Goal: Task Accomplishment & Management: Manage account settings

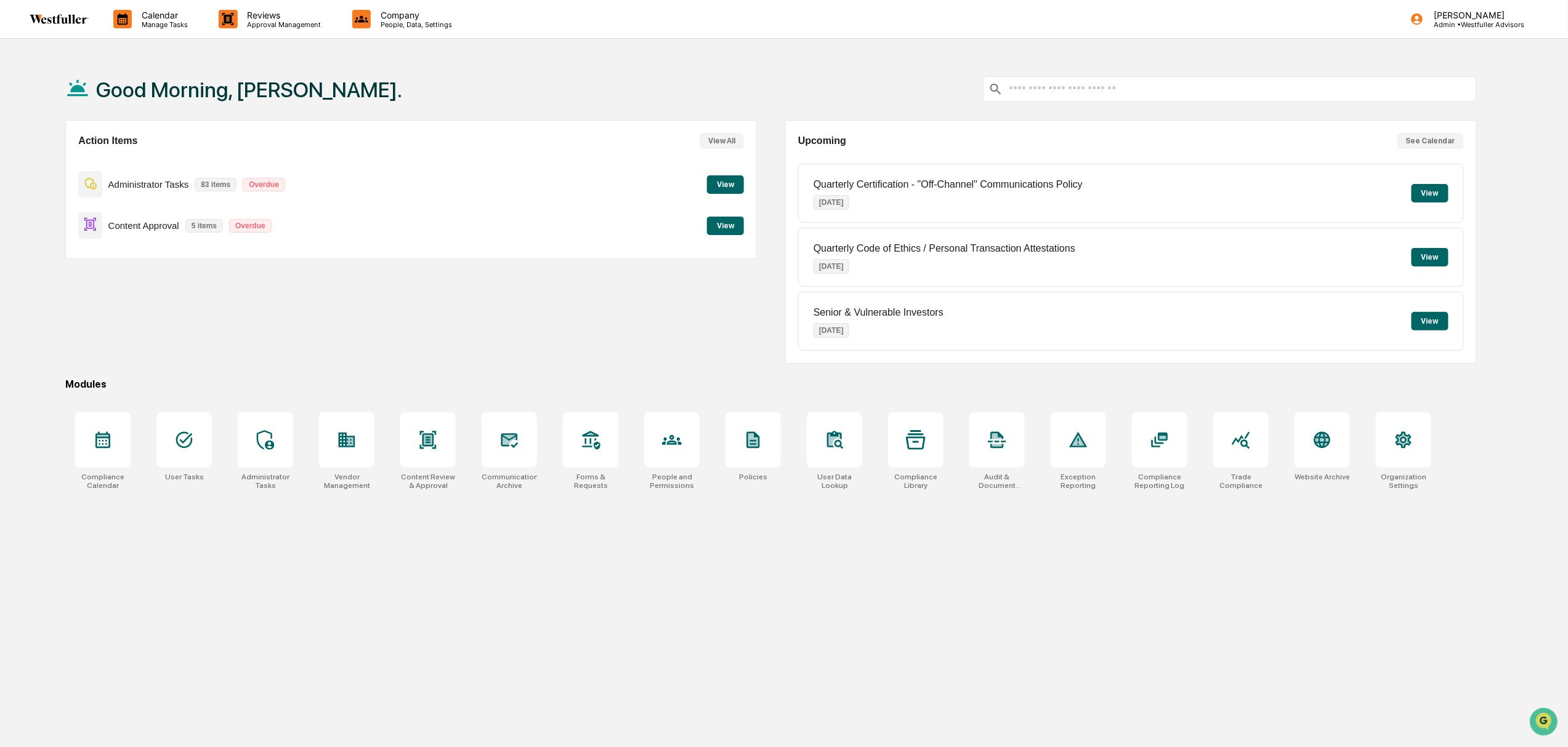
click at [574, 308] on div "Action Items View All Administrator Tasks 83 items Overdue View Content Approva…" at bounding box center [411, 242] width 692 height 244
click at [253, 20] on p "Approval Management" at bounding box center [282, 25] width 90 height 9
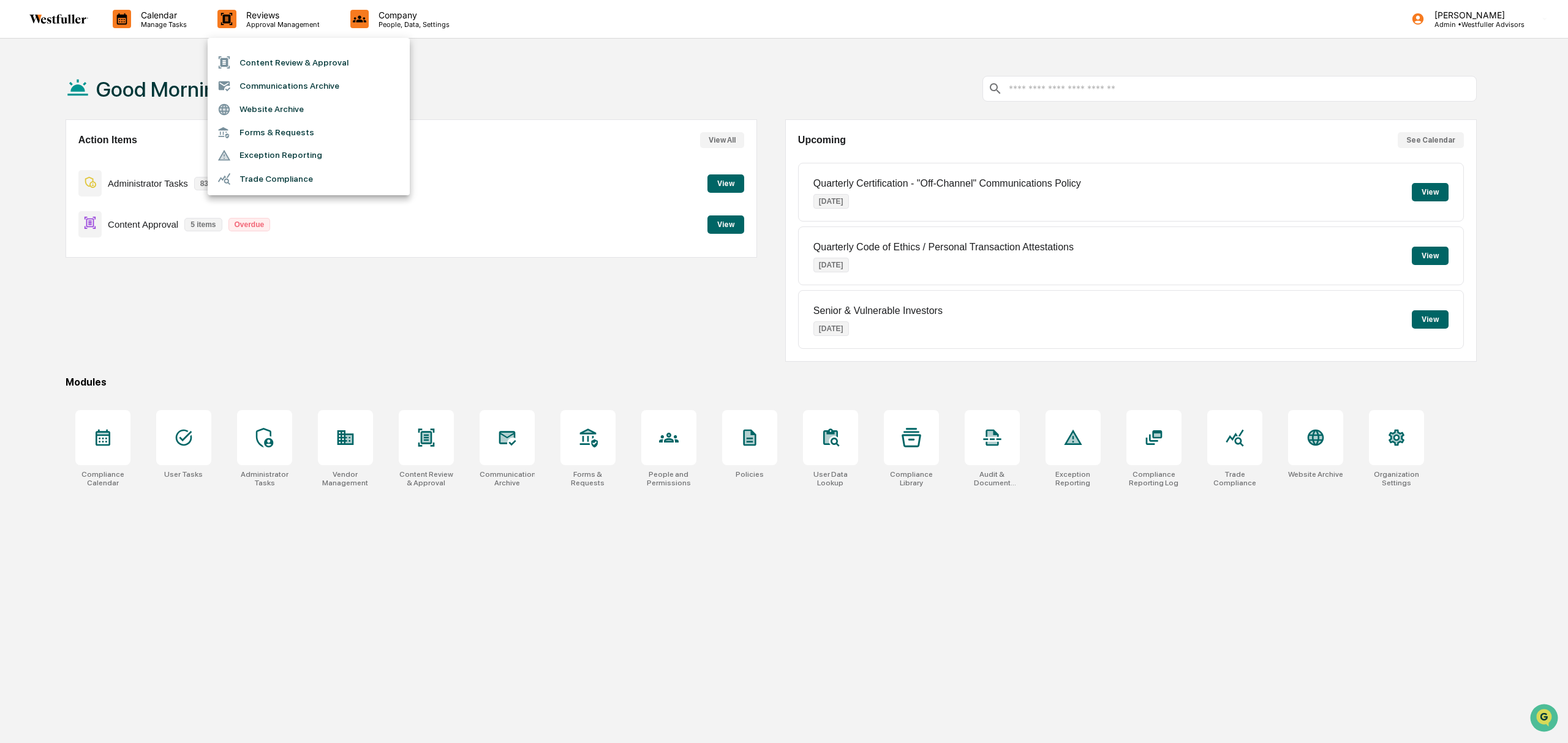
click at [286, 65] on li "Content Review & Approval" at bounding box center [309, 62] width 202 height 24
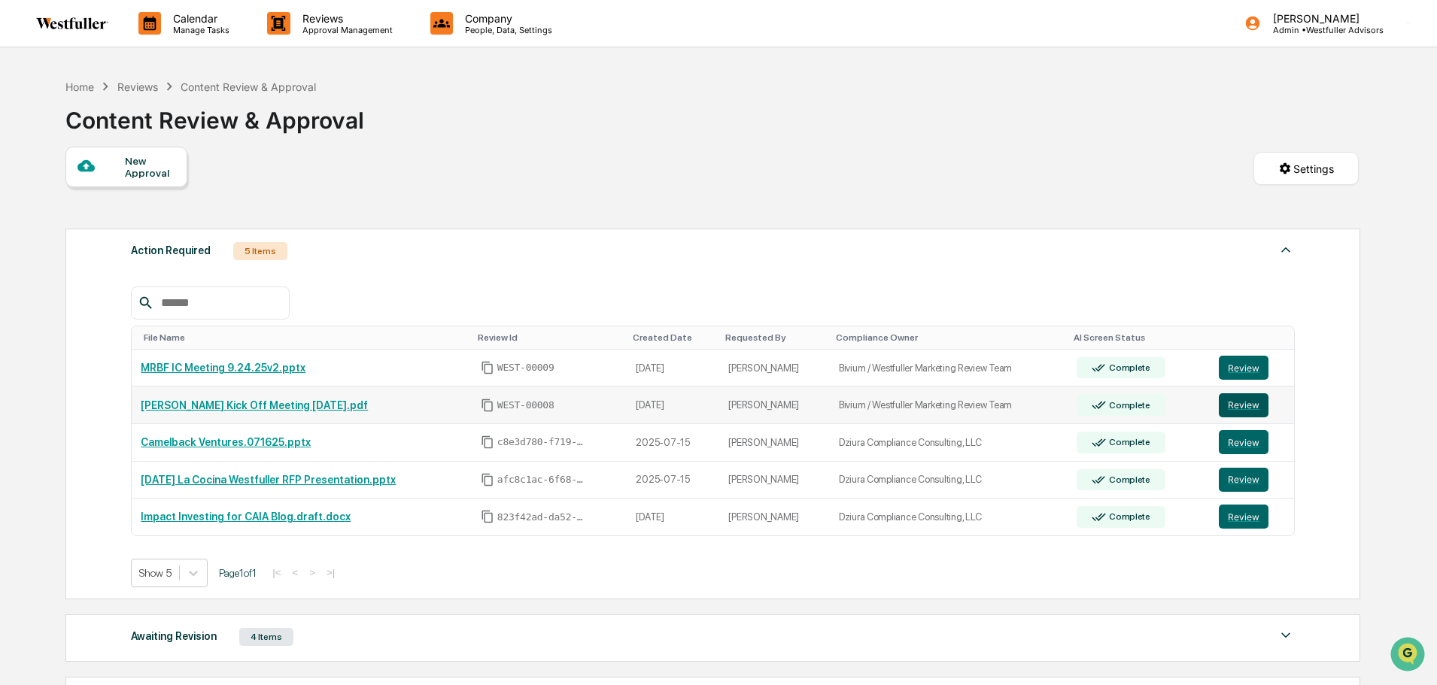
click at [1244, 407] on button "Review" at bounding box center [1244, 406] width 50 height 24
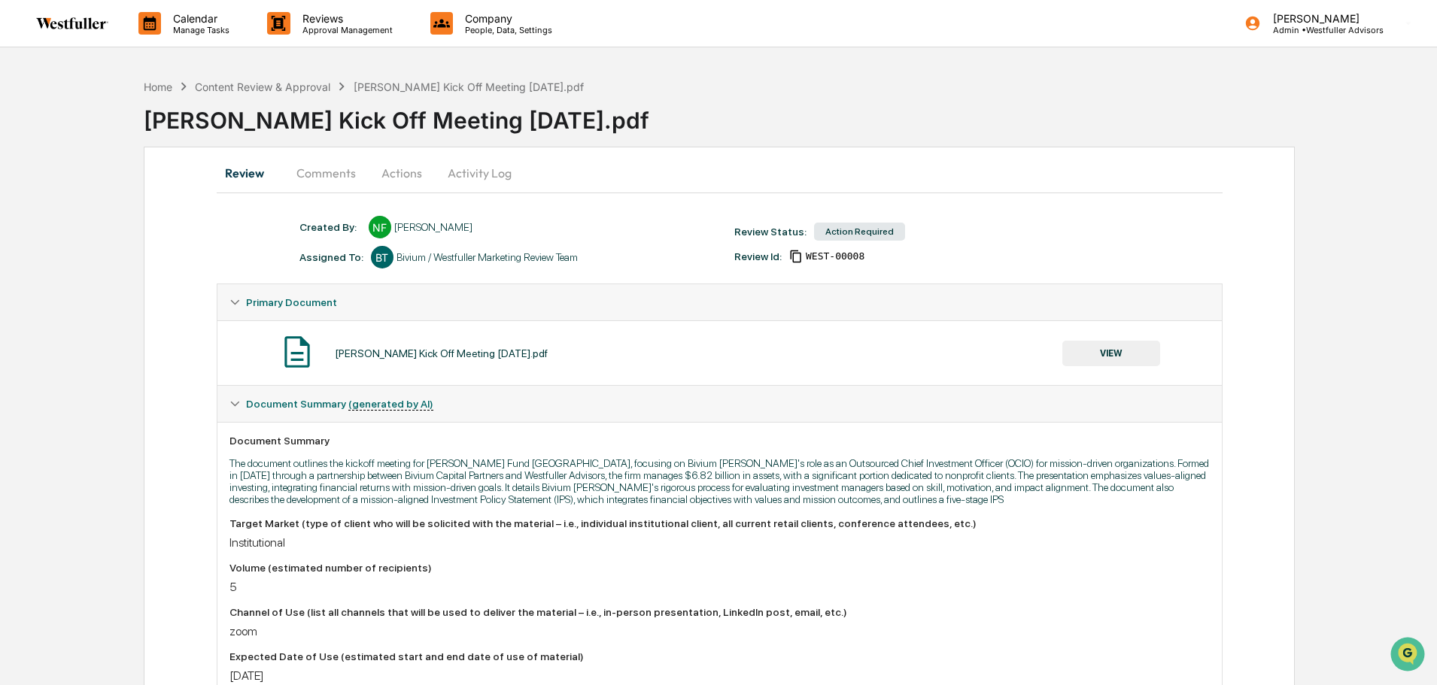
click at [1119, 358] on button "VIEW" at bounding box center [1111, 354] width 98 height 26
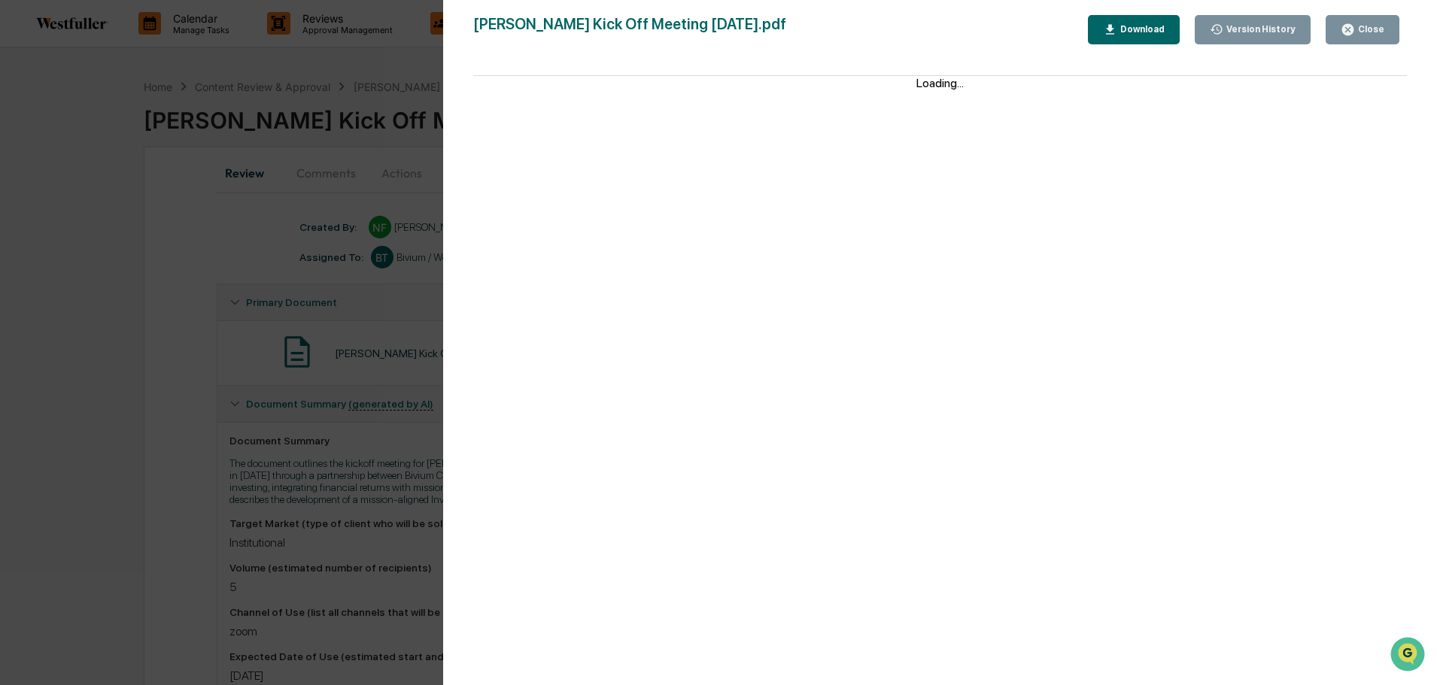
click at [1136, 33] on div "Download" at bounding box center [1140, 29] width 47 height 11
click at [1343, 45] on div "Woods Kick Off Meeting 9.25.25.pdf Close Version History Download Page 1/24 S E…" at bounding box center [940, 357] width 935 height 685
click at [1382, 26] on div "Close" at bounding box center [1369, 29] width 29 height 11
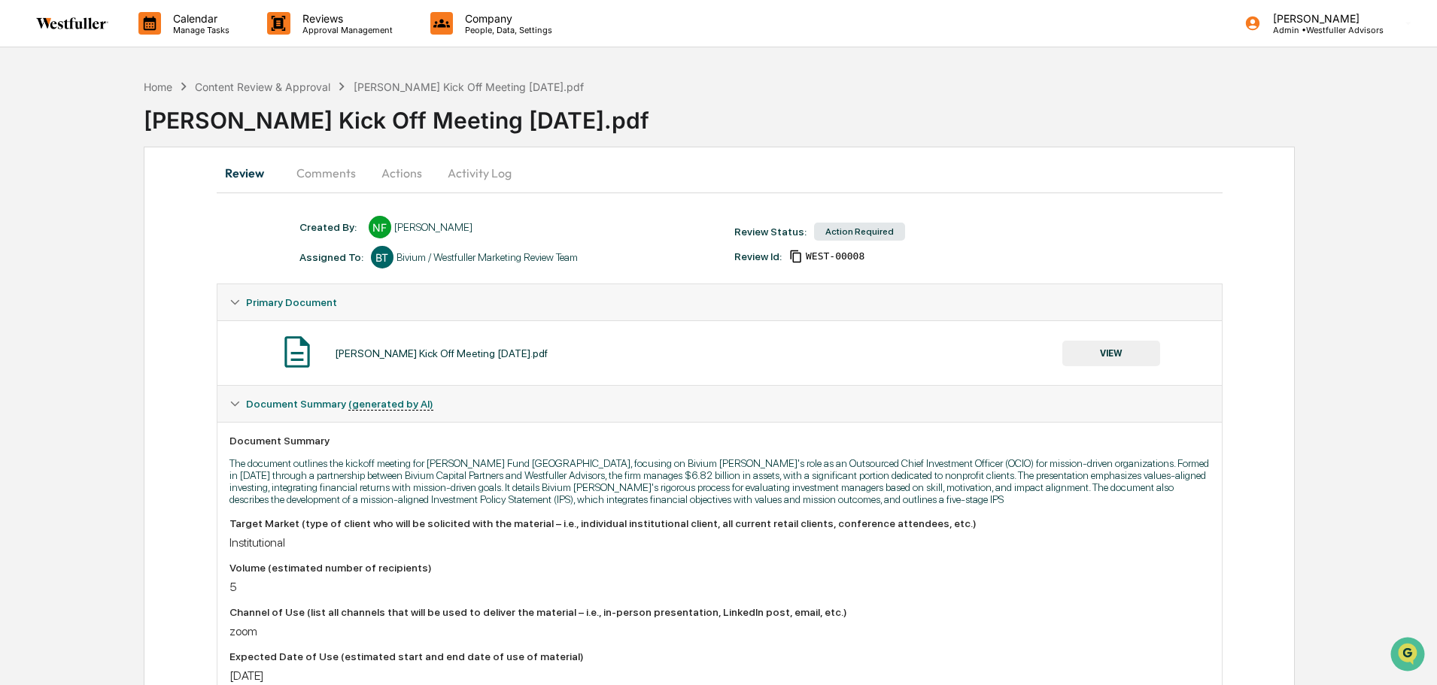
click at [312, 169] on button "Comments" at bounding box center [326, 173] width 84 height 36
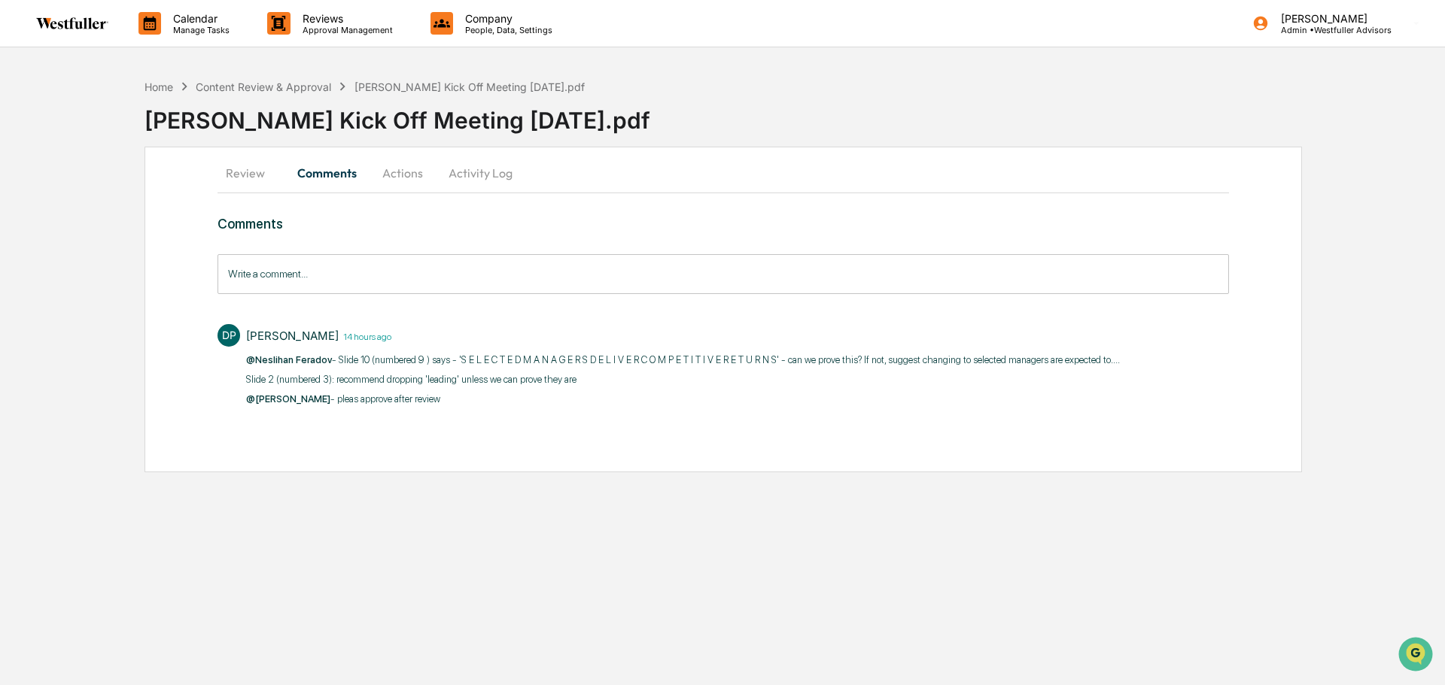
click at [265, 168] on button "Review" at bounding box center [251, 173] width 68 height 36
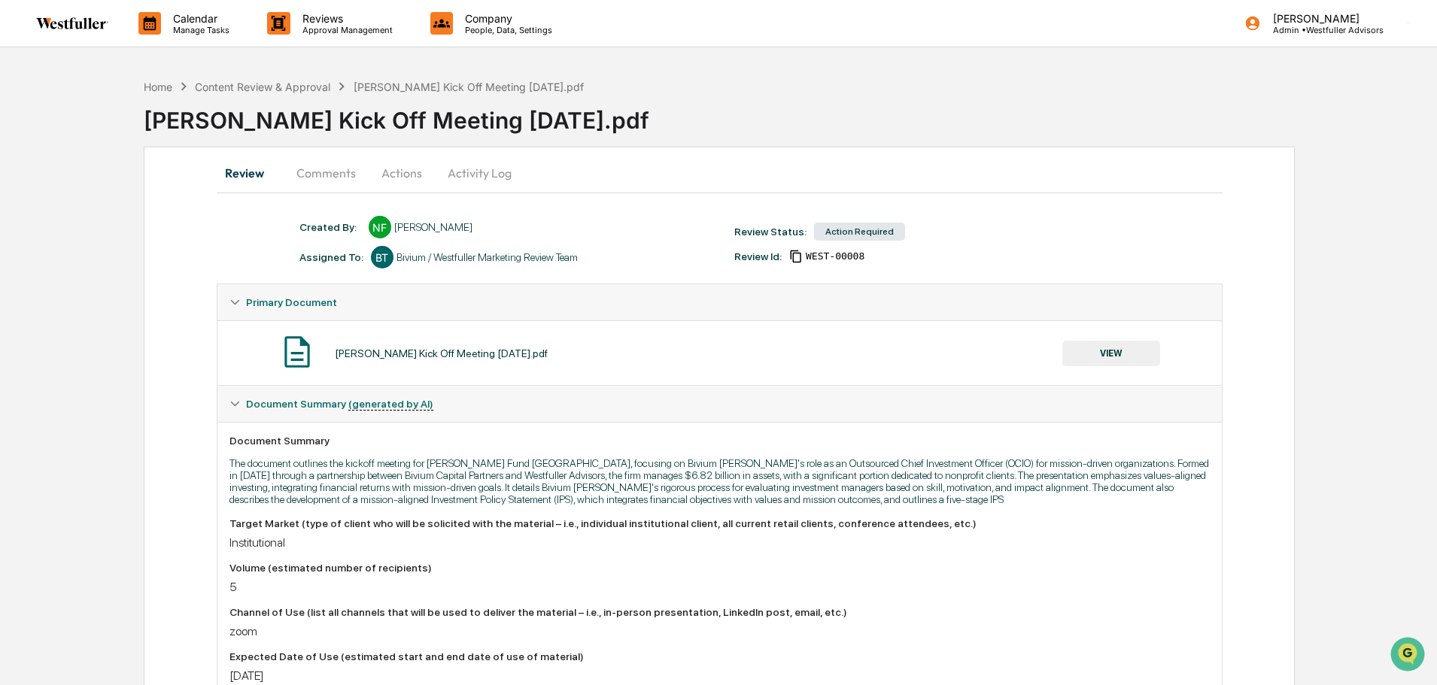
click at [1132, 352] on button "VIEW" at bounding box center [1111, 354] width 98 height 26
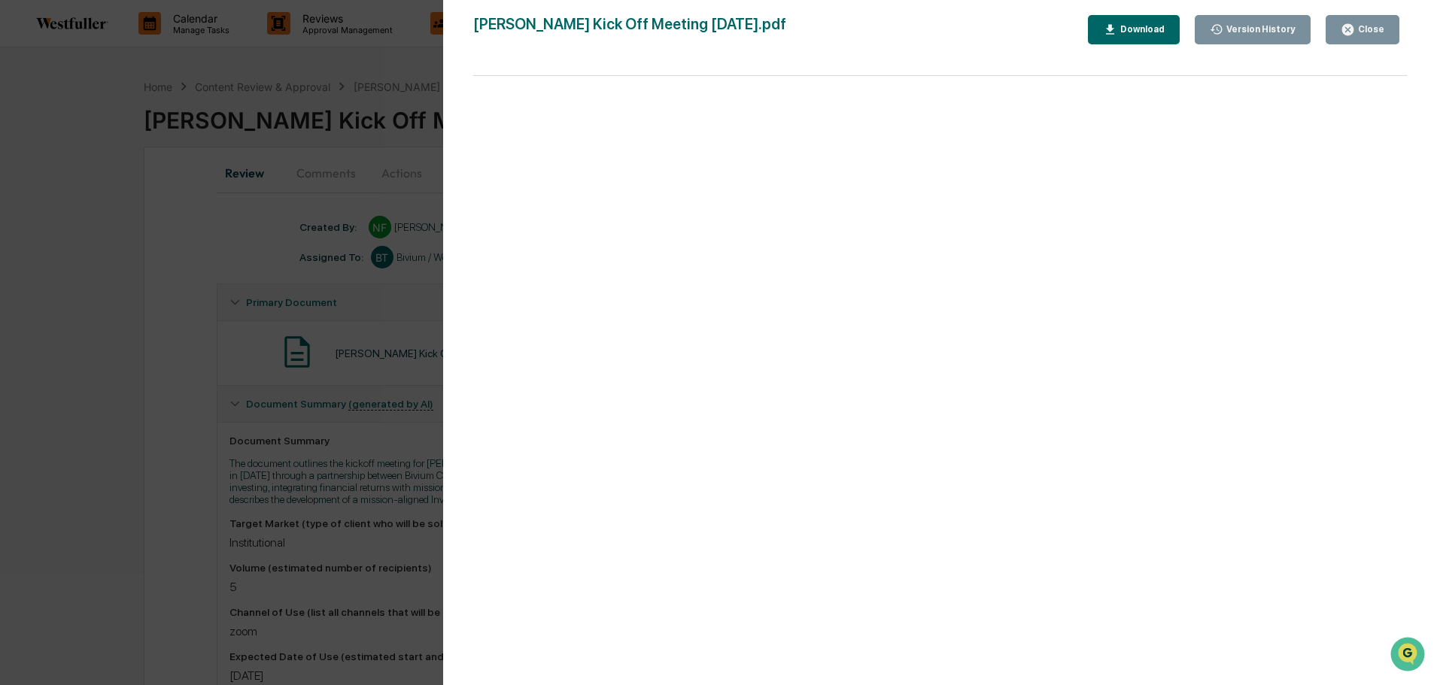
click at [1233, 28] on div "Version History" at bounding box center [1259, 29] width 72 height 11
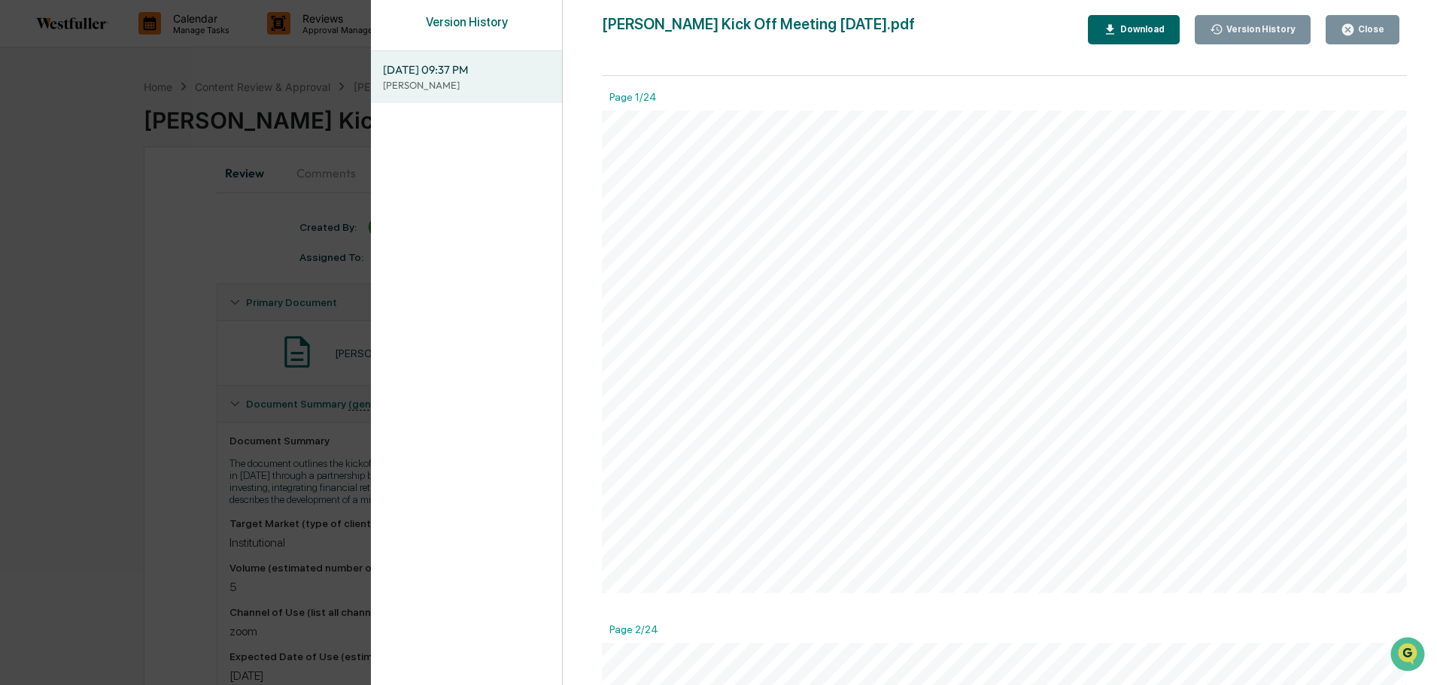
click at [1368, 27] on div "Close" at bounding box center [1369, 29] width 29 height 11
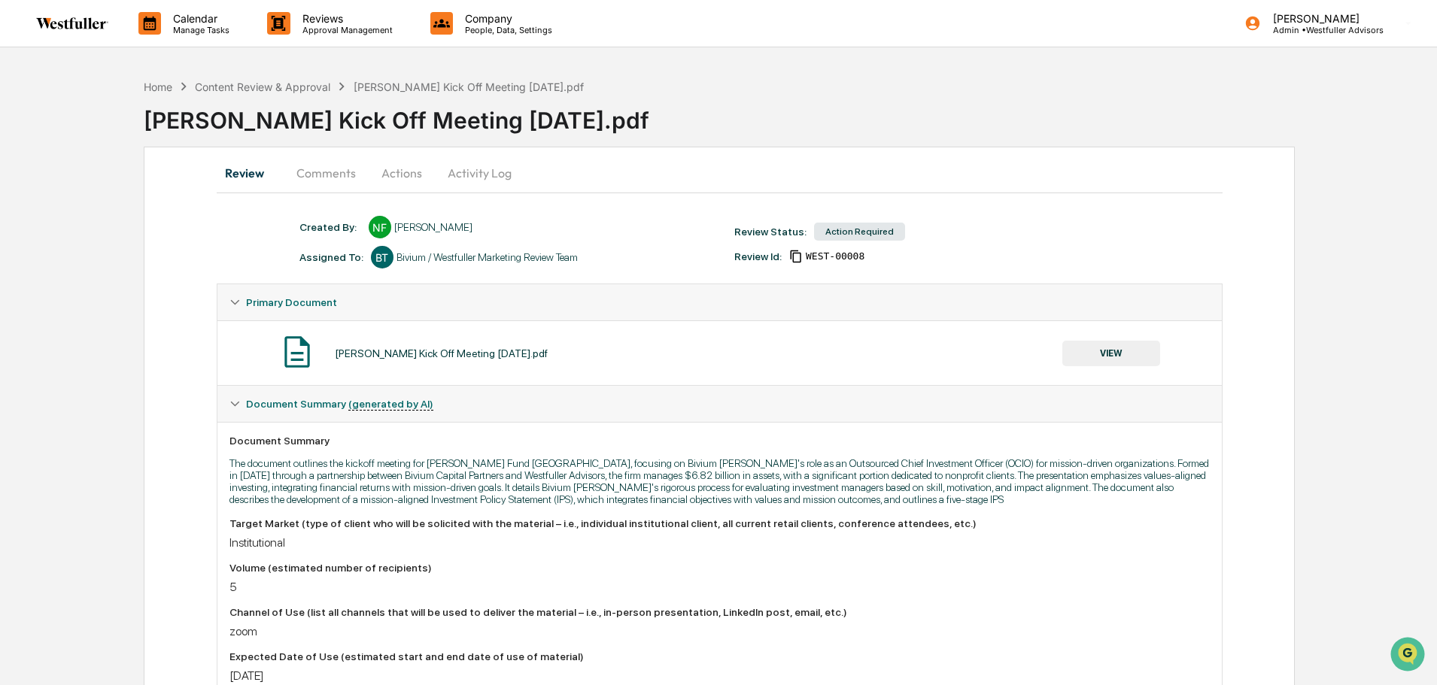
click at [296, 166] on button "Comments" at bounding box center [326, 173] width 84 height 36
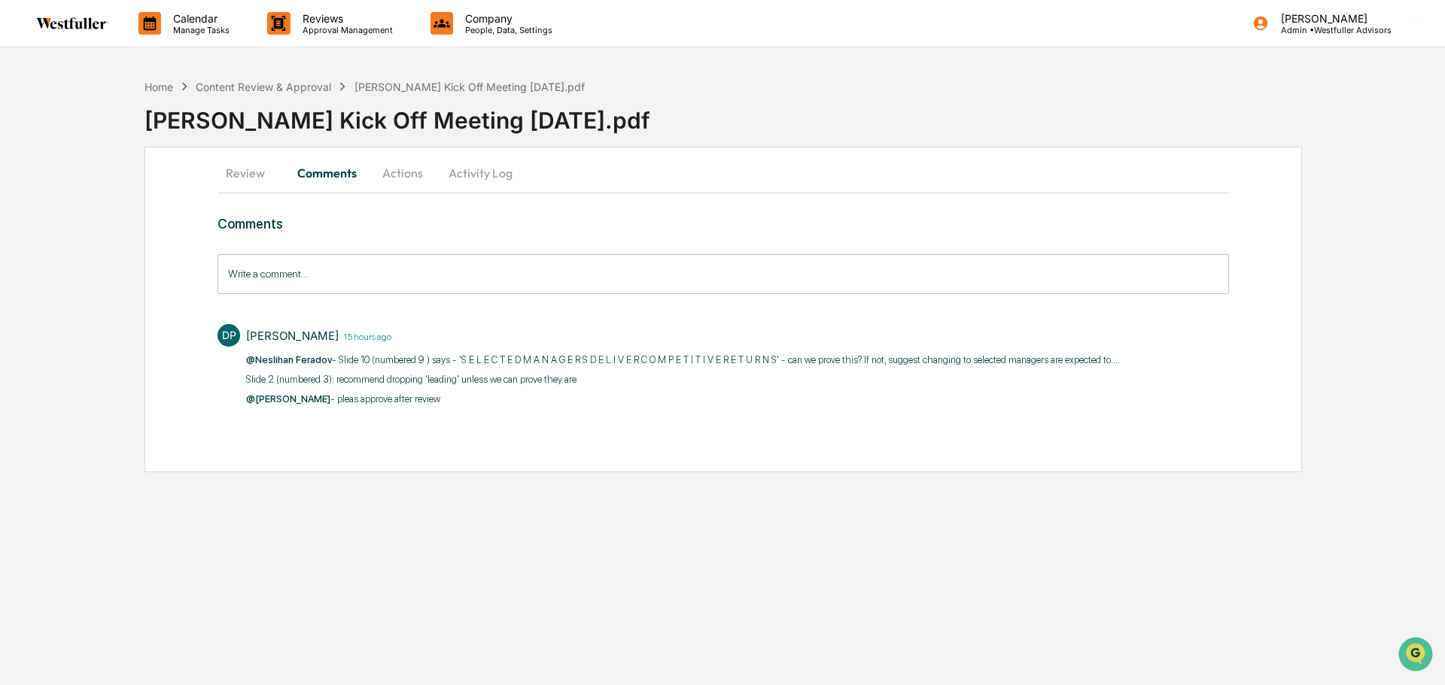
click at [378, 281] on input "Write a comment..." at bounding box center [722, 274] width 1011 height 40
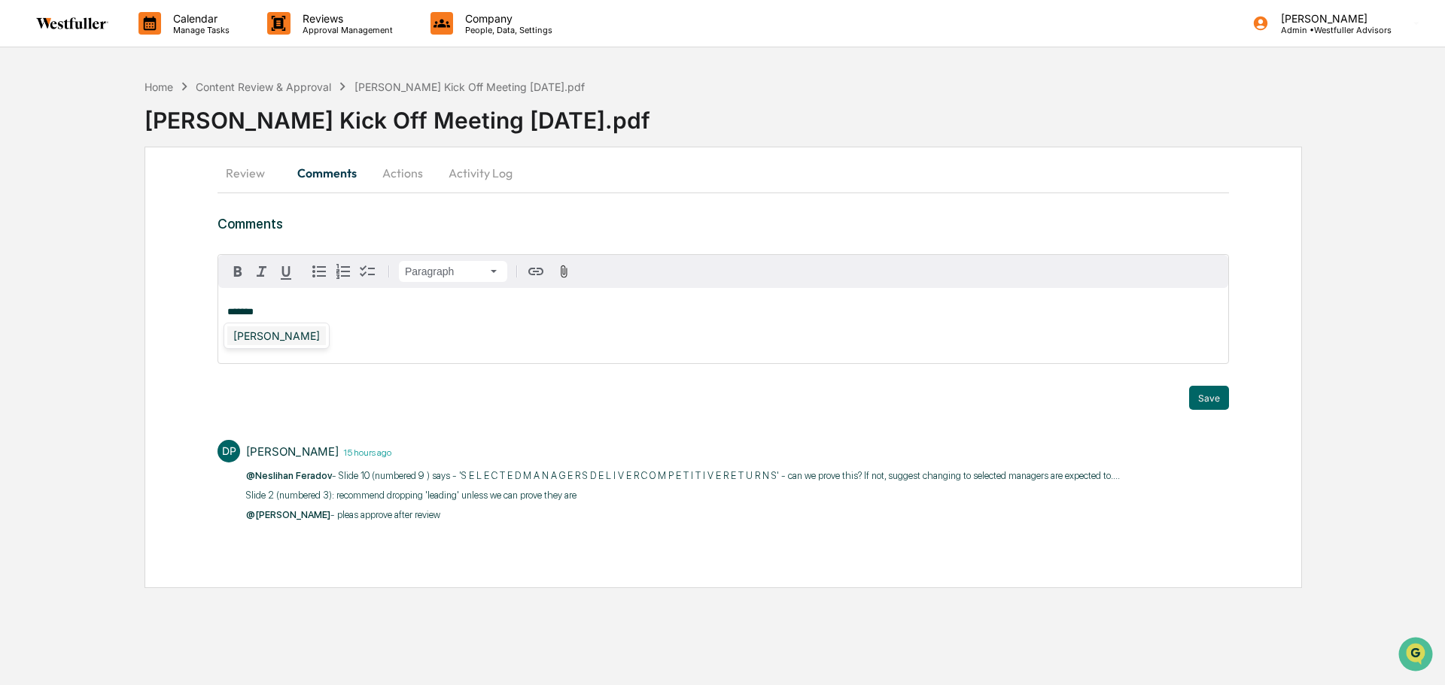
click at [310, 330] on div "[PERSON_NAME]" at bounding box center [276, 336] width 99 height 19
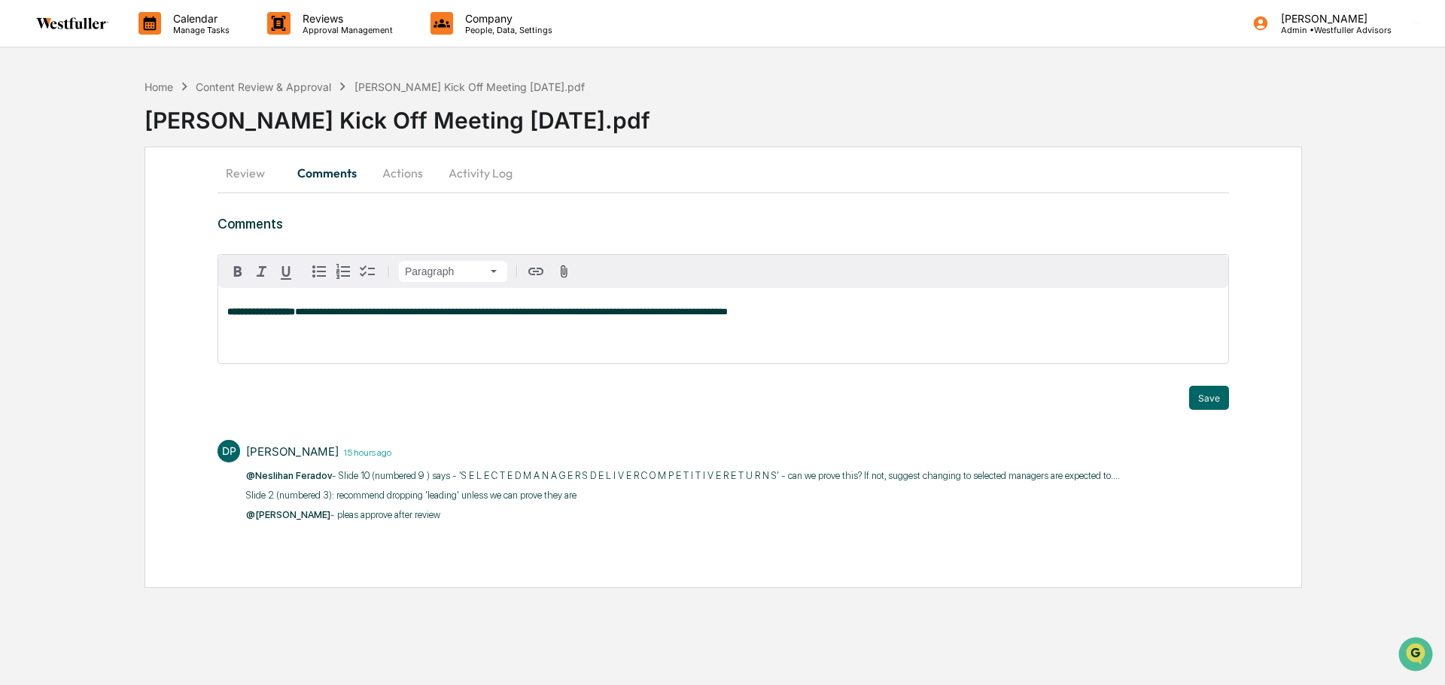
click at [387, 312] on span "**********" at bounding box center [511, 312] width 433 height 10
click at [305, 339] on div "[PERSON_NAME]" at bounding box center [276, 336] width 99 height 19
click at [1211, 396] on button "Save" at bounding box center [1209, 398] width 40 height 24
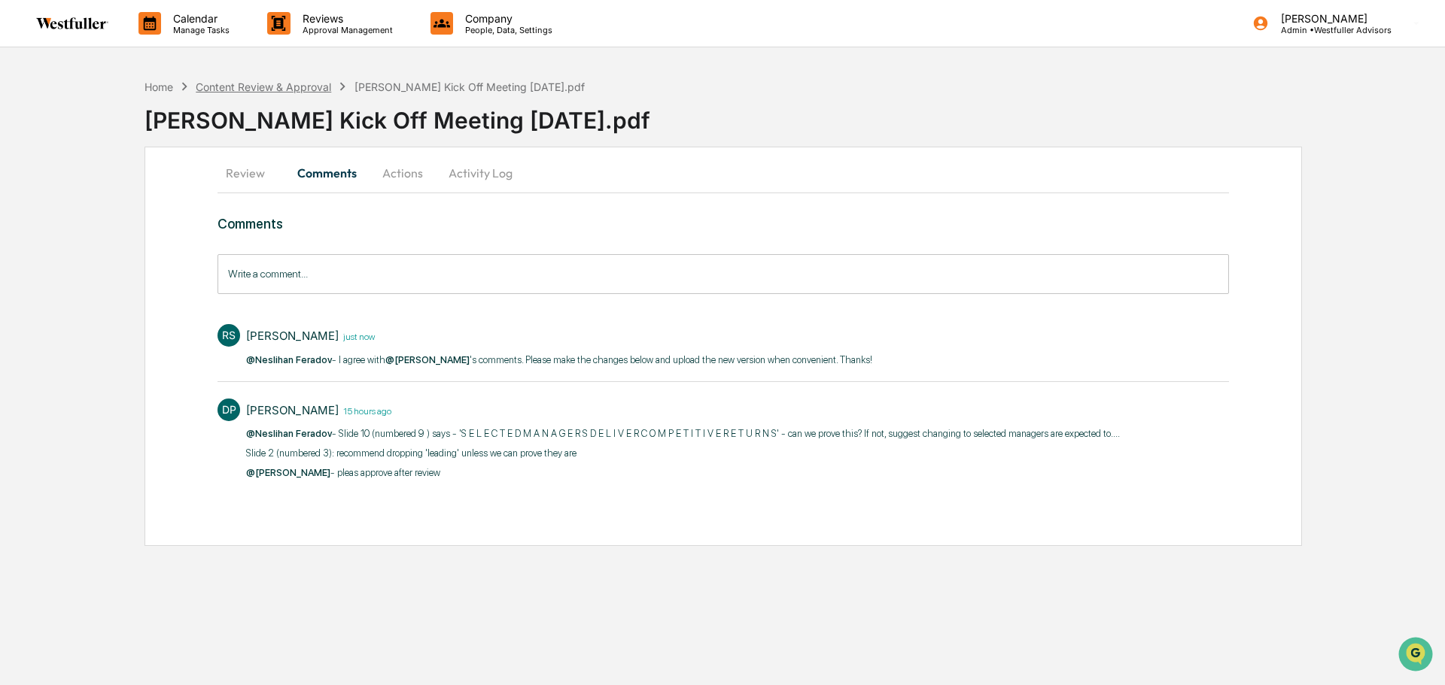
click at [302, 81] on div "Content Review & Approval" at bounding box center [263, 87] width 135 height 13
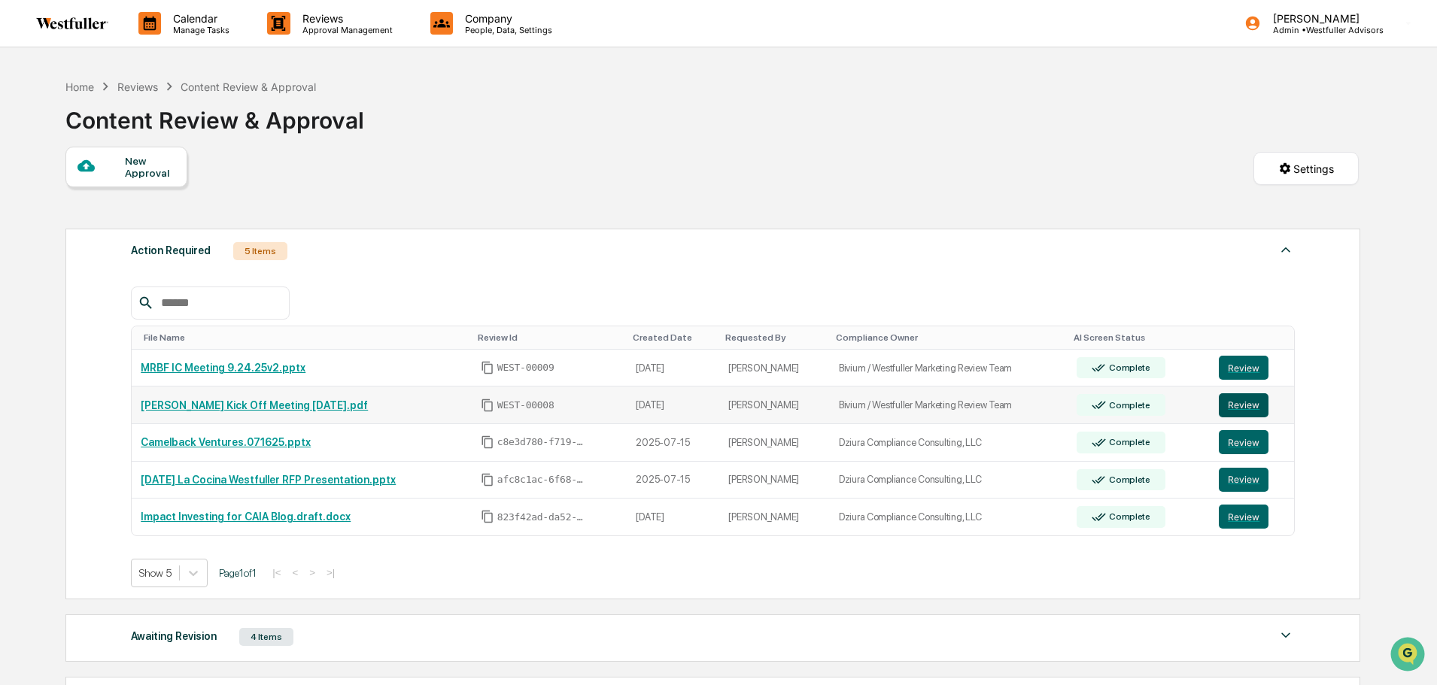
click at [1251, 403] on button "Review" at bounding box center [1244, 406] width 50 height 24
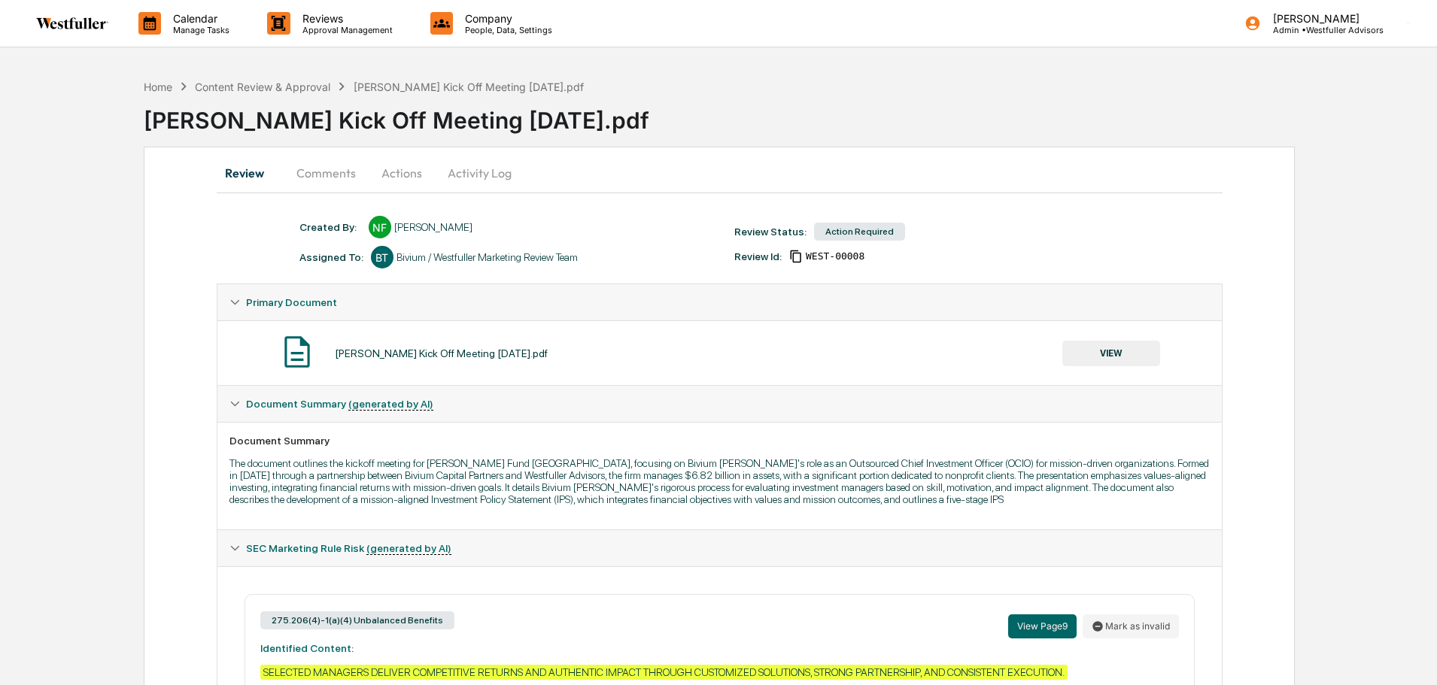
click at [316, 176] on button "Comments" at bounding box center [326, 173] width 84 height 36
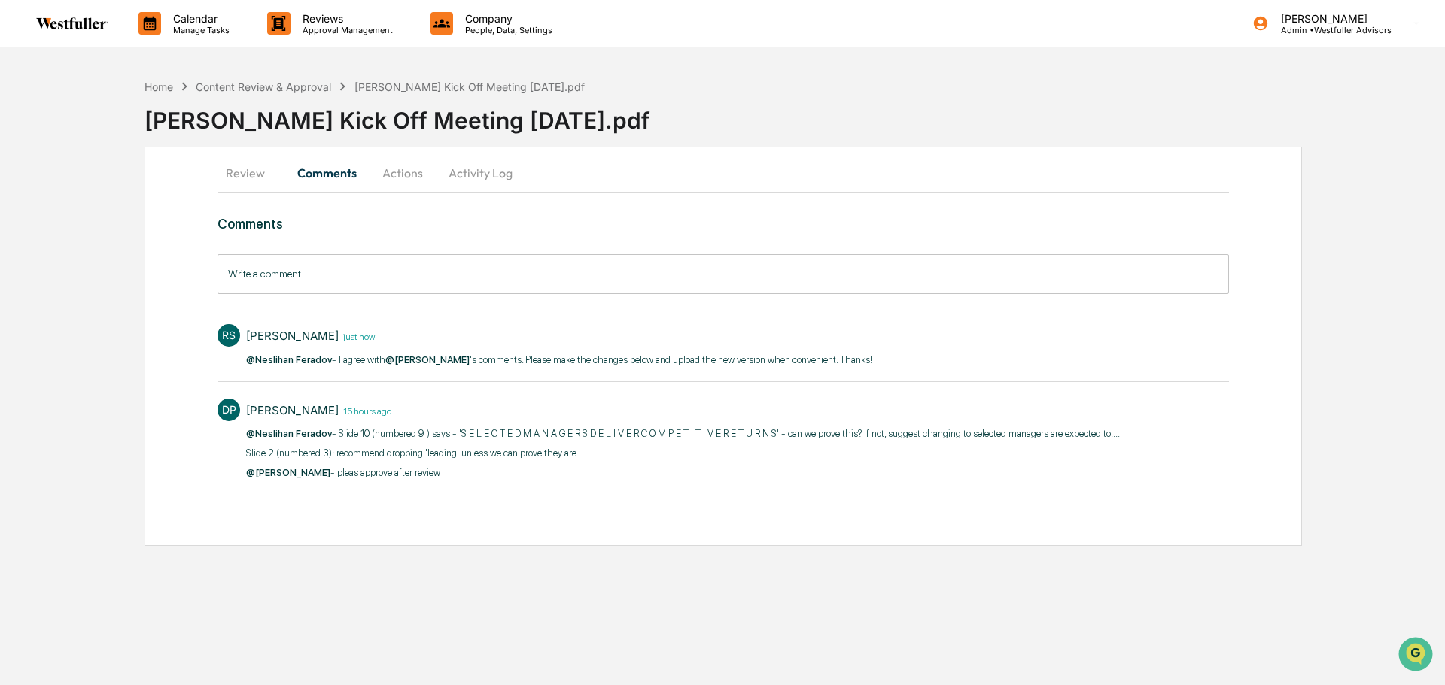
click at [411, 169] on button "Actions" at bounding box center [403, 173] width 68 height 36
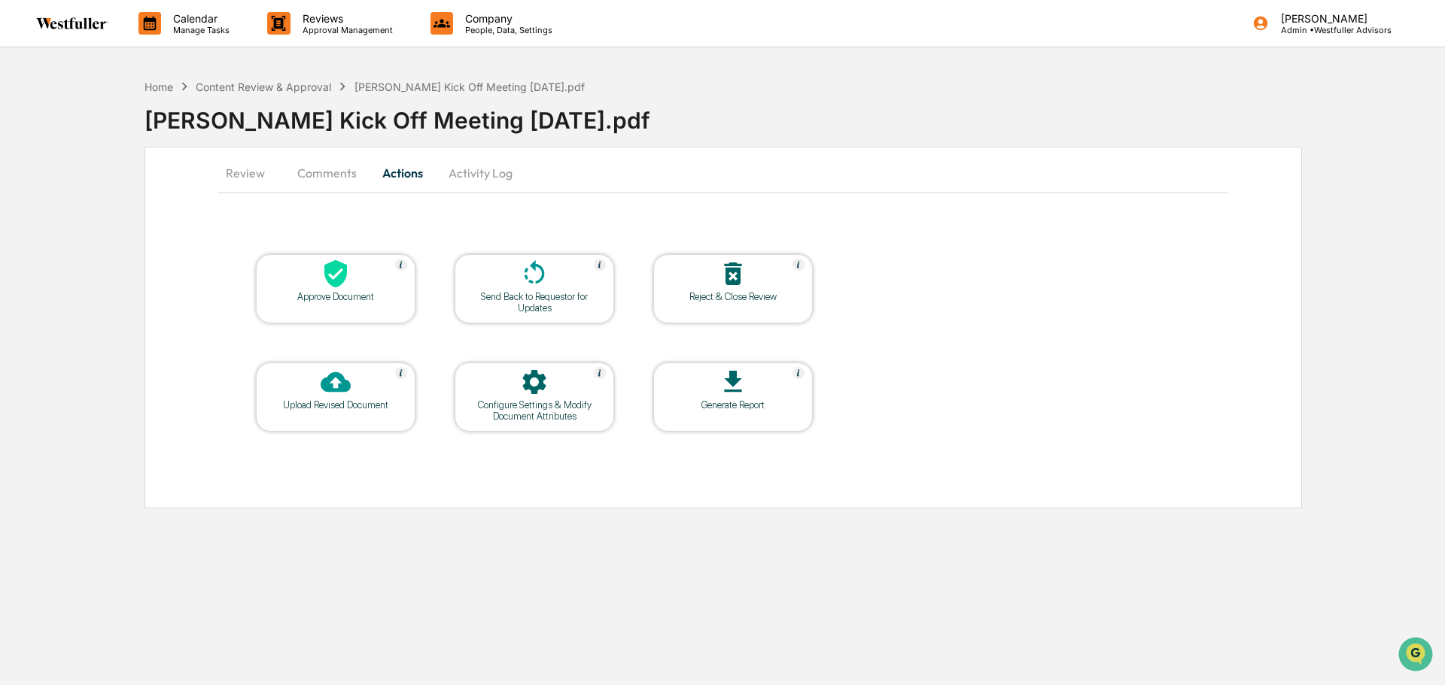
click at [523, 287] on icon at bounding box center [534, 274] width 30 height 30
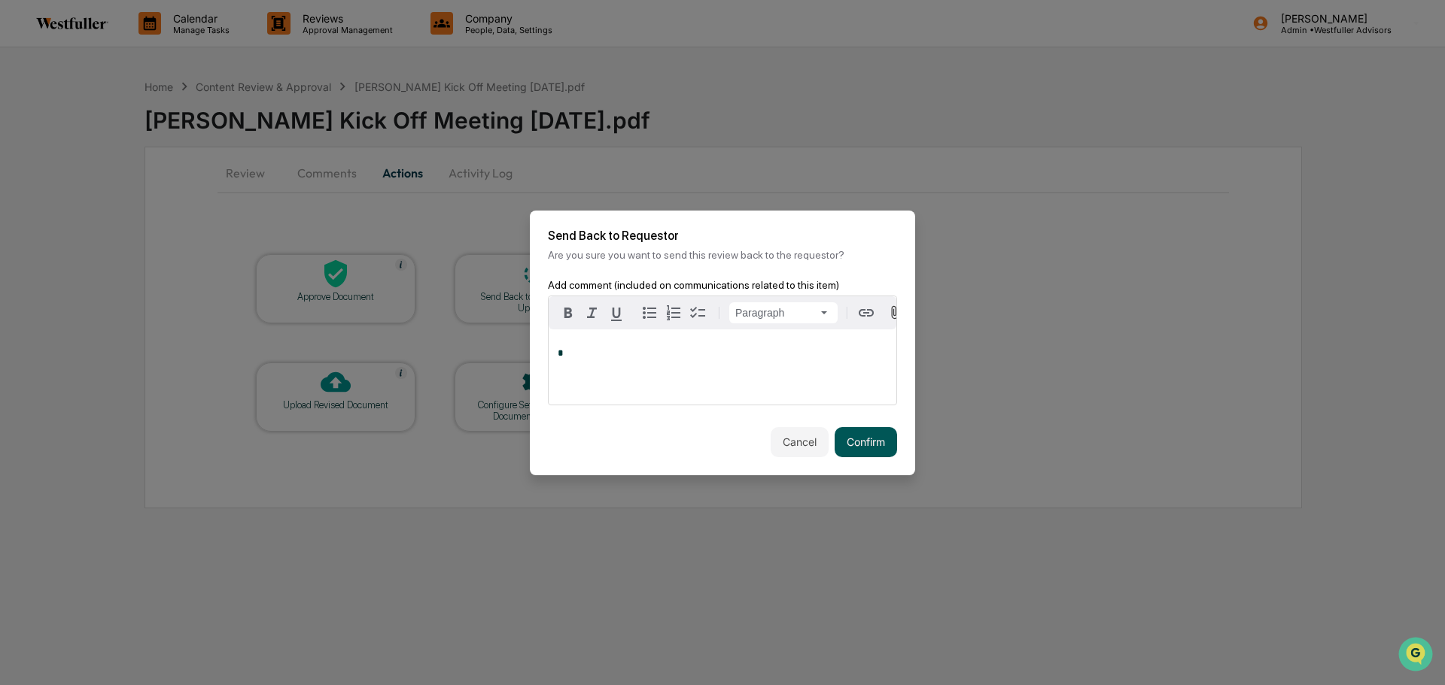
click at [850, 448] on button "Confirm" at bounding box center [865, 442] width 62 height 30
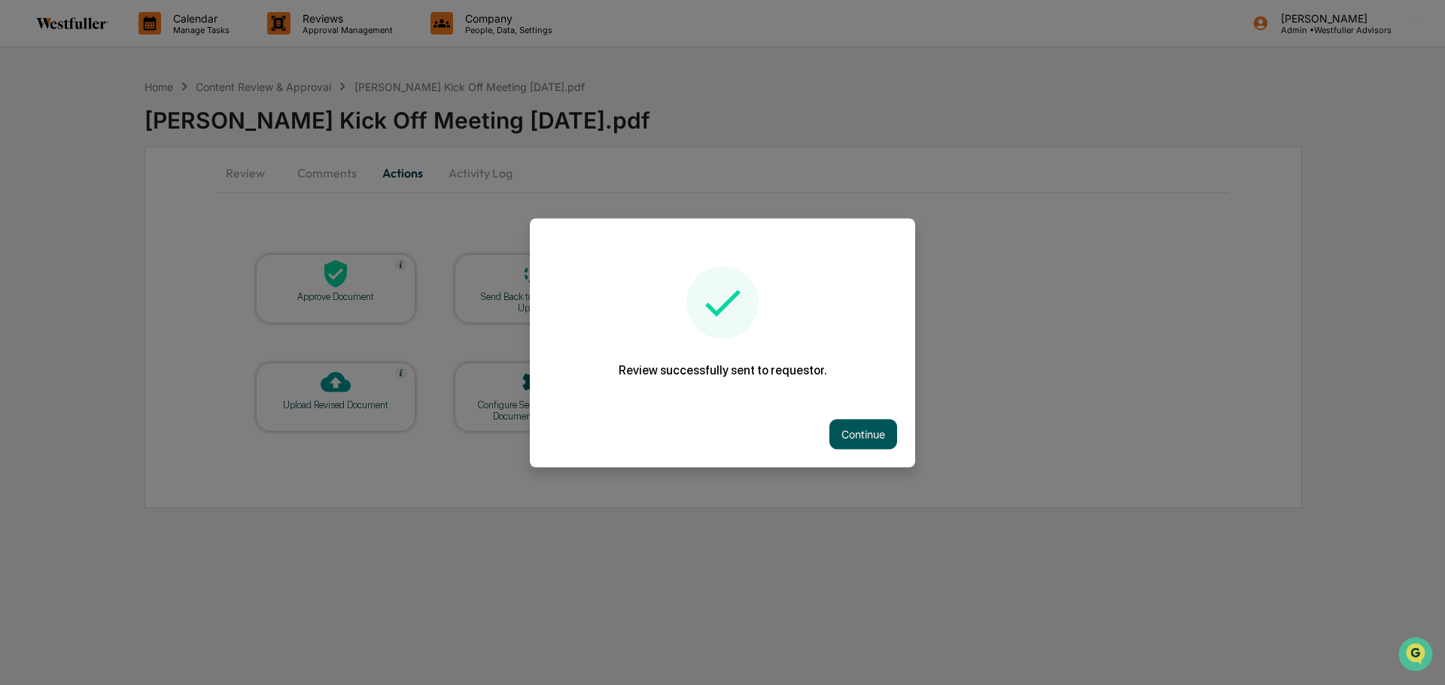
click at [894, 439] on button "Continue" at bounding box center [863, 434] width 68 height 30
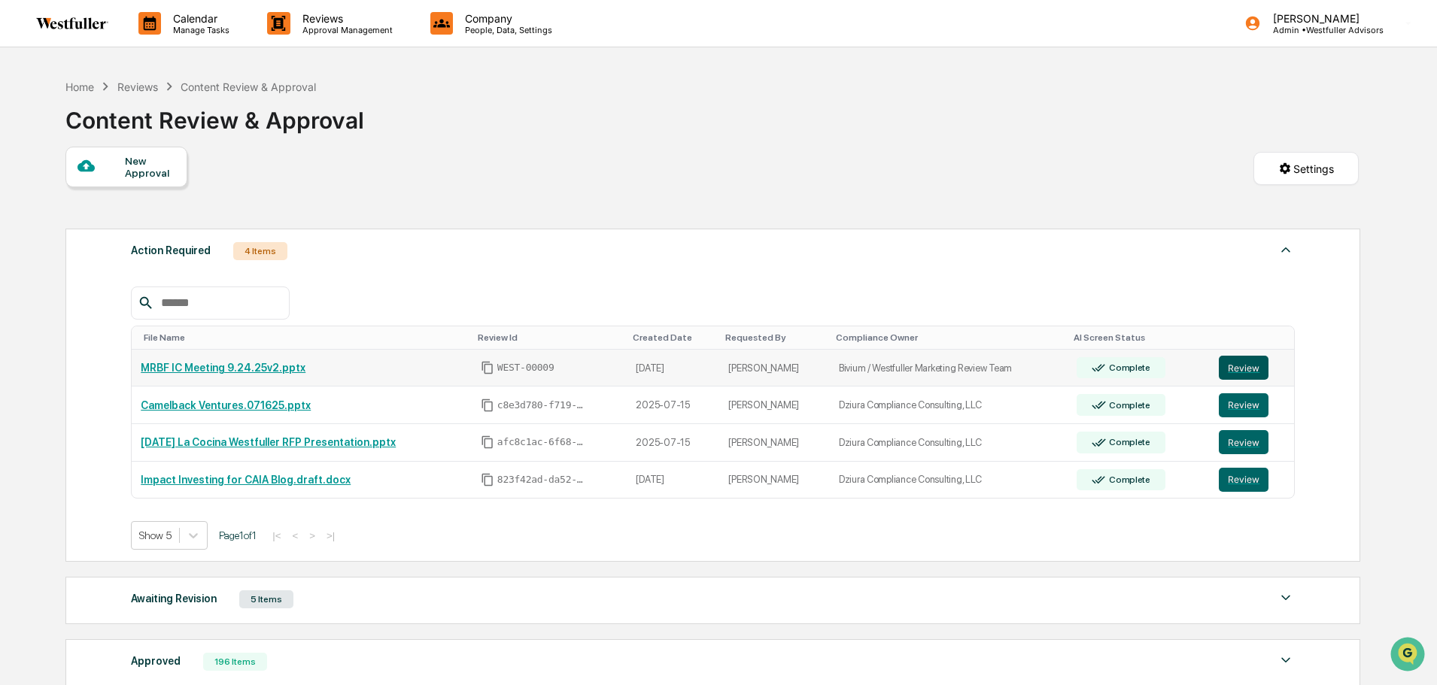
click at [1241, 369] on button "Review" at bounding box center [1244, 368] width 50 height 24
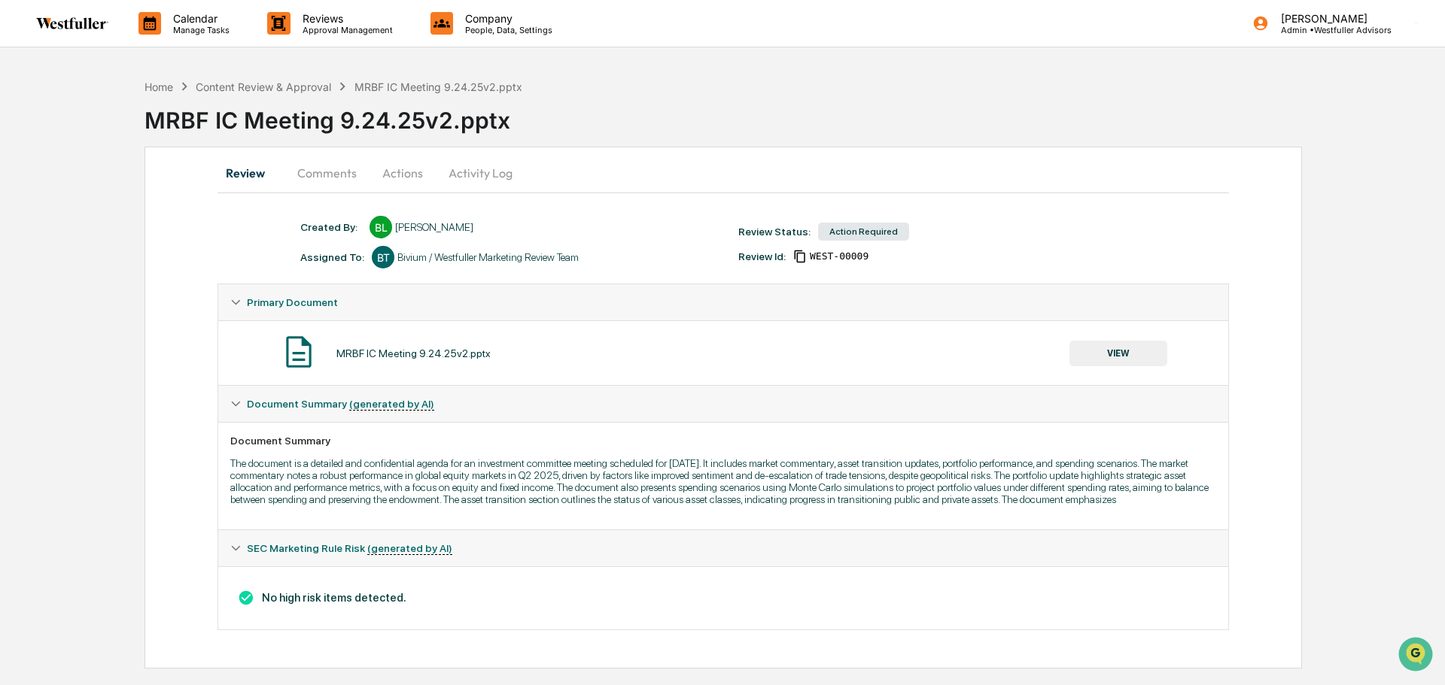
click at [332, 174] on button "Comments" at bounding box center [327, 173] width 84 height 36
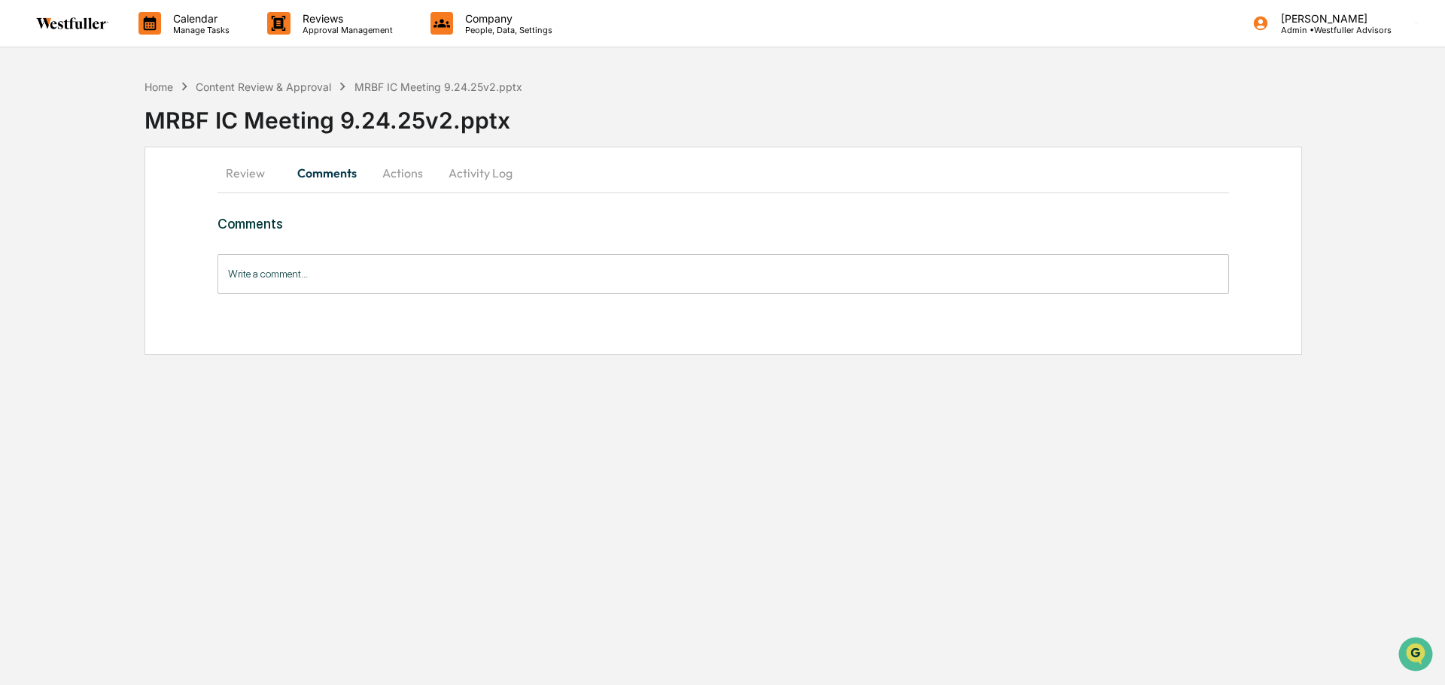
click at [273, 171] on button "Review" at bounding box center [251, 173] width 68 height 36
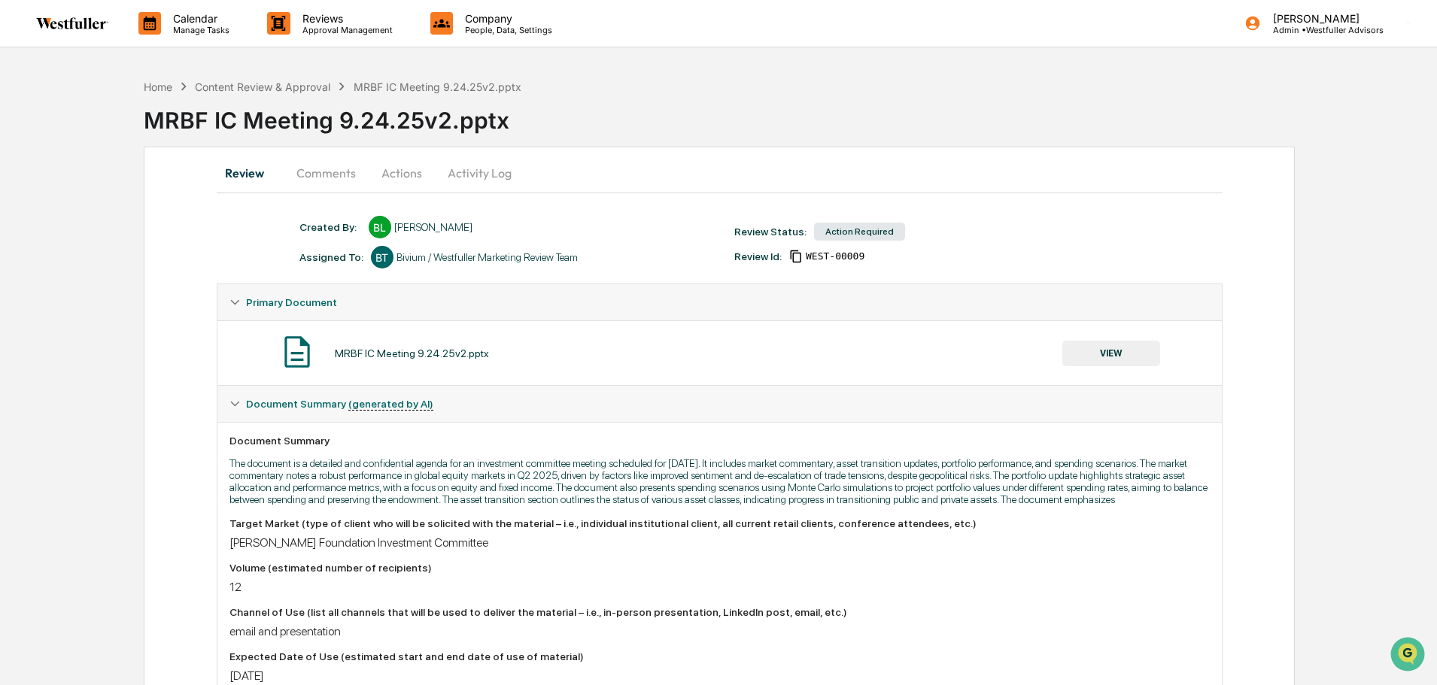
click at [1110, 355] on button "VIEW" at bounding box center [1111, 354] width 98 height 26
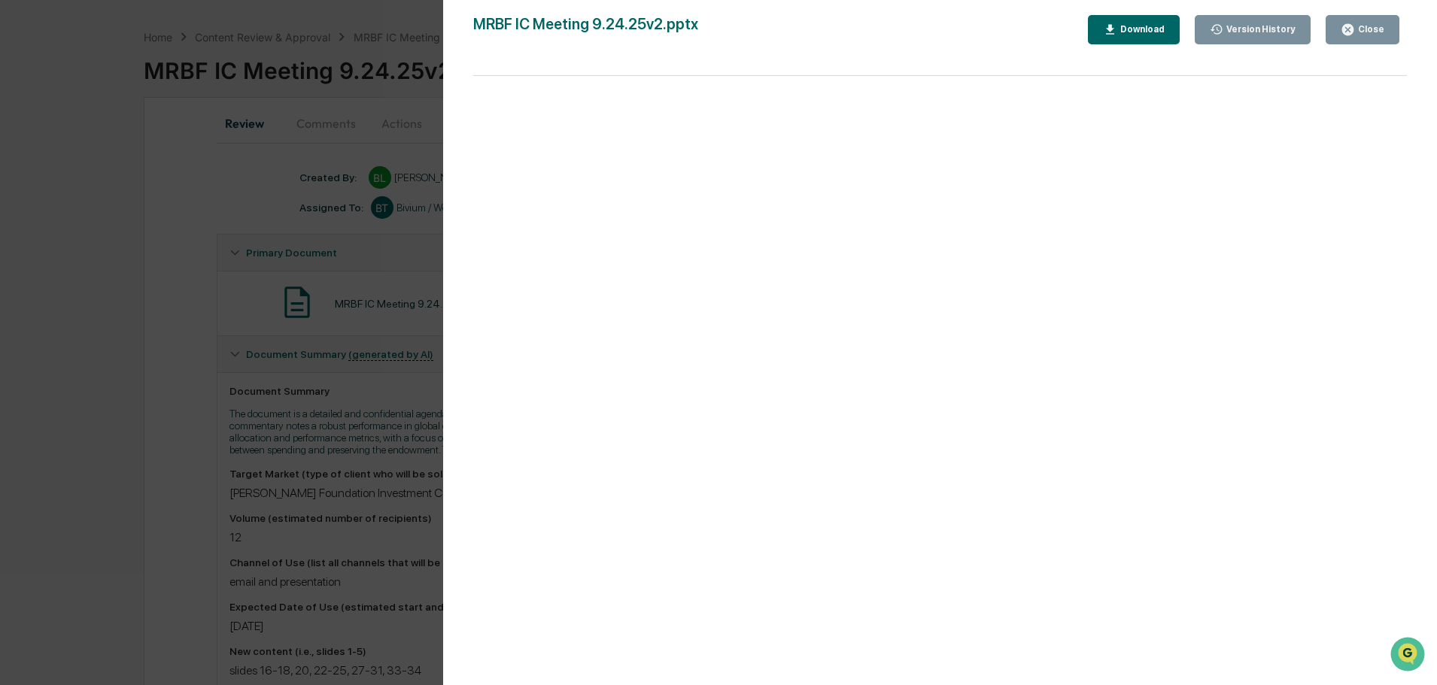
scroll to position [75, 0]
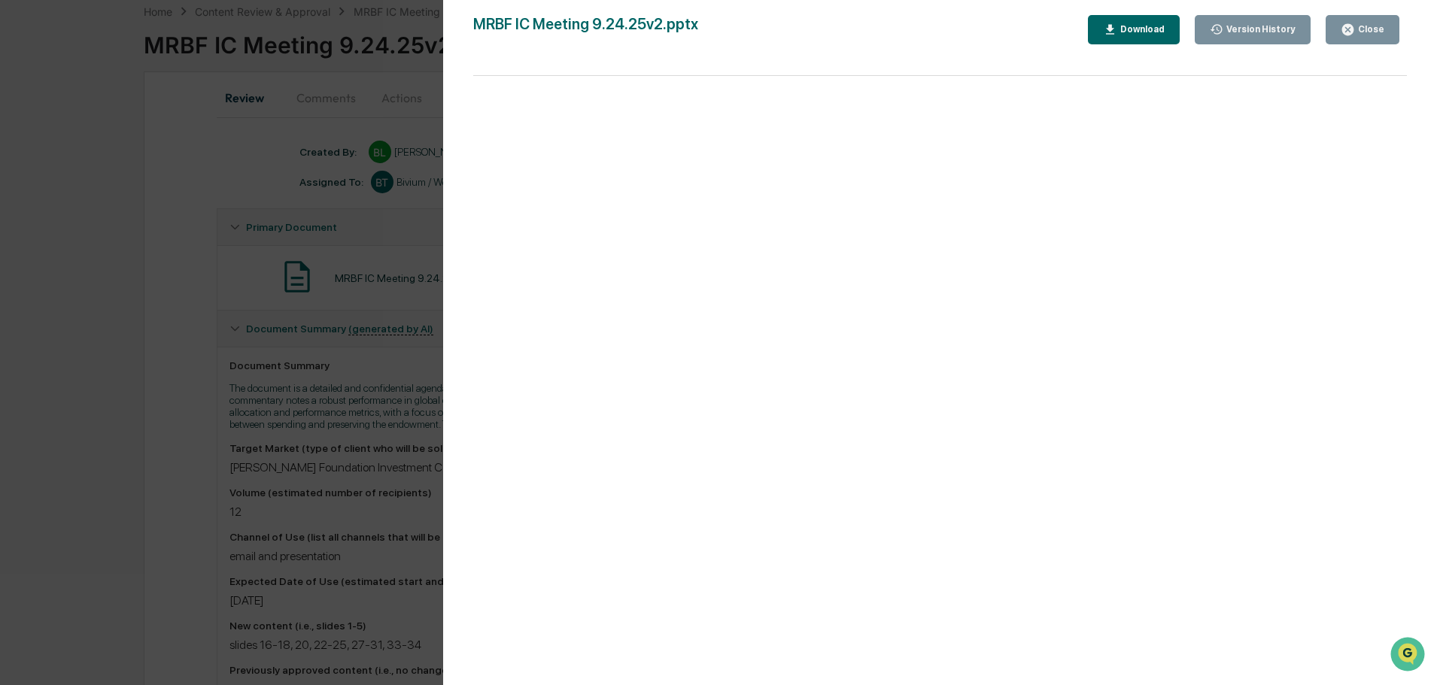
click at [1163, 33] on div "Download" at bounding box center [1140, 29] width 47 height 11
click at [1369, 33] on div "Close" at bounding box center [1369, 29] width 29 height 11
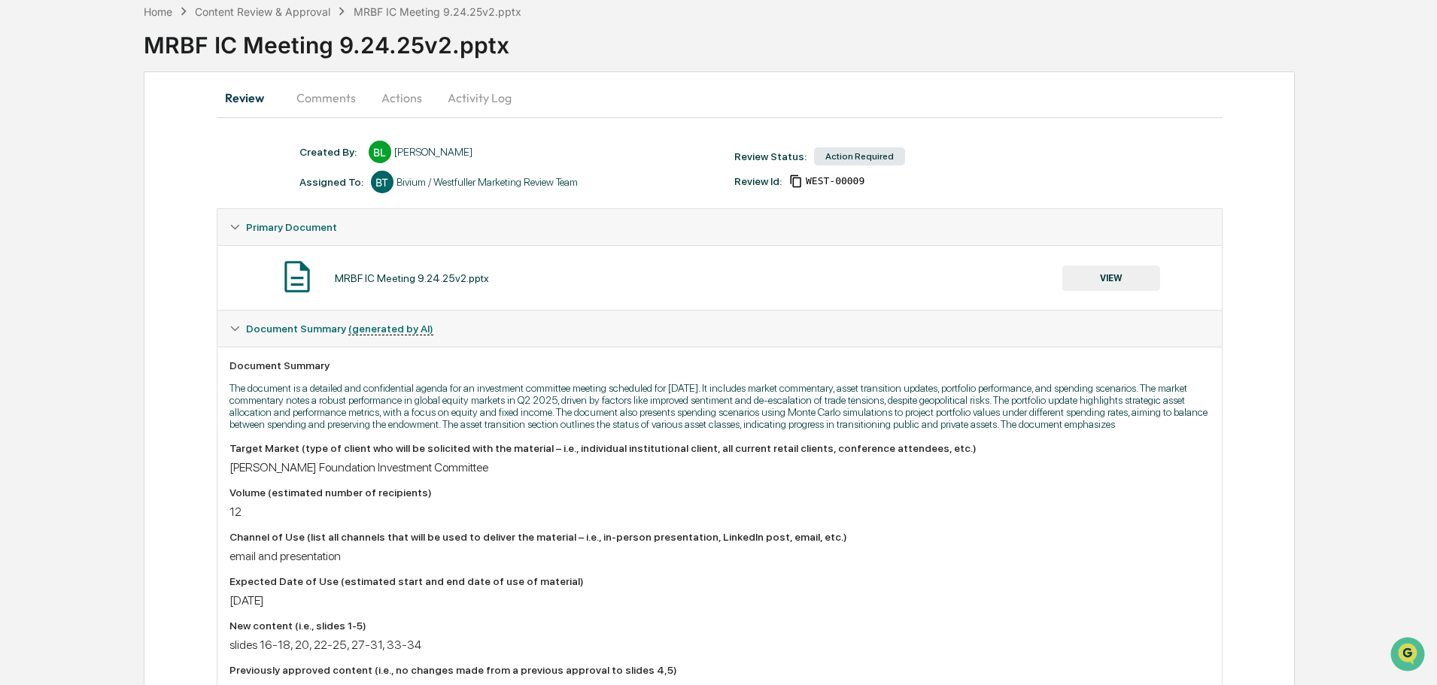
click at [307, 91] on button "Comments" at bounding box center [326, 98] width 84 height 36
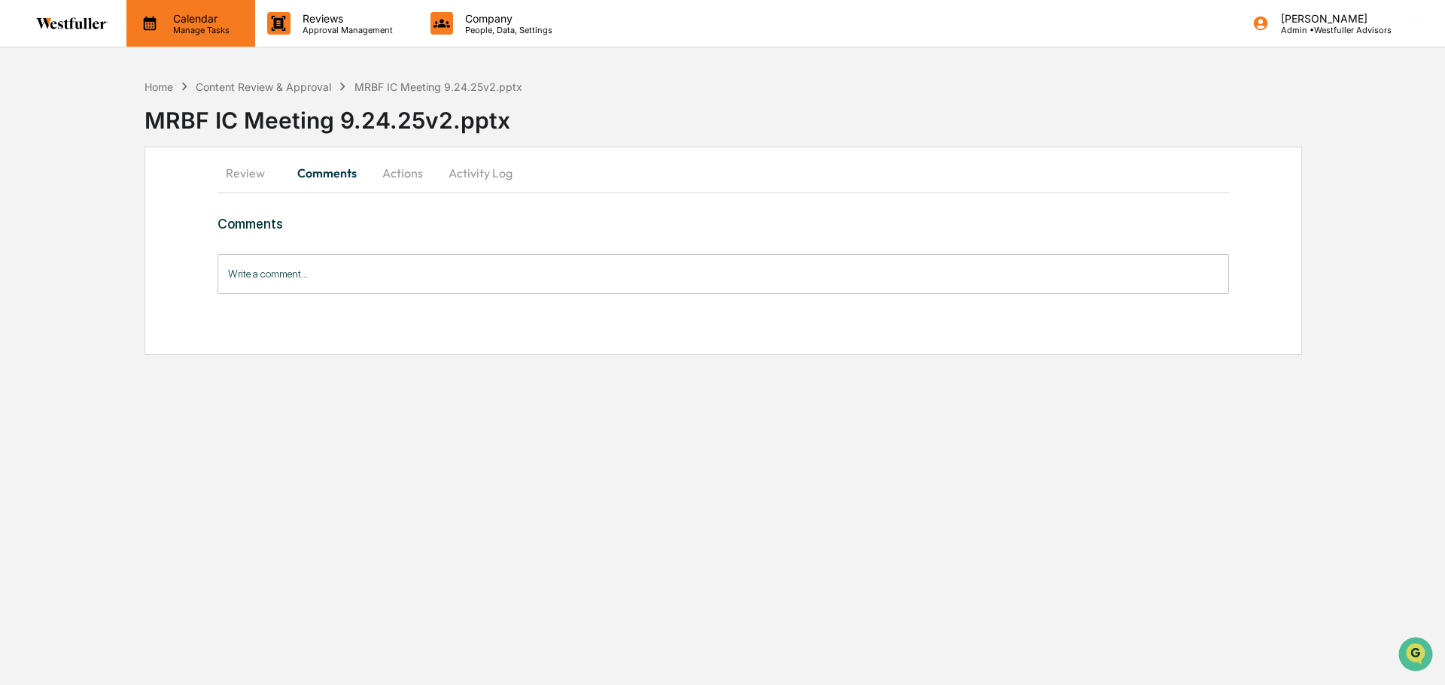
click at [205, 17] on p "Calendar" at bounding box center [199, 18] width 76 height 13
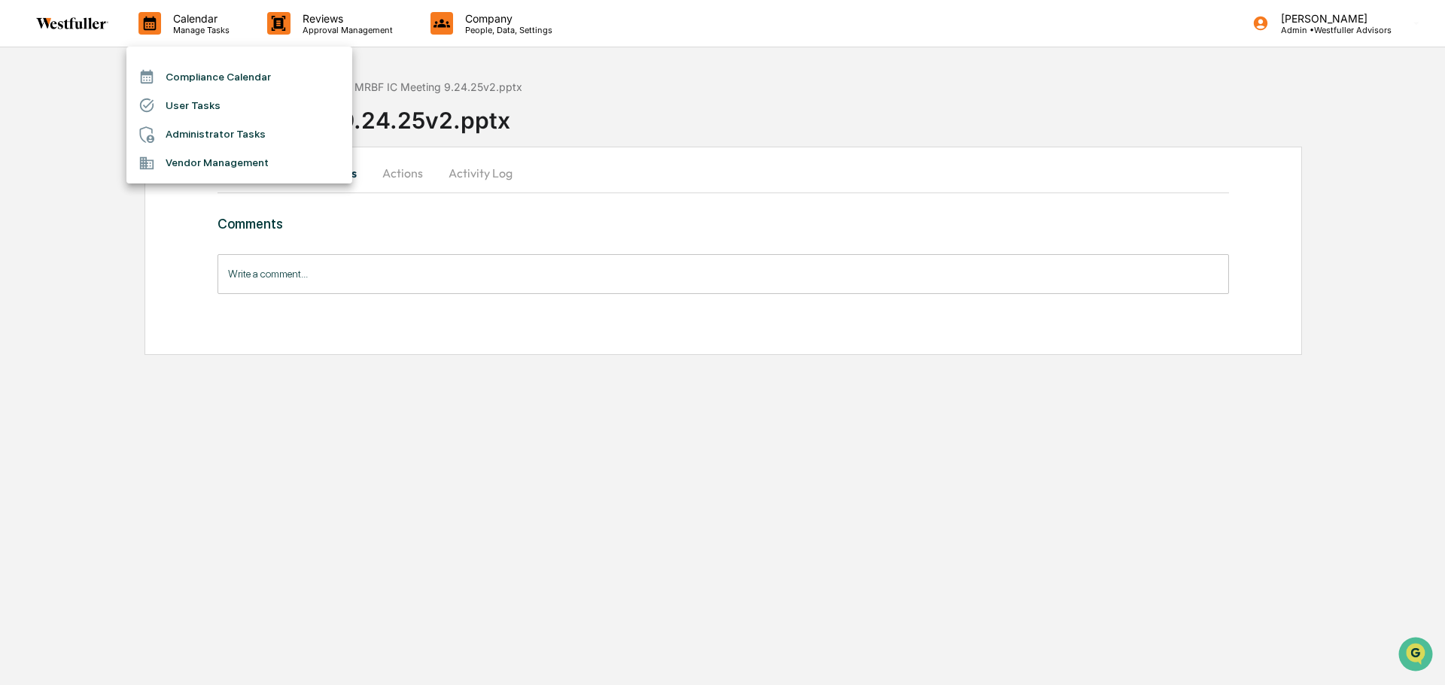
click at [189, 110] on li "User Tasks" at bounding box center [239, 105] width 226 height 29
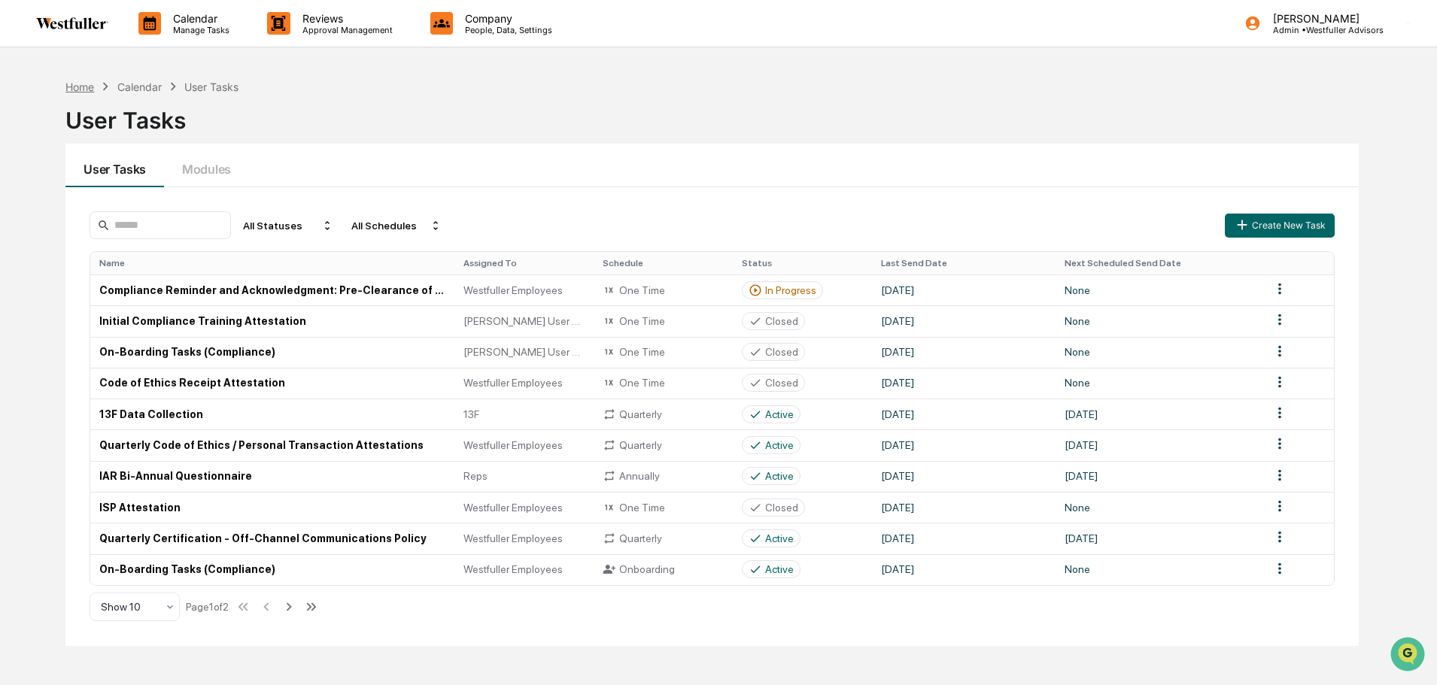
click at [88, 87] on div "Home" at bounding box center [79, 87] width 29 height 13
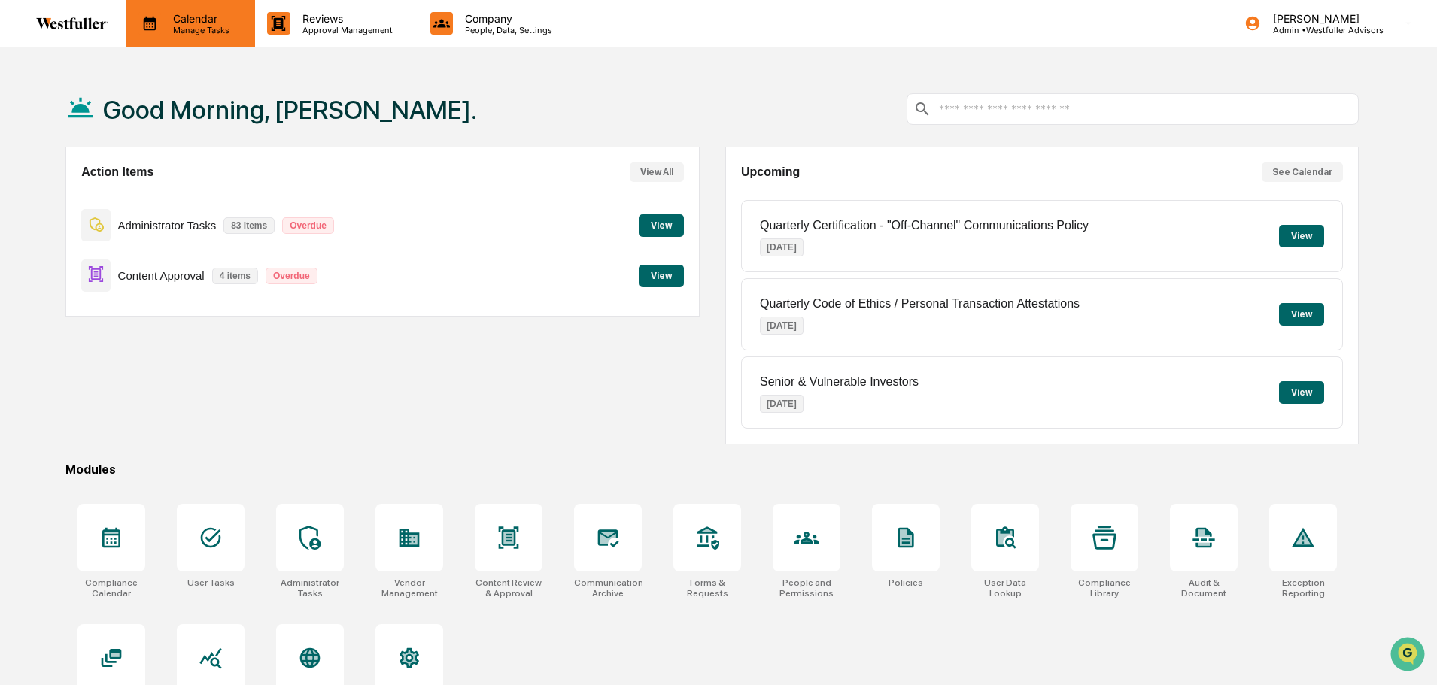
click at [186, 17] on p "Calendar" at bounding box center [199, 18] width 76 height 13
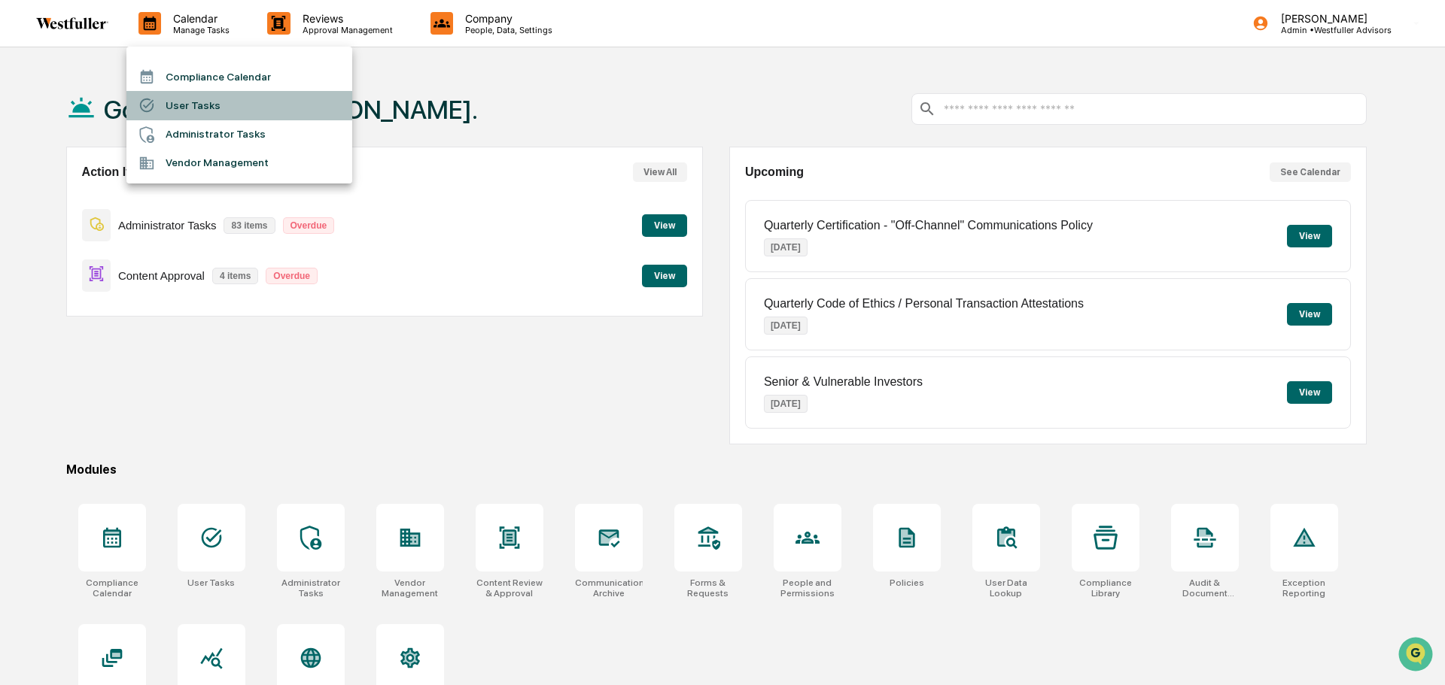
click at [196, 106] on li "User Tasks" at bounding box center [239, 105] width 226 height 29
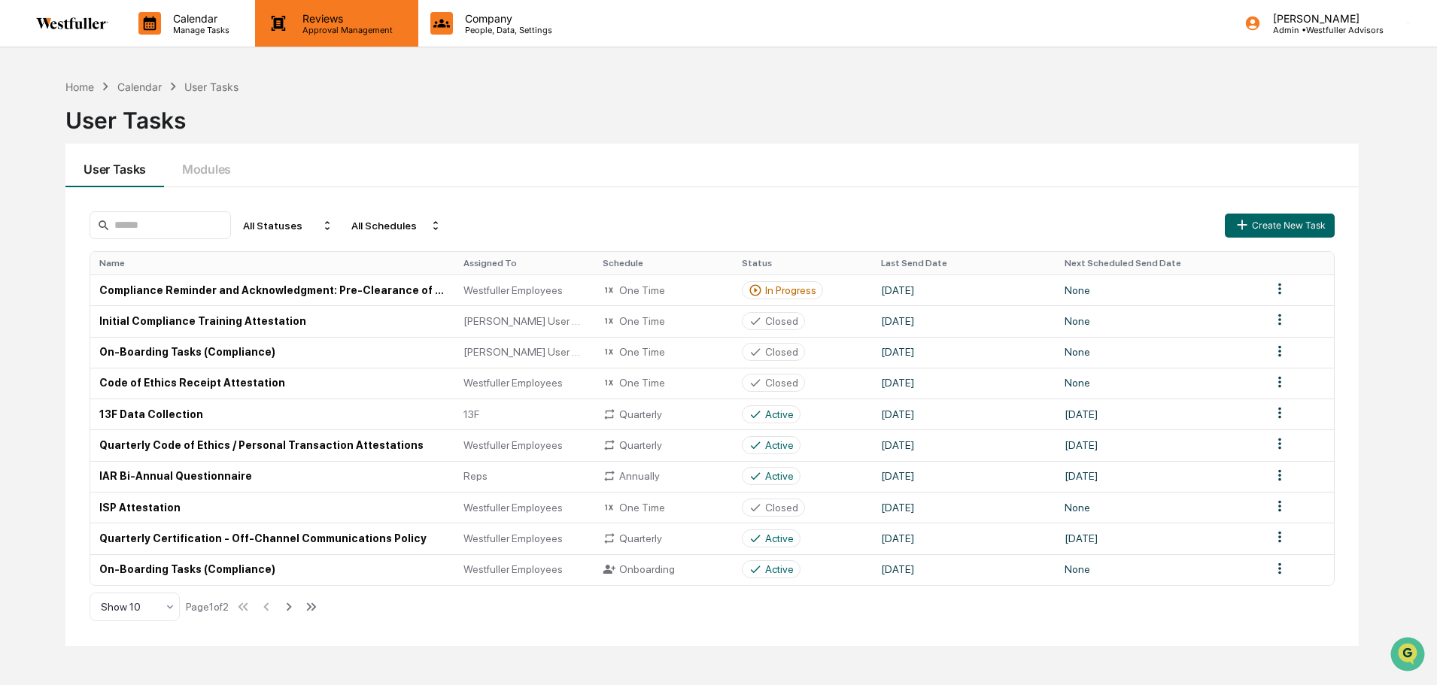
click at [329, 33] on p "Approval Management" at bounding box center [345, 30] width 110 height 11
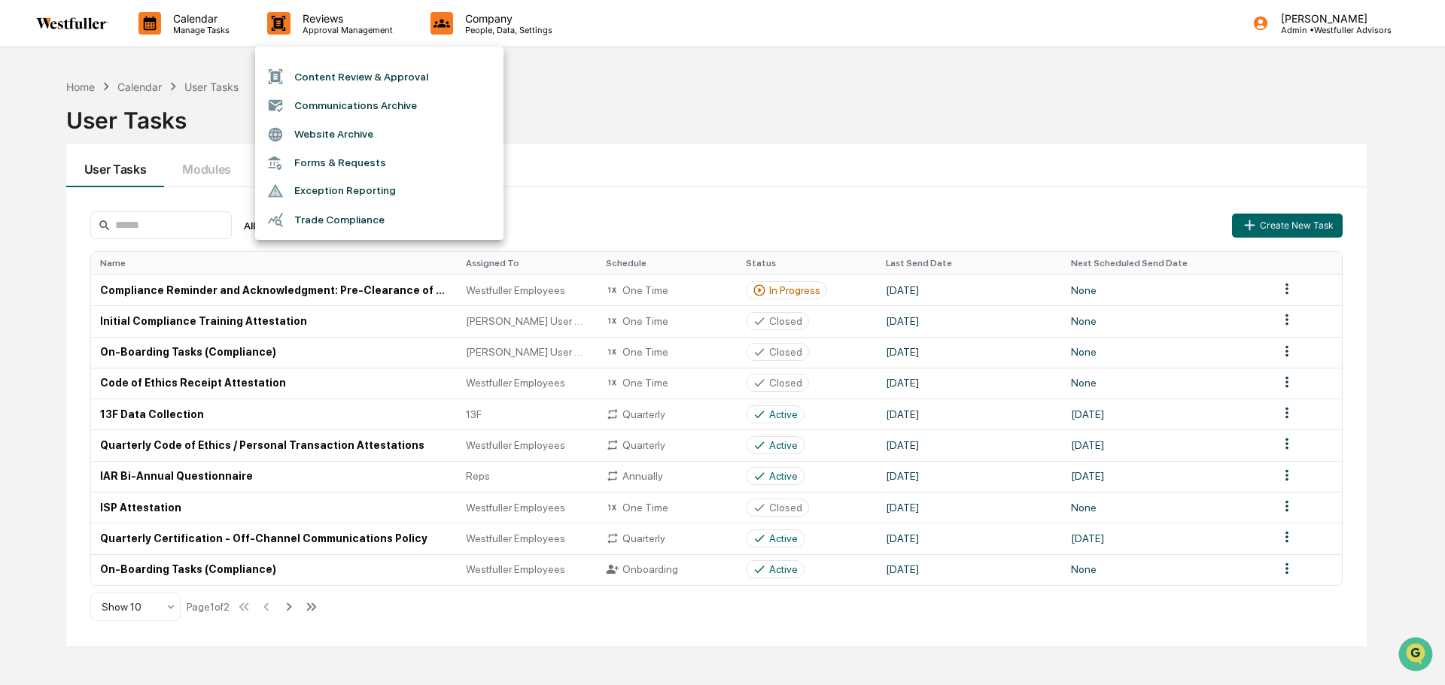
click at [345, 157] on li "Forms & Requests" at bounding box center [379, 163] width 248 height 28
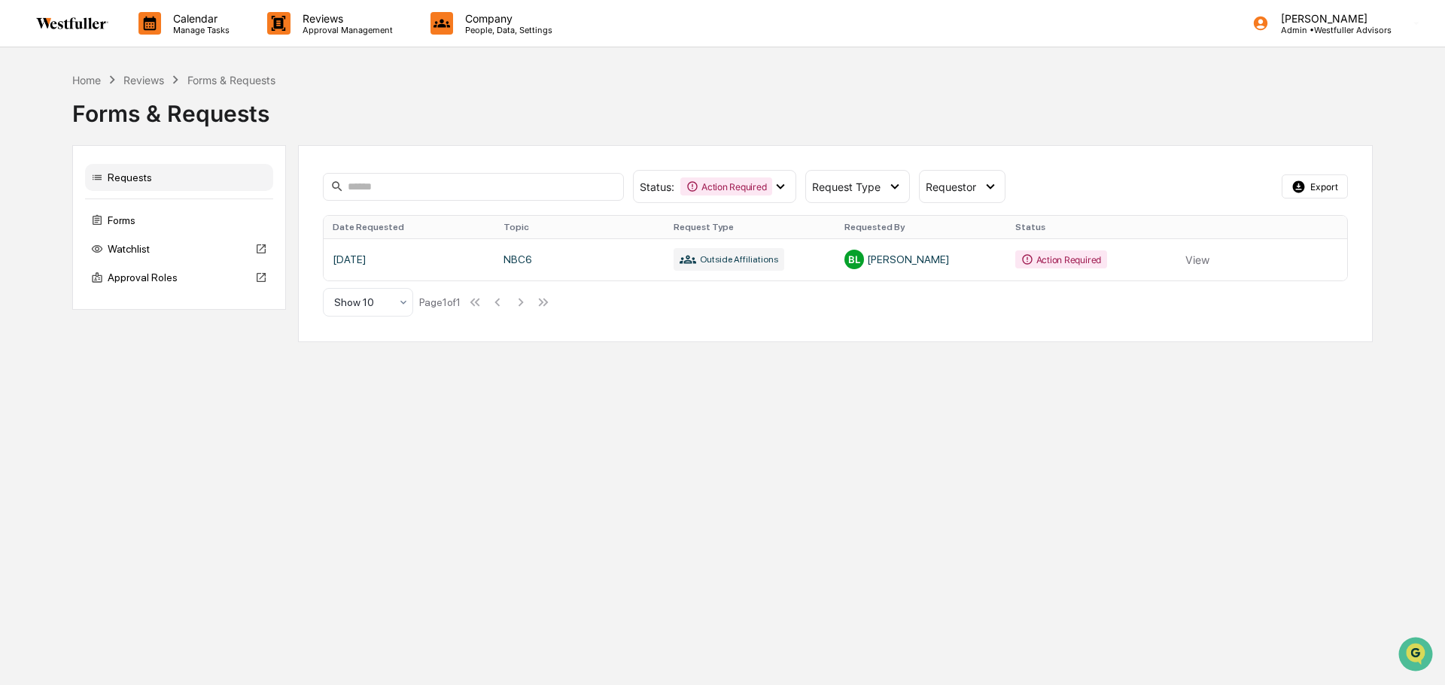
click at [424, 123] on div "Forms & Requests" at bounding box center [722, 107] width 1300 height 39
click at [1315, 29] on p "Admin • Westfuller Advisors" at bounding box center [1330, 30] width 123 height 11
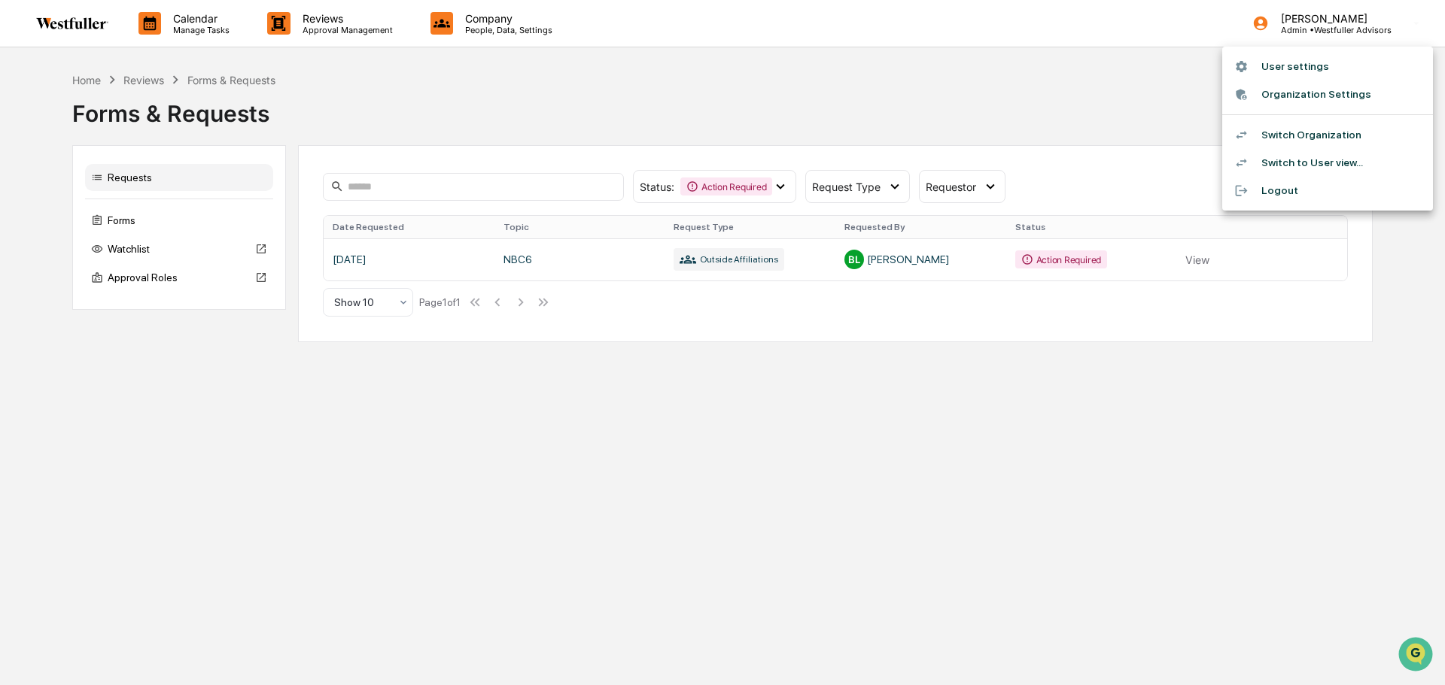
click at [767, 97] on div at bounding box center [722, 342] width 1445 height 685
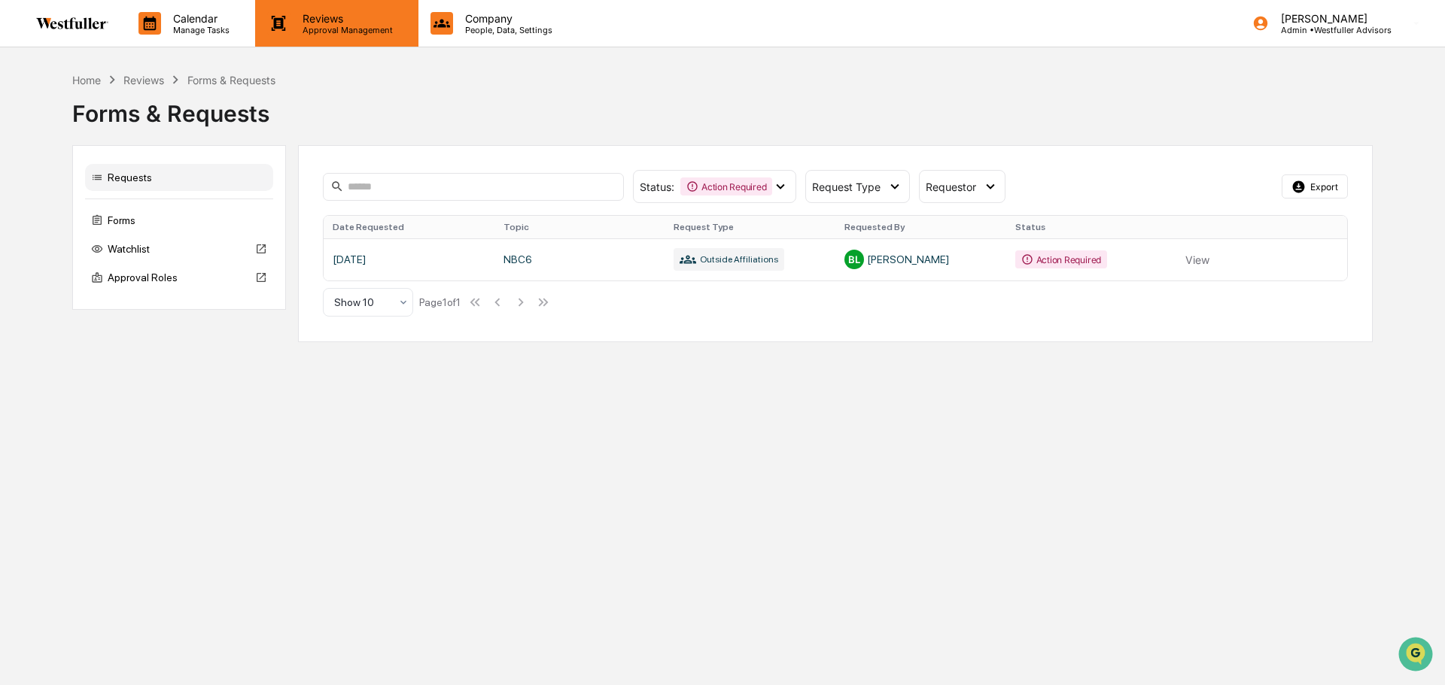
click at [335, 40] on div "Reviews Approval Management" at bounding box center [336, 23] width 163 height 47
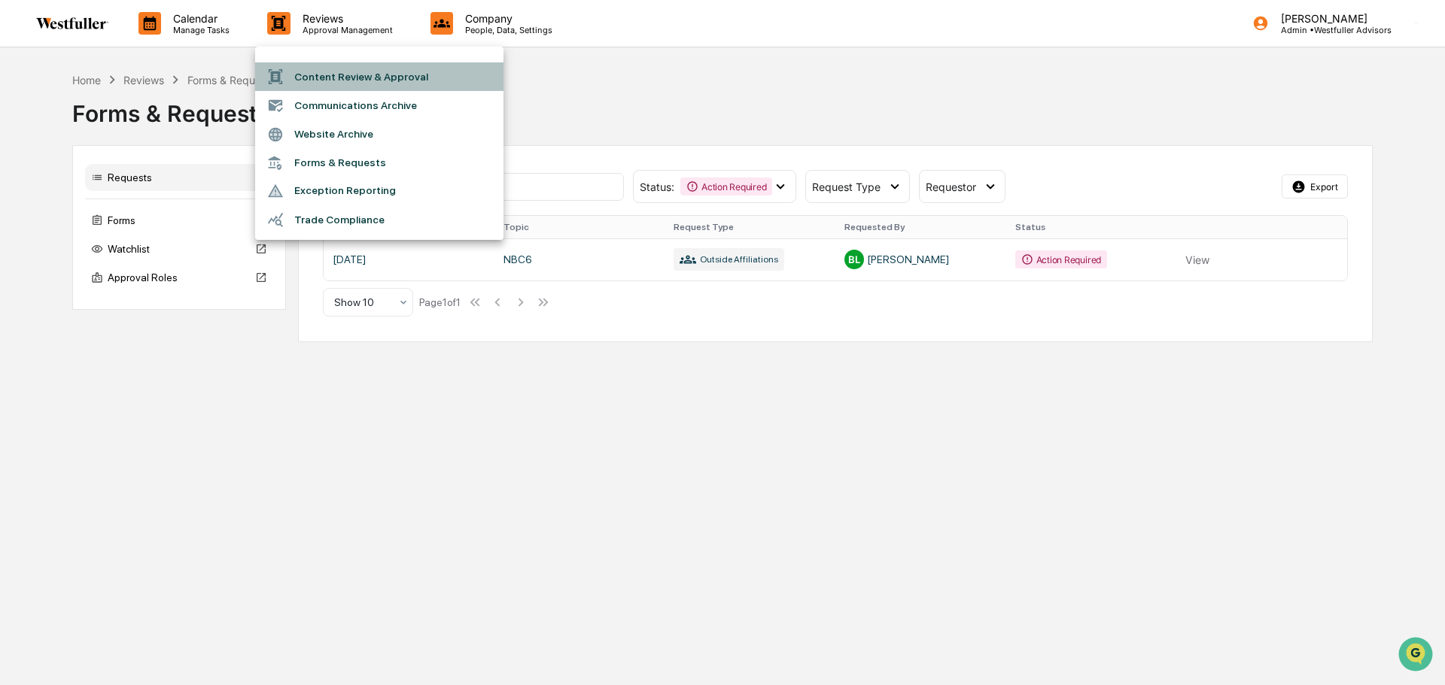
click at [331, 71] on li "Content Review & Approval" at bounding box center [379, 76] width 248 height 29
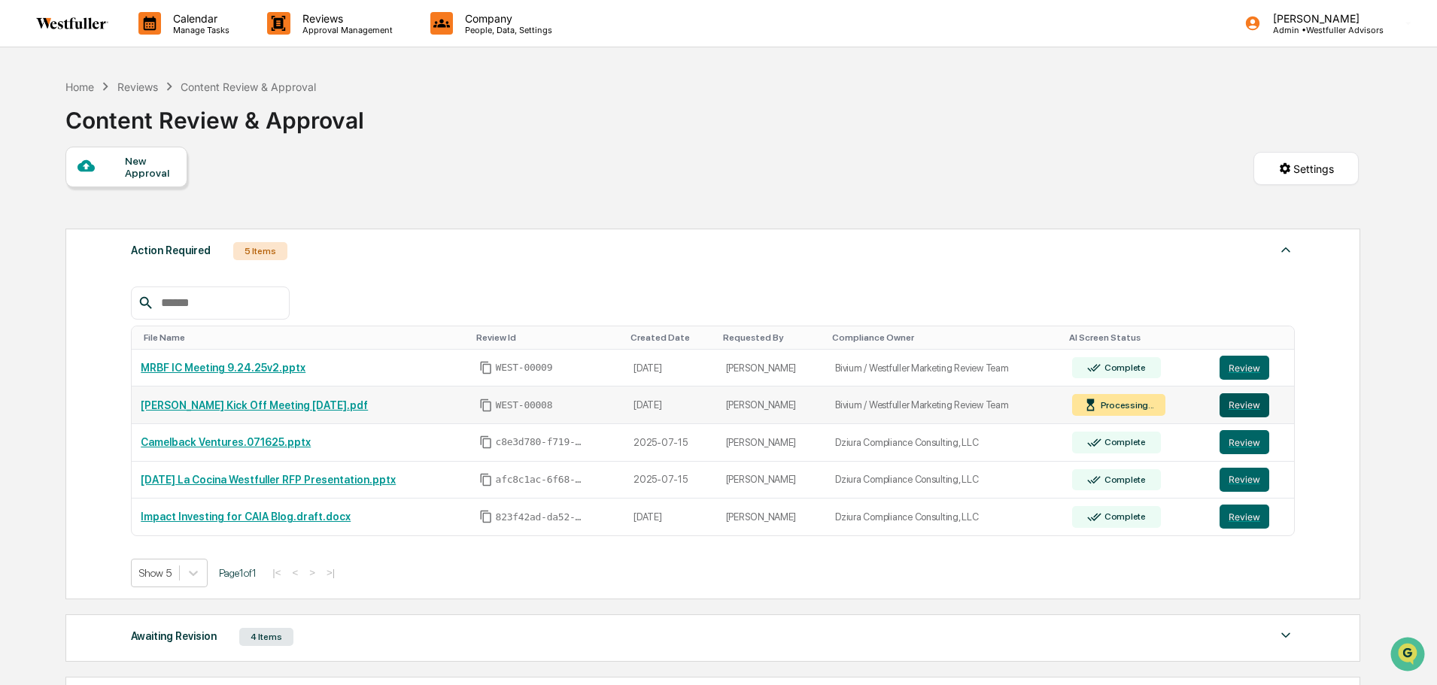
click at [1244, 403] on button "Review" at bounding box center [1245, 406] width 50 height 24
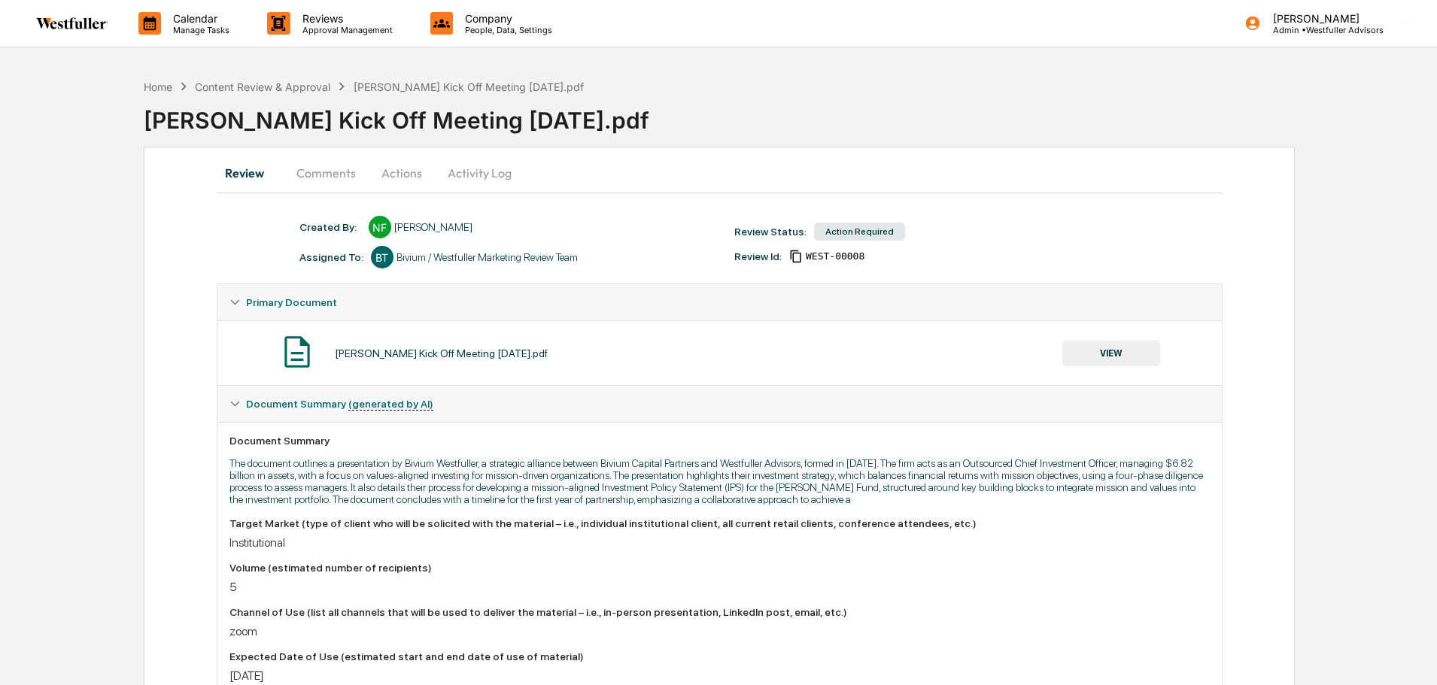
click at [307, 178] on button "Comments" at bounding box center [326, 173] width 84 height 36
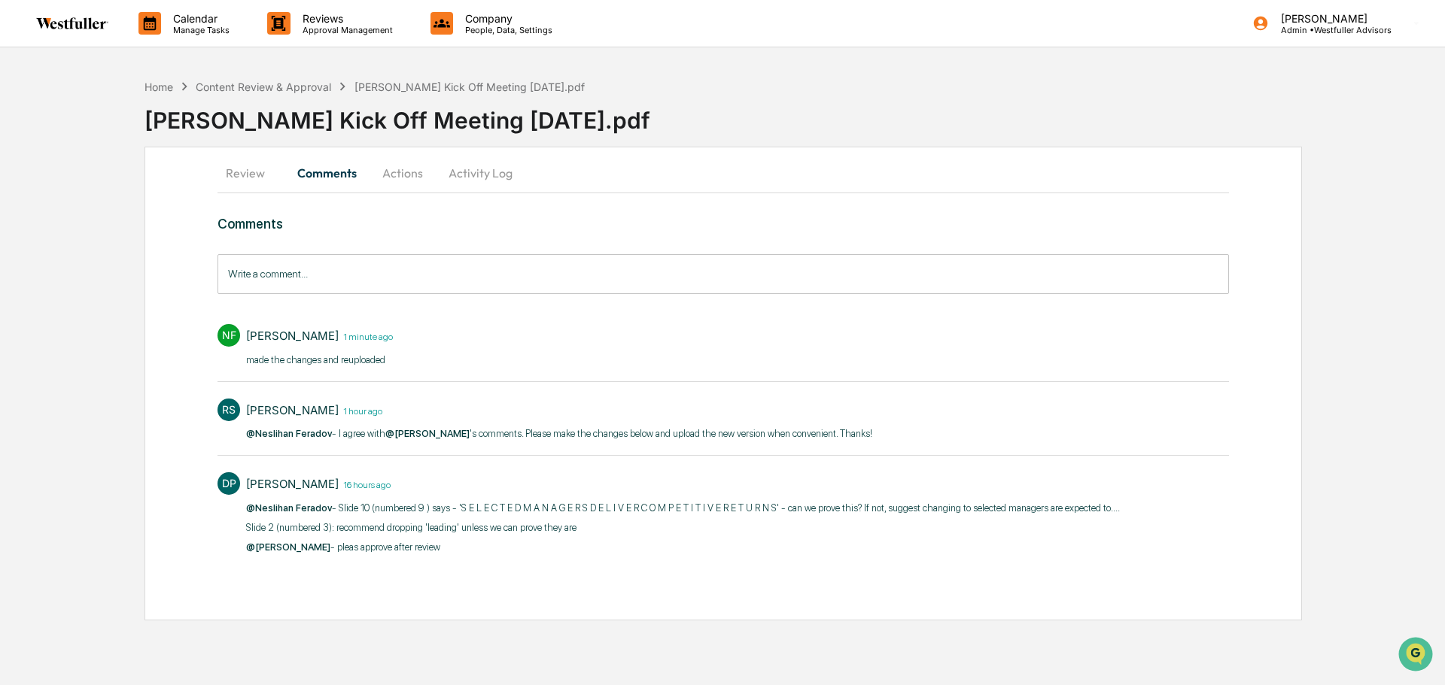
drag, startPoint x: 261, startPoint y: 169, endPoint x: 328, endPoint y: 173, distance: 67.1
click at [260, 169] on button "Review" at bounding box center [251, 173] width 68 height 36
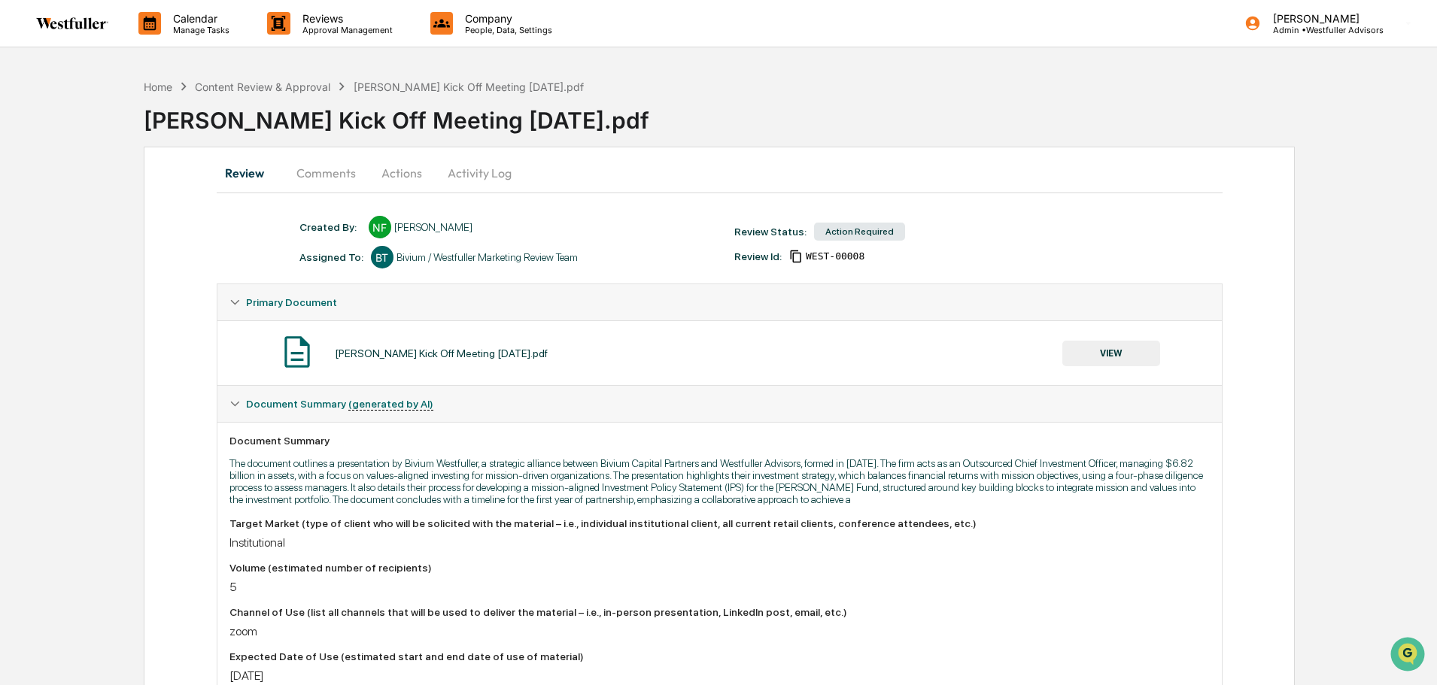
click at [1087, 359] on button "VIEW" at bounding box center [1111, 354] width 98 height 26
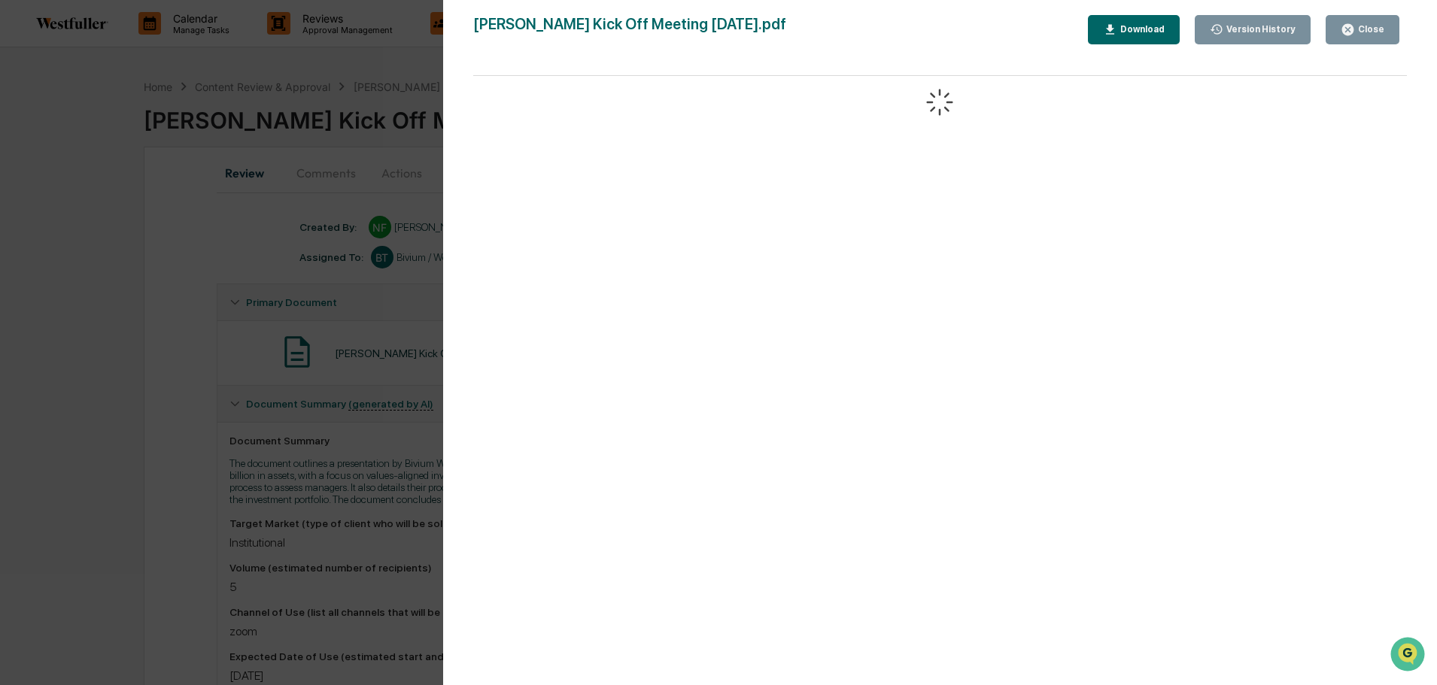
click at [334, 171] on div "Version History 09/19/2025, 02:49 PM Neslihan Feradov 09/18/2025, 09:37 PM Nesl…" at bounding box center [718, 342] width 1437 height 685
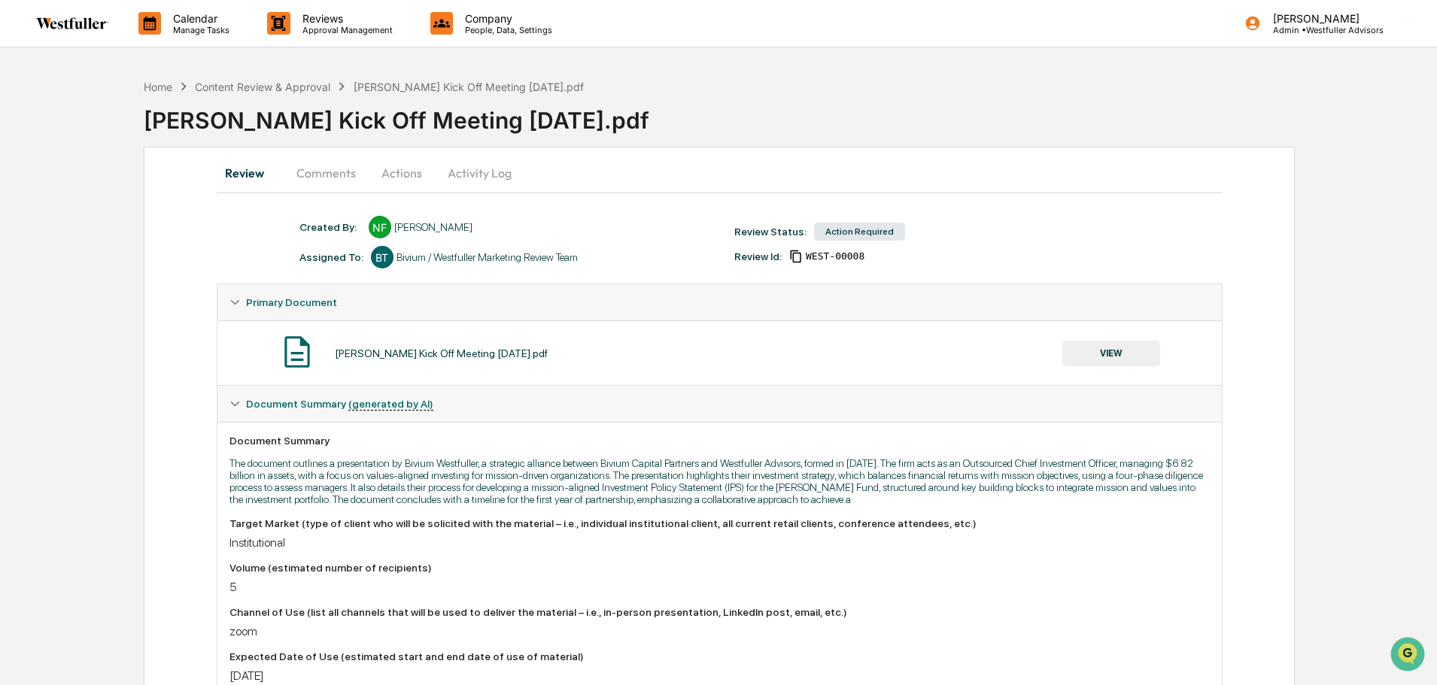
click at [313, 175] on button "Comments" at bounding box center [326, 173] width 84 height 36
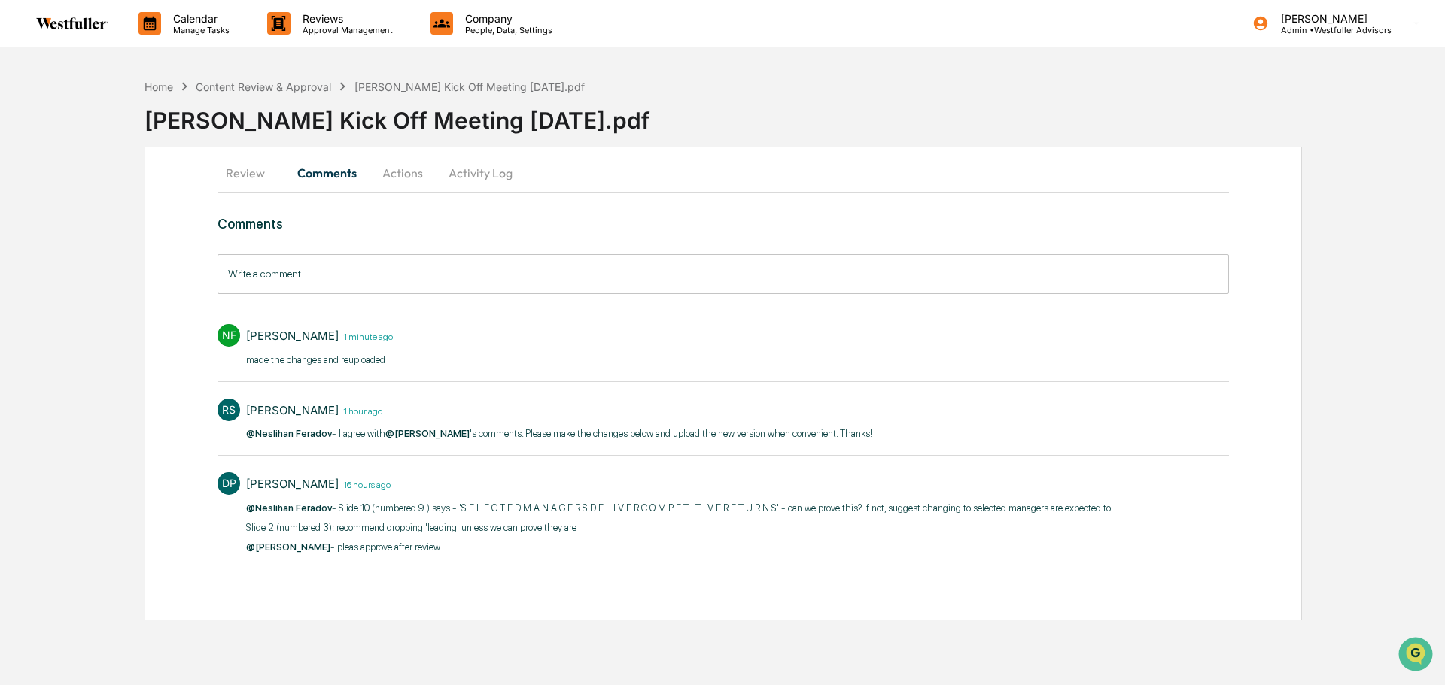
click at [234, 173] on button "Review" at bounding box center [251, 173] width 68 height 36
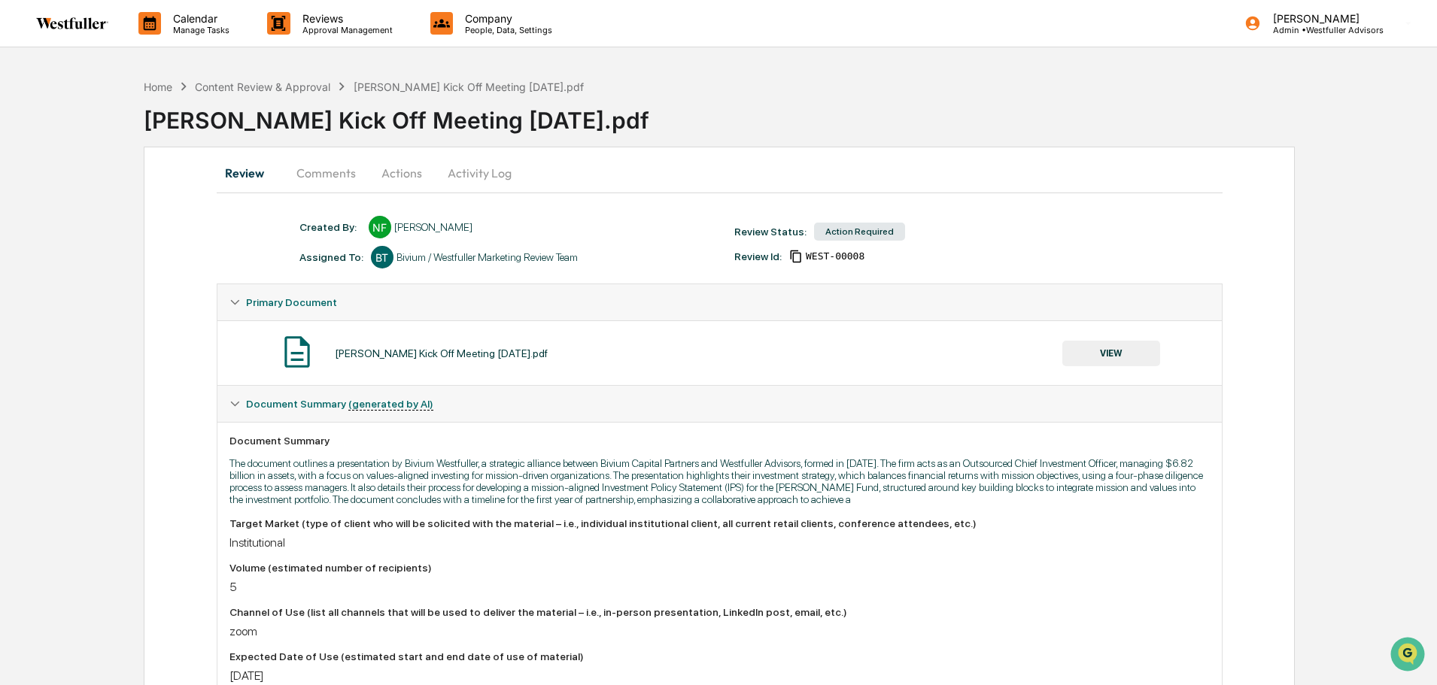
click at [1126, 343] on button "VIEW" at bounding box center [1111, 354] width 98 height 26
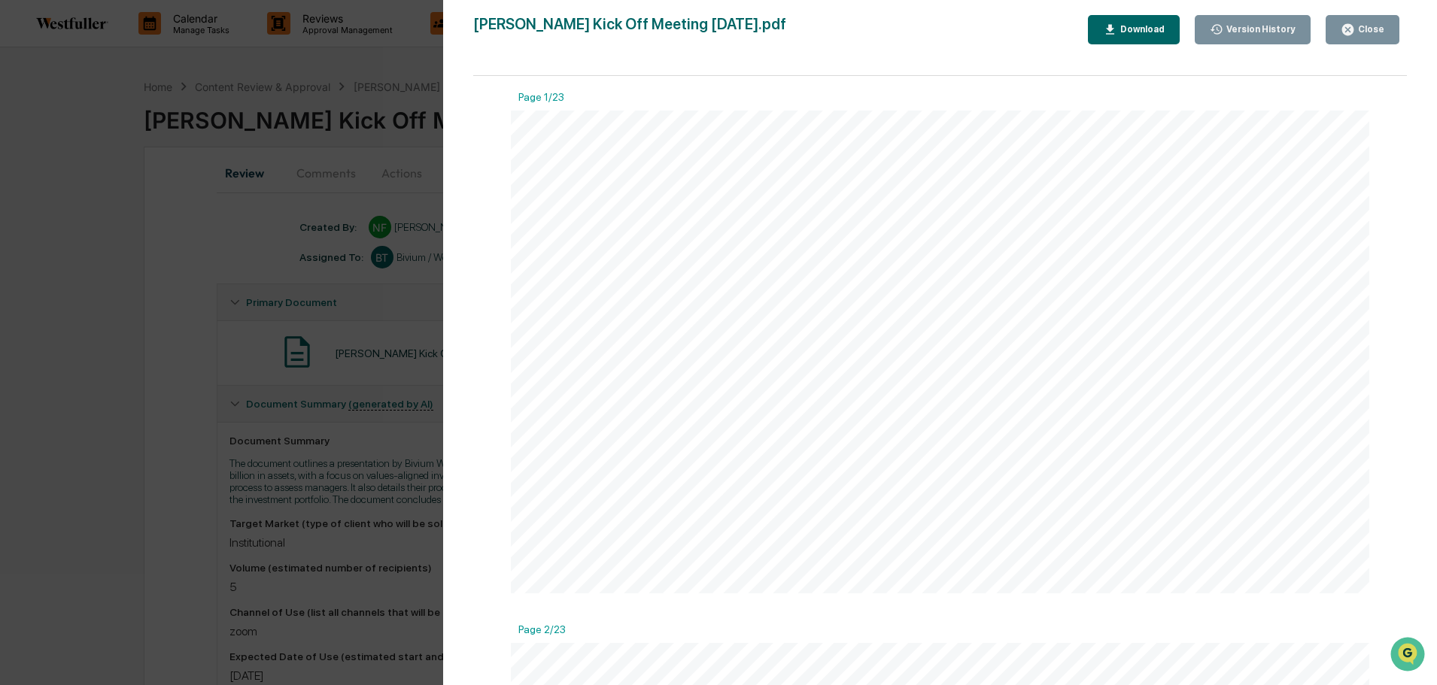
scroll to position [75, 0]
click at [1266, 23] on div "Version History" at bounding box center [1253, 30] width 87 height 14
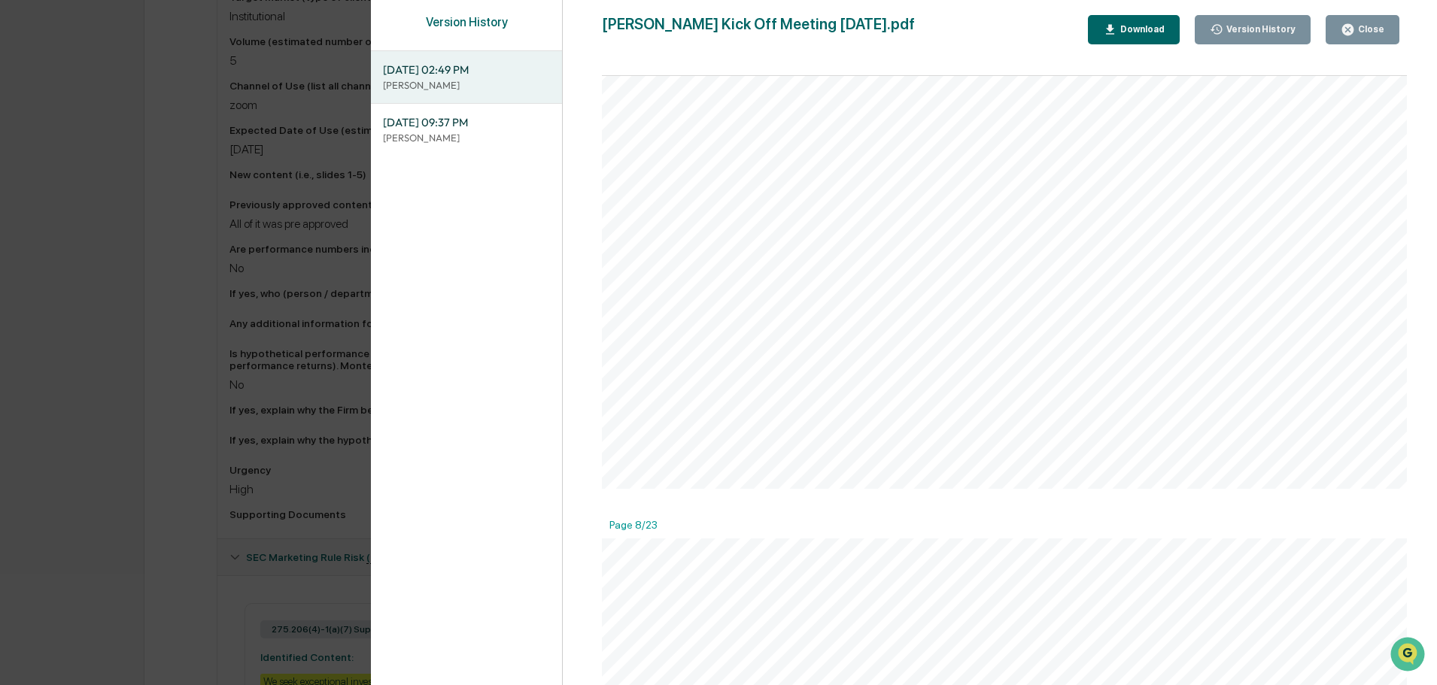
scroll to position [3311, 0]
click at [1165, 28] on div "Download" at bounding box center [1140, 29] width 47 height 11
click at [1362, 34] on div "Close" at bounding box center [1369, 29] width 29 height 11
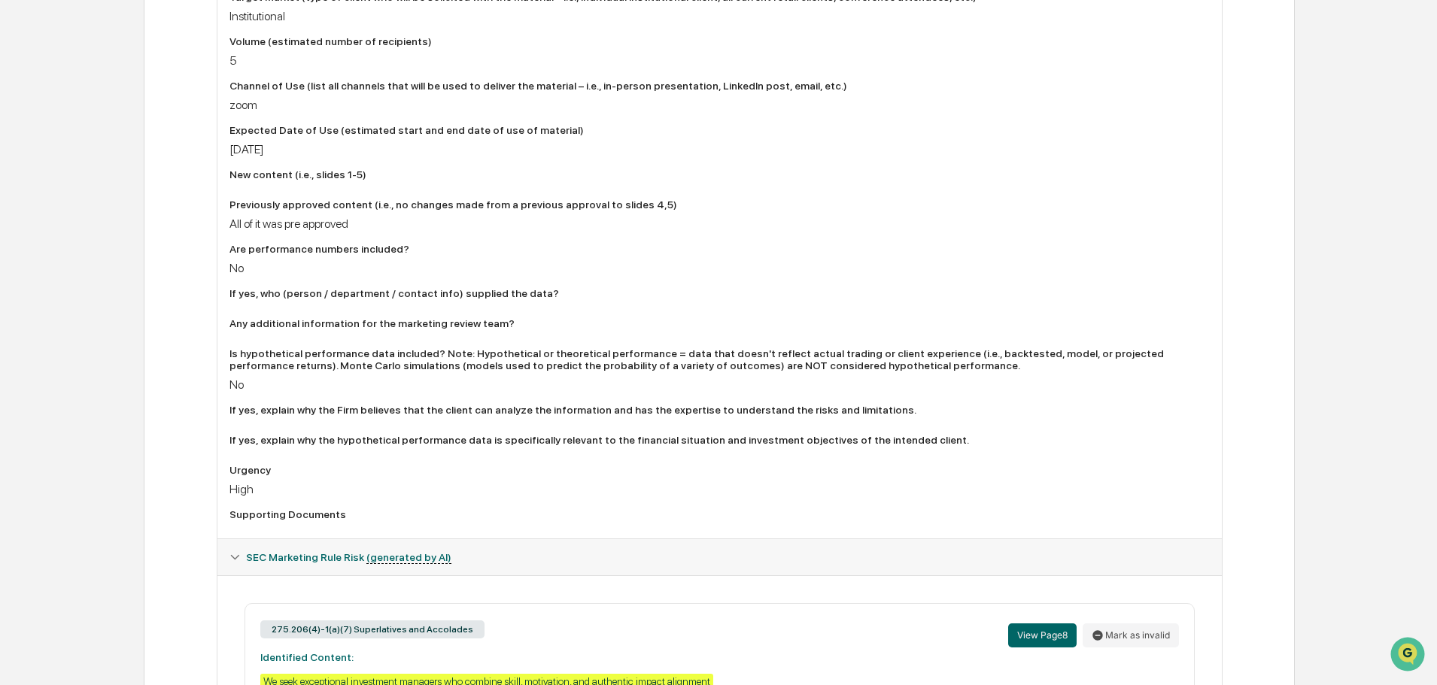
scroll to position [11, 0]
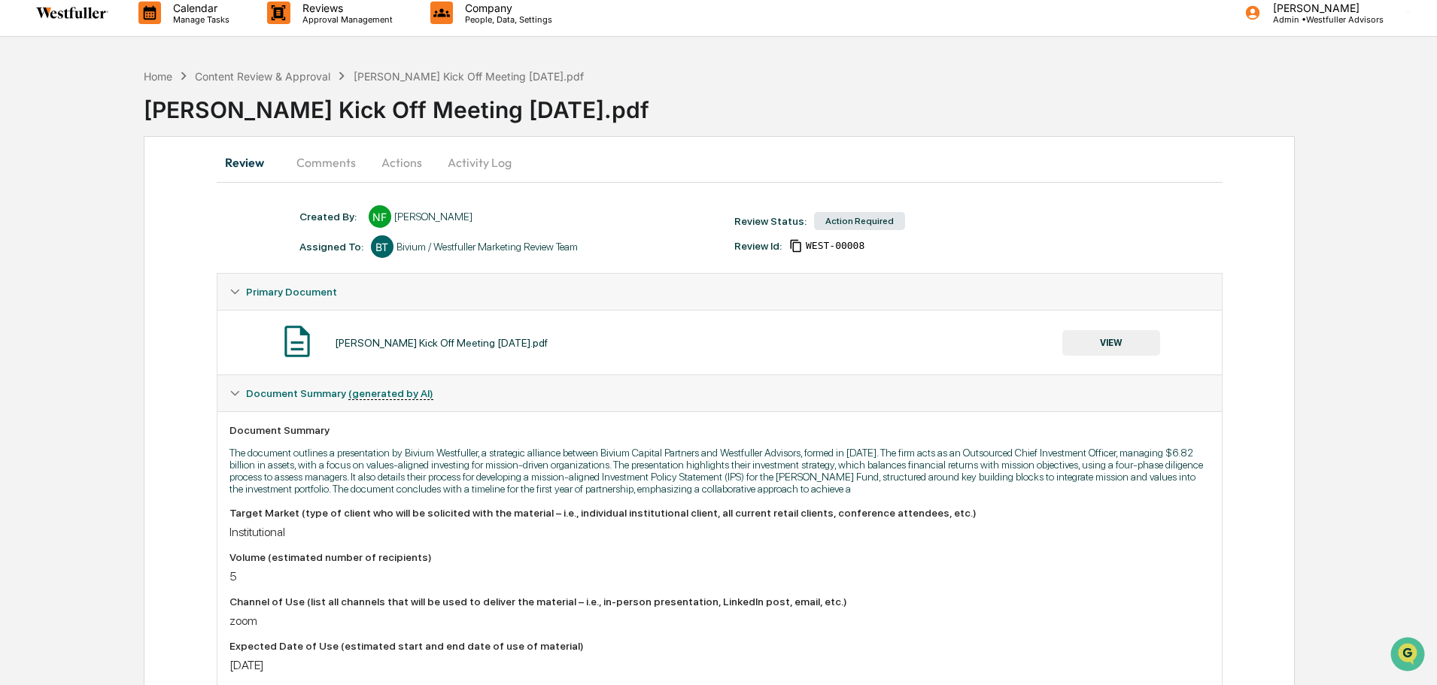
click at [315, 171] on button "Comments" at bounding box center [326, 162] width 84 height 36
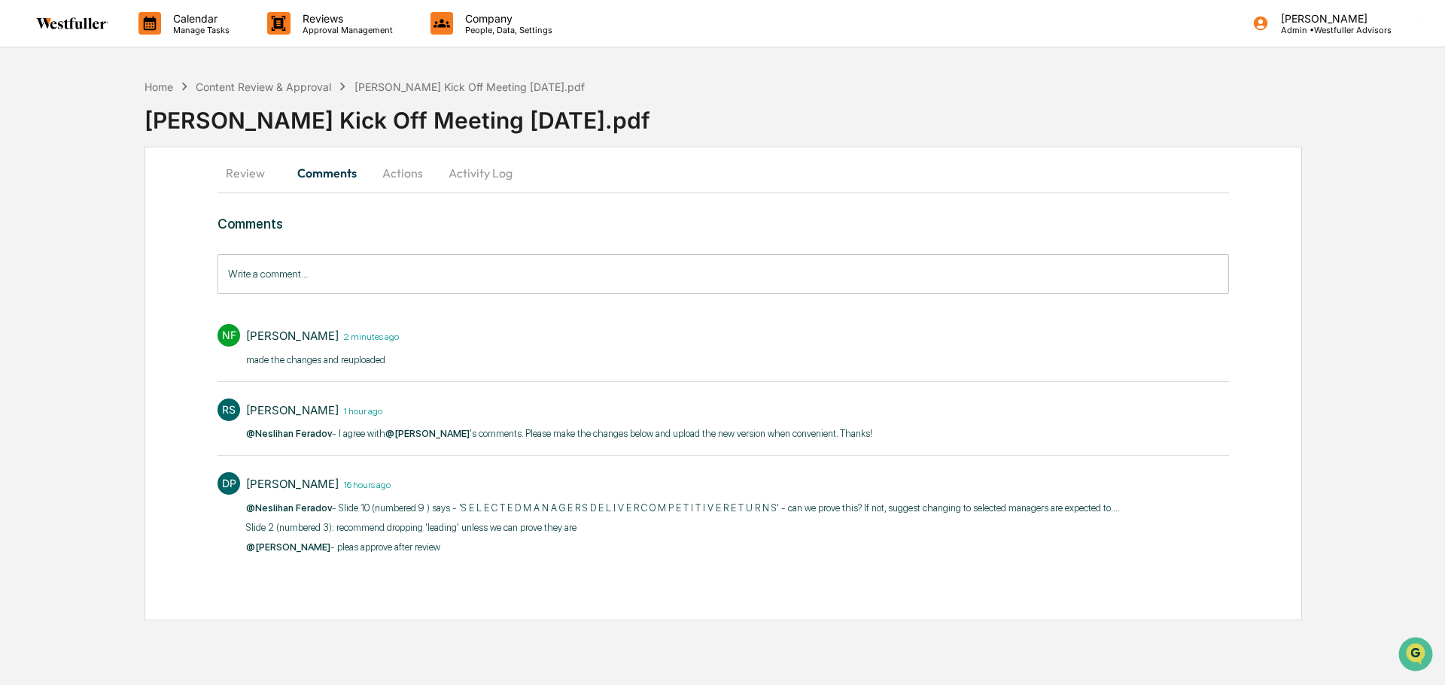
click at [315, 278] on input "Write a comment..." at bounding box center [722, 274] width 1011 height 40
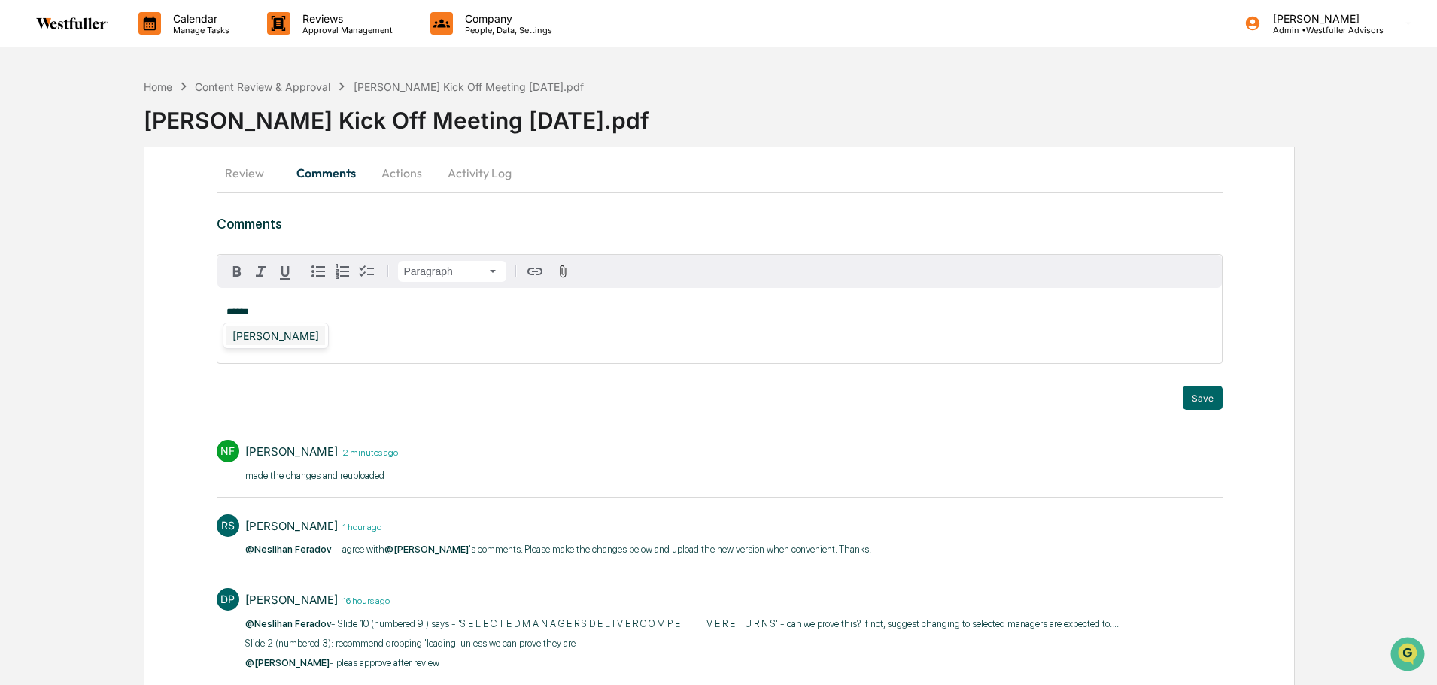
click at [294, 342] on div "[PERSON_NAME]" at bounding box center [275, 336] width 99 height 19
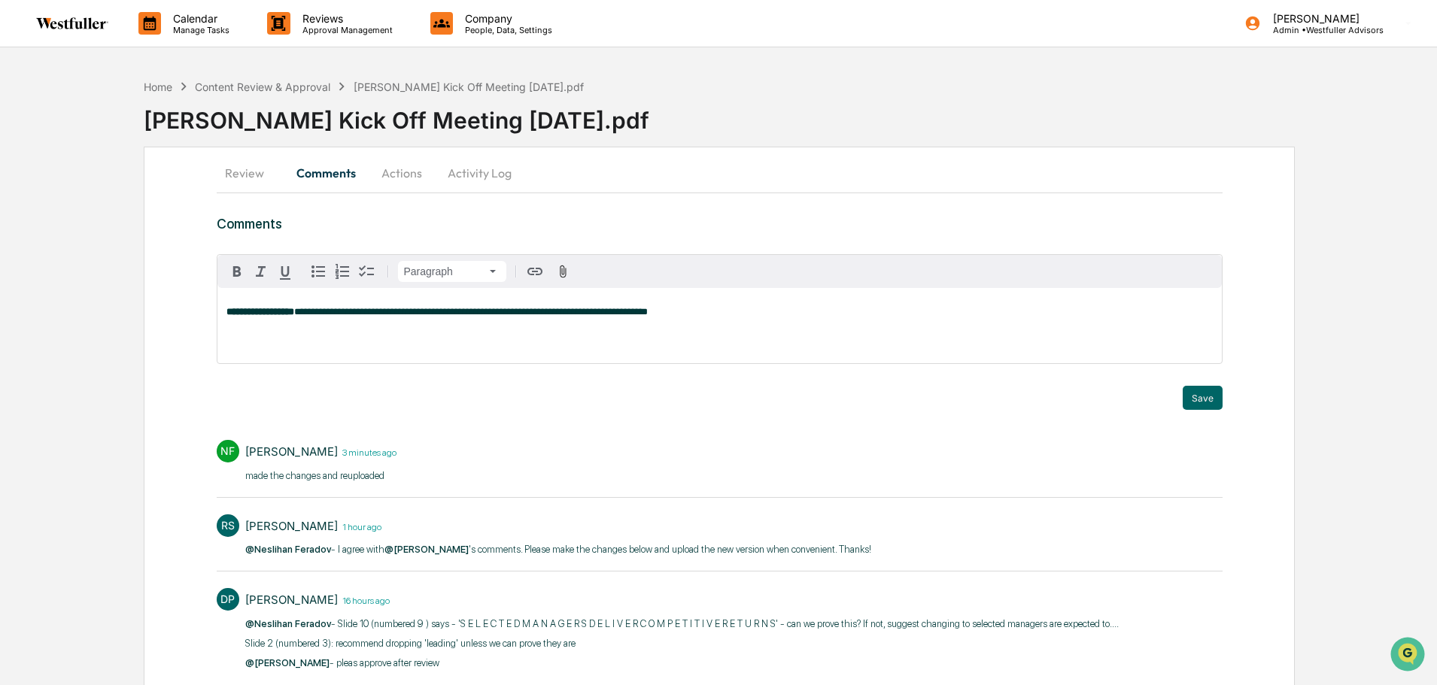
click at [648, 314] on span "**********" at bounding box center [471, 312] width 354 height 10
click at [411, 305] on div "**********" at bounding box center [719, 325] width 1005 height 75
click at [254, 329] on div "[PERSON_NAME]" at bounding box center [275, 336] width 99 height 19
click at [488, 315] on span "**********" at bounding box center [587, 312] width 339 height 10
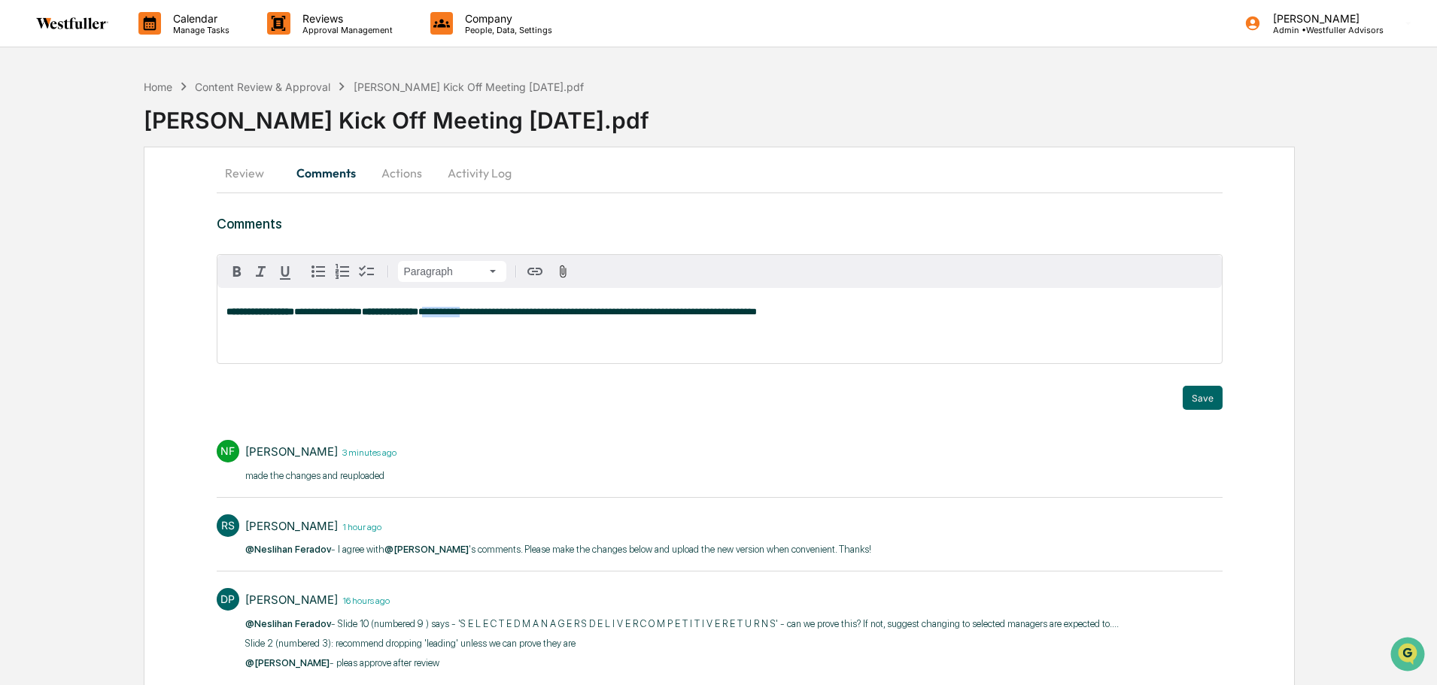
click at [488, 315] on span "**********" at bounding box center [587, 312] width 339 height 10
click at [360, 313] on span "**********" at bounding box center [399, 312] width 211 height 10
click at [458, 312] on span "**********" at bounding box center [382, 312] width 177 height 10
click at [256, 345] on div "[PERSON_NAME]" at bounding box center [276, 336] width 106 height 26
click at [256, 342] on div "[PERSON_NAME]" at bounding box center [275, 336] width 99 height 19
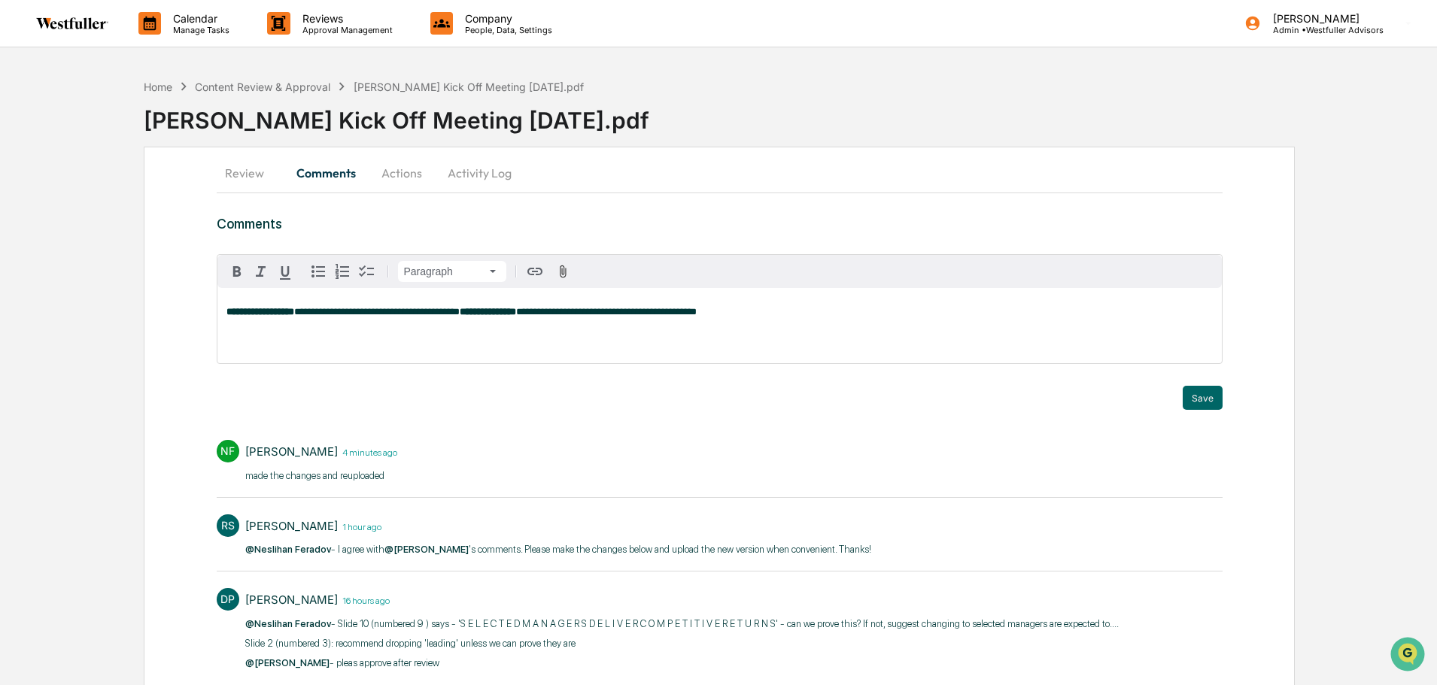
drag, startPoint x: 462, startPoint y: 313, endPoint x: 545, endPoint y: 390, distance: 112.9
click at [460, 313] on span "**********" at bounding box center [377, 312] width 166 height 10
click at [1197, 402] on button "Save" at bounding box center [1203, 398] width 40 height 24
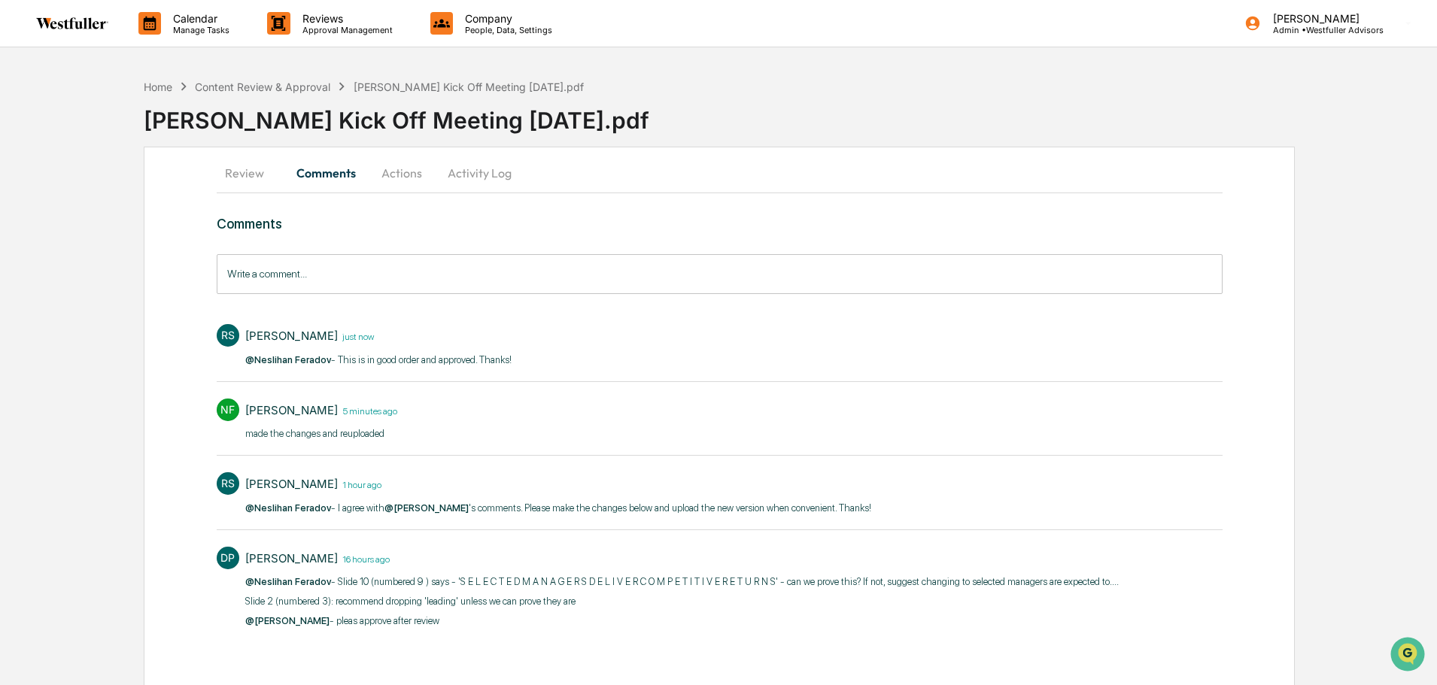
click at [403, 175] on button "Actions" at bounding box center [402, 173] width 68 height 36
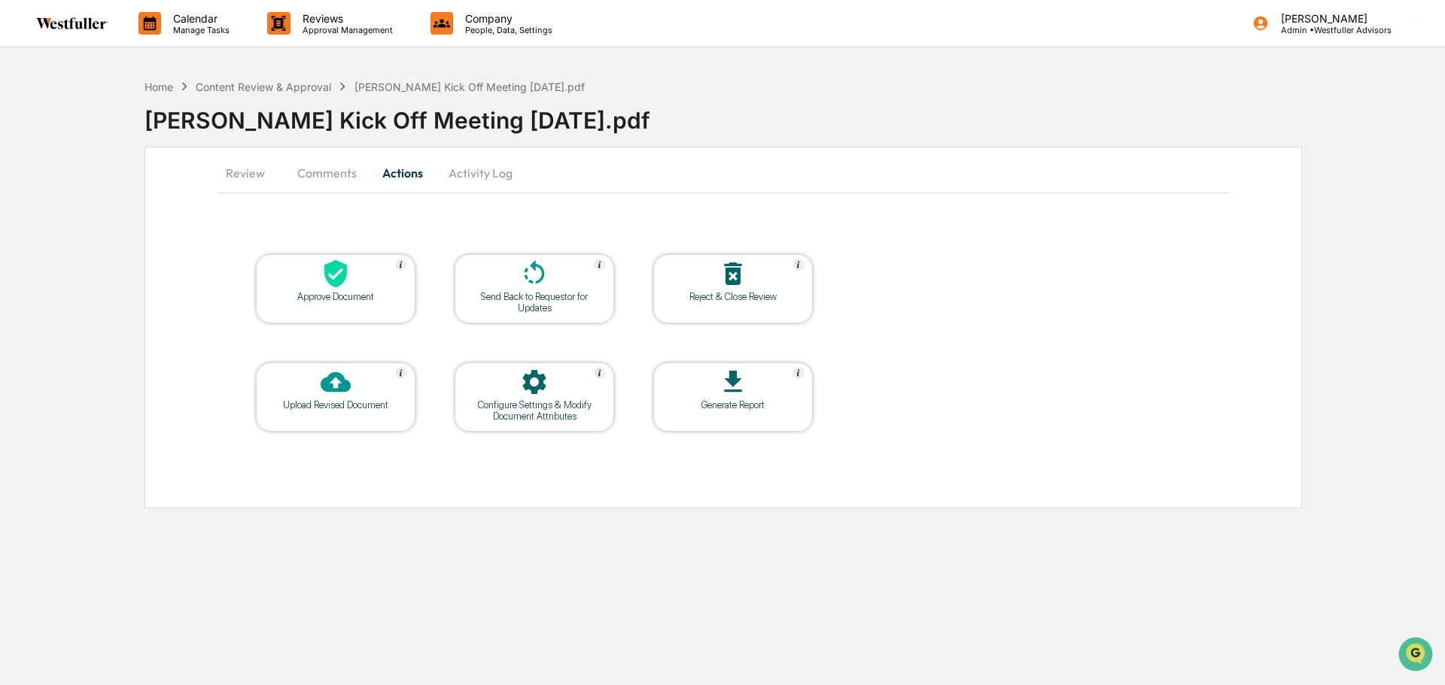
click at [312, 277] on div at bounding box center [335, 275] width 150 height 32
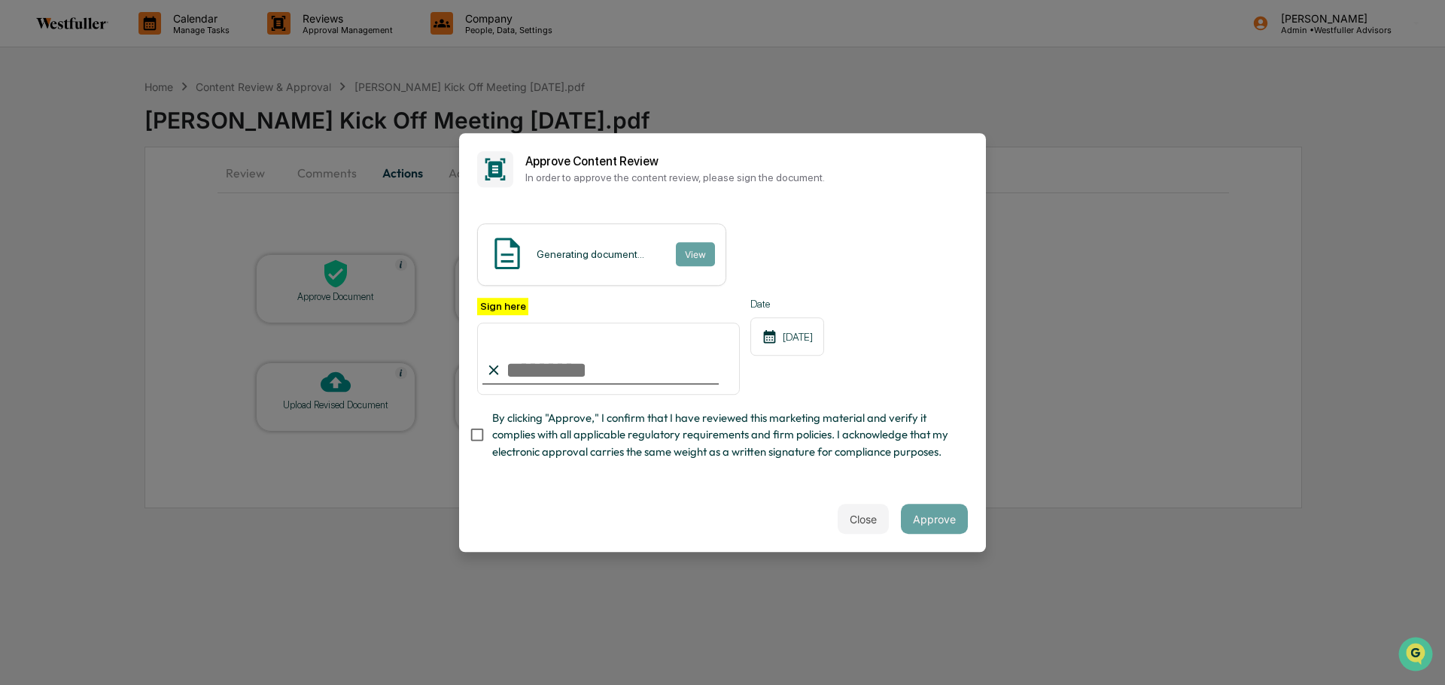
click at [675, 360] on input "Sign here" at bounding box center [608, 359] width 263 height 72
type input "**********"
click at [922, 519] on button "Approve" at bounding box center [934, 519] width 67 height 30
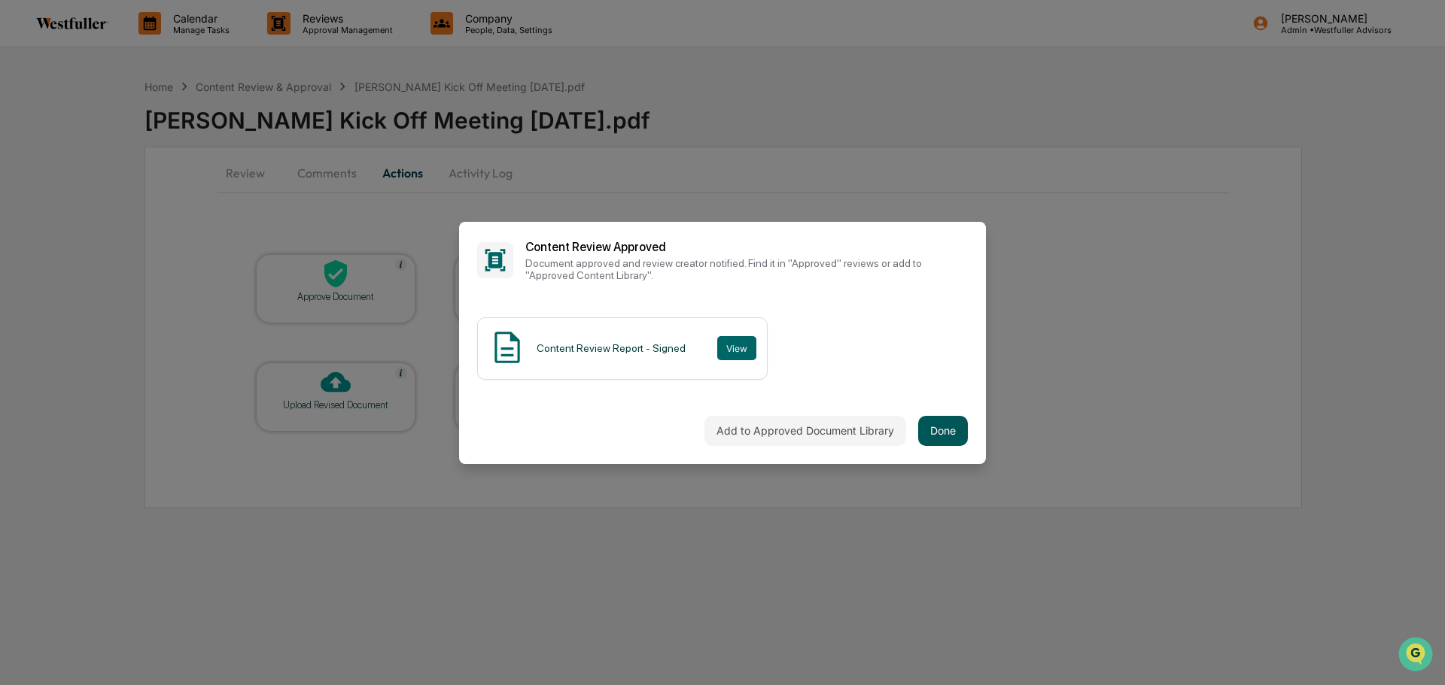
click at [959, 427] on button "Done" at bounding box center [943, 431] width 50 height 30
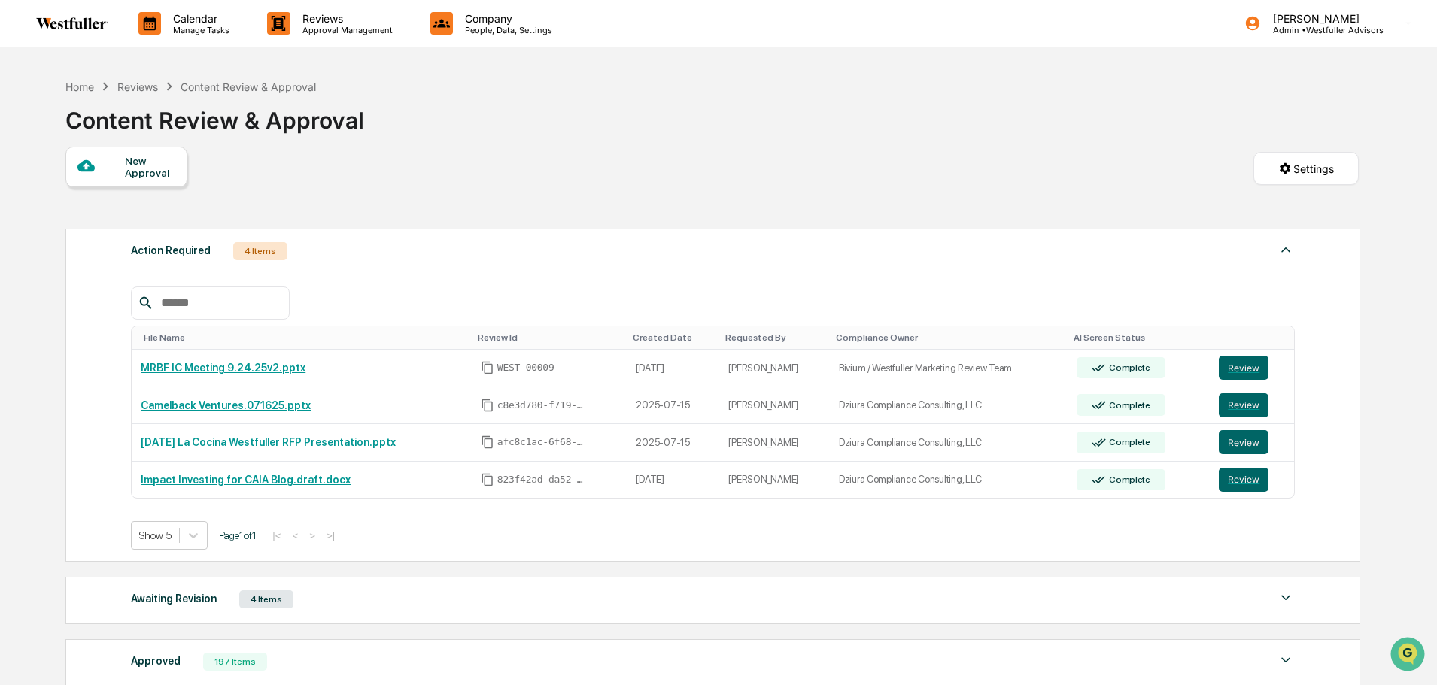
click at [479, 137] on div "Home Reviews Content Review & Approval Content Review & Approval" at bounding box center [711, 108] width 1293 height 75
click at [357, 29] on p "Approval Management" at bounding box center [345, 30] width 110 height 11
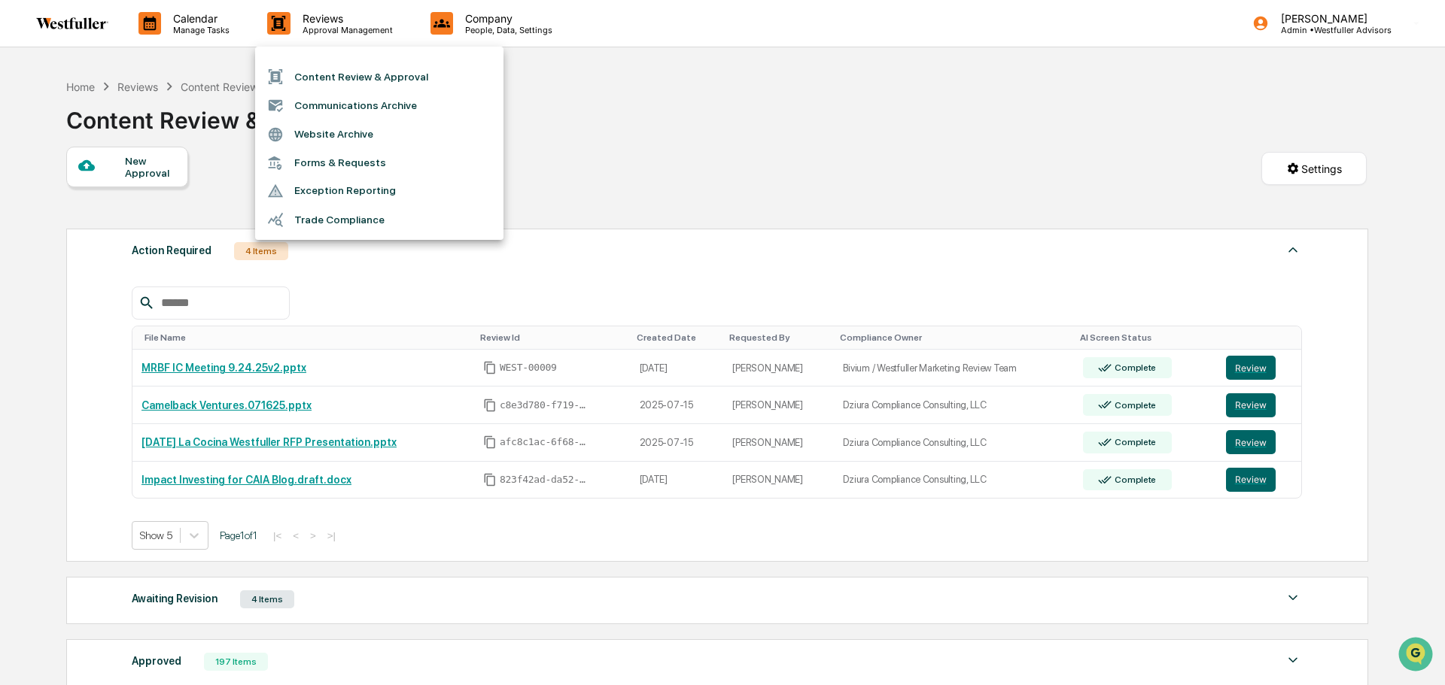
click at [477, 17] on div at bounding box center [722, 342] width 1445 height 685
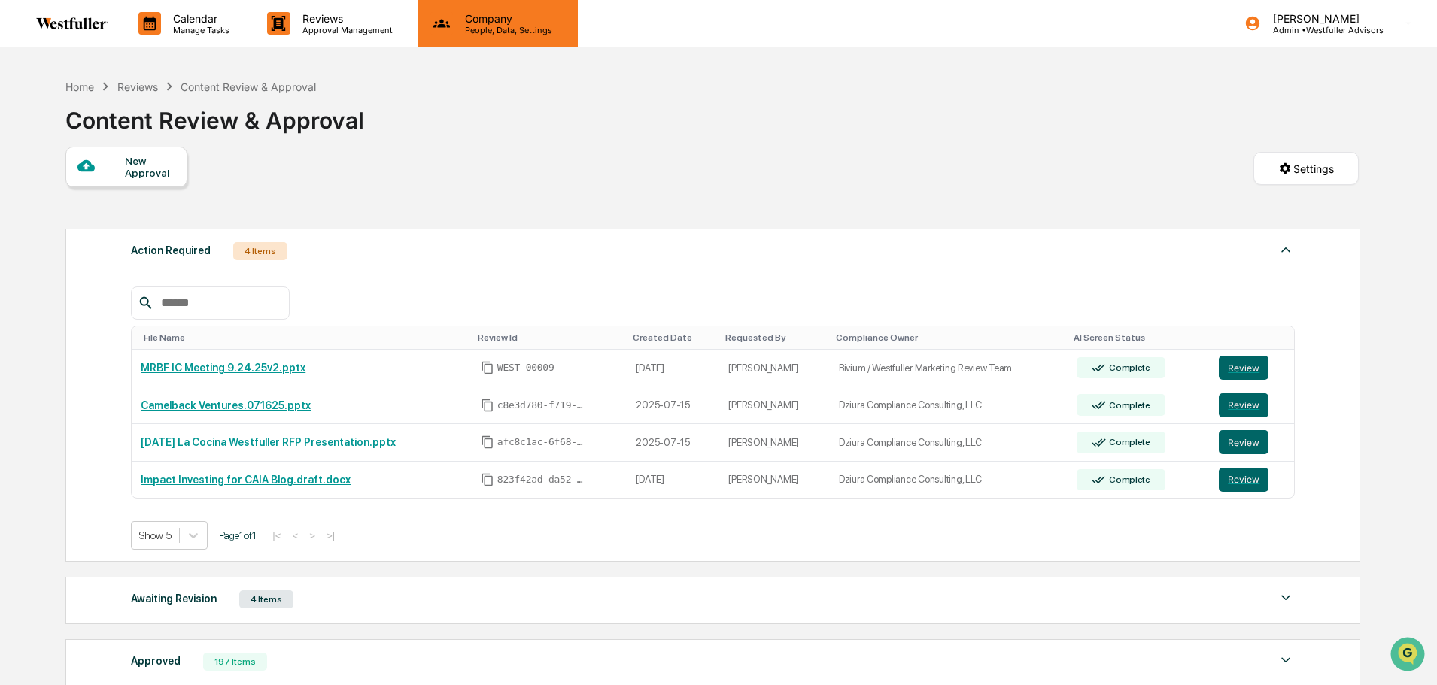
click at [491, 29] on p "People, Data, Settings" at bounding box center [506, 30] width 107 height 11
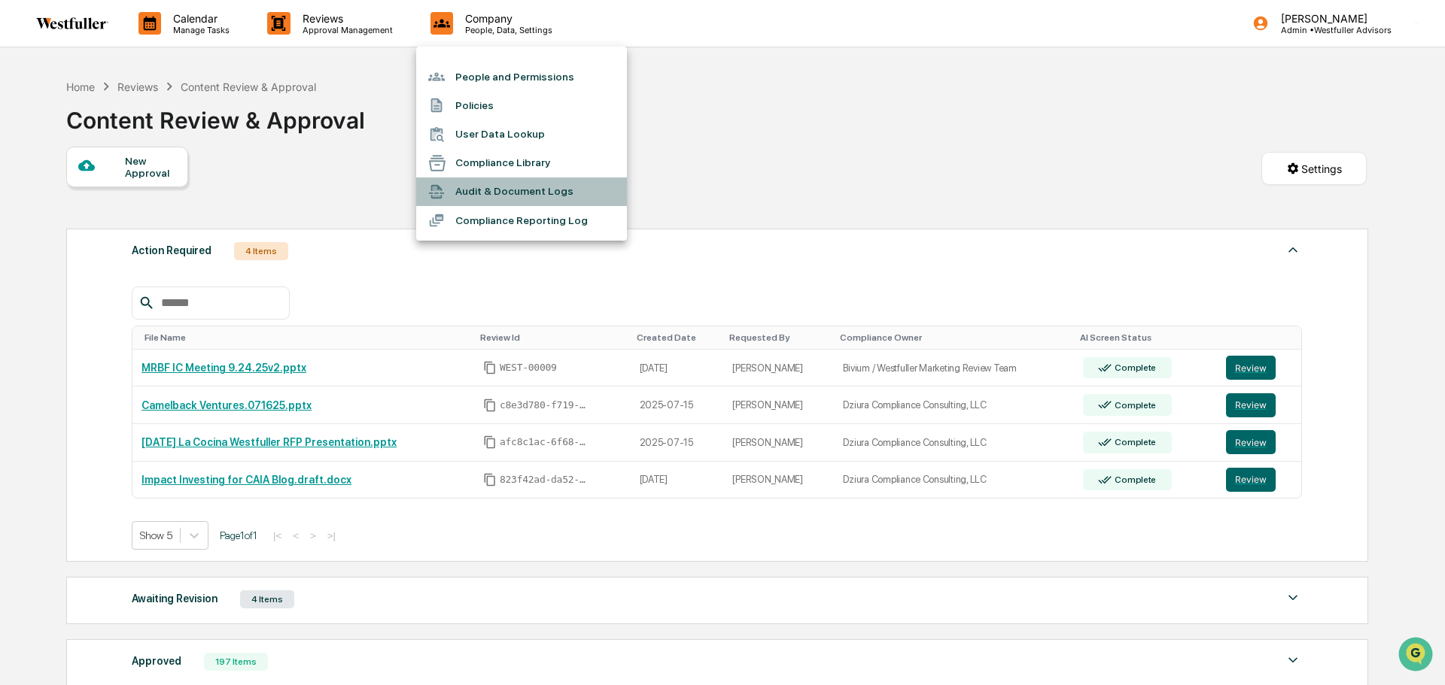
click at [519, 178] on li "Audit & Document Logs" at bounding box center [521, 192] width 211 height 29
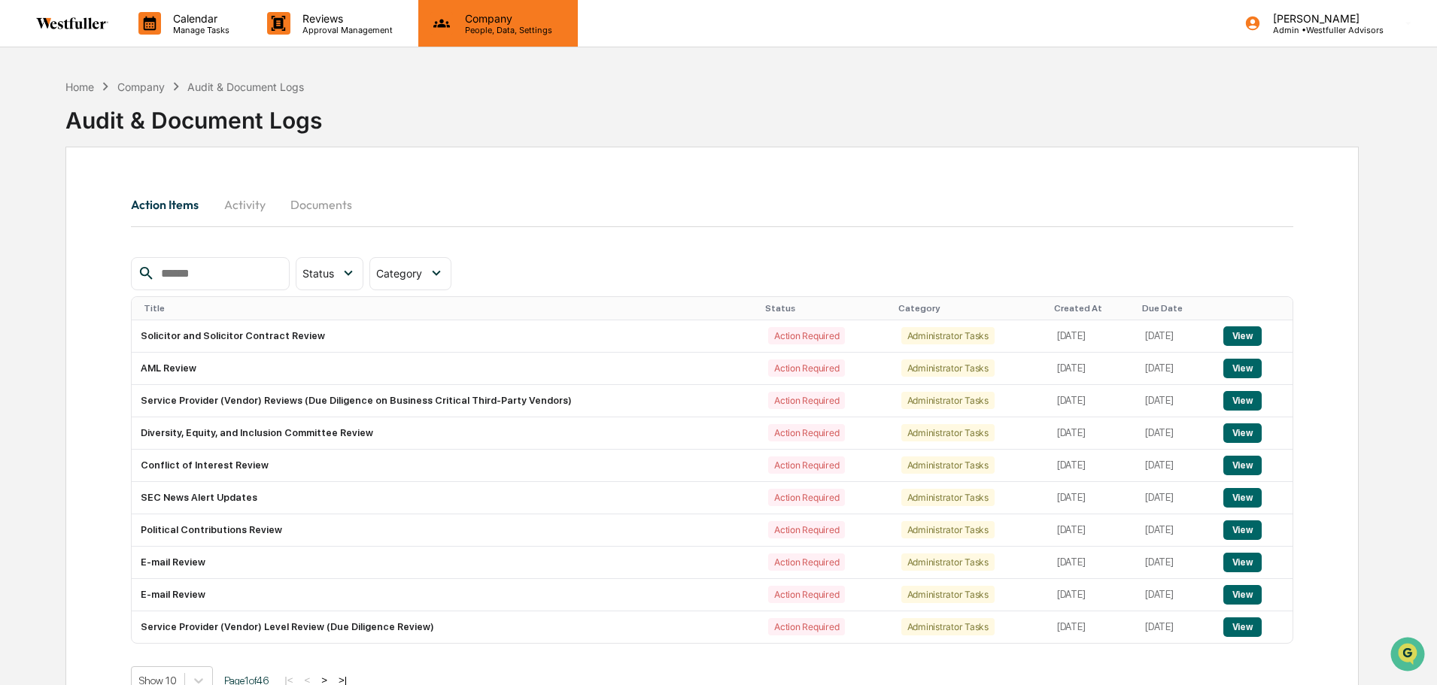
click at [505, 35] on div "Company People, Data, Settings" at bounding box center [498, 23] width 160 height 47
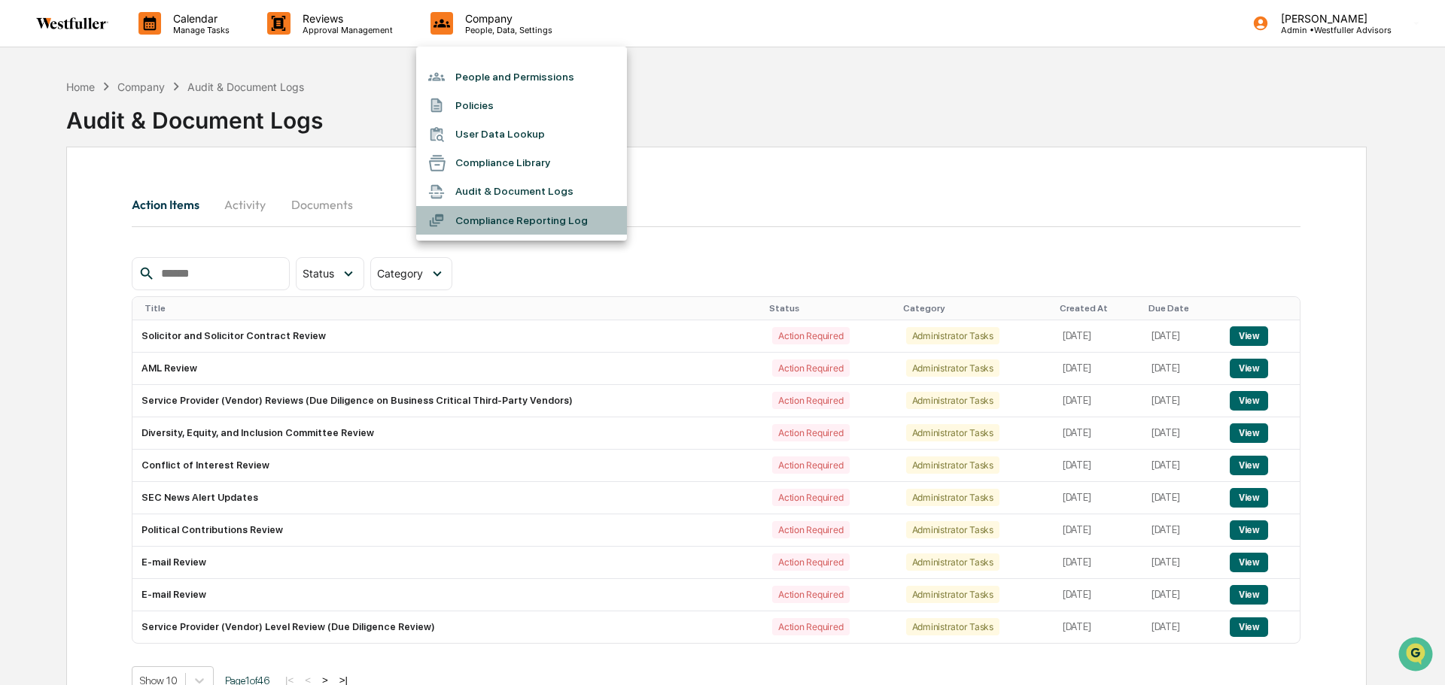
click at [517, 215] on li "Compliance Reporting Log" at bounding box center [521, 220] width 211 height 29
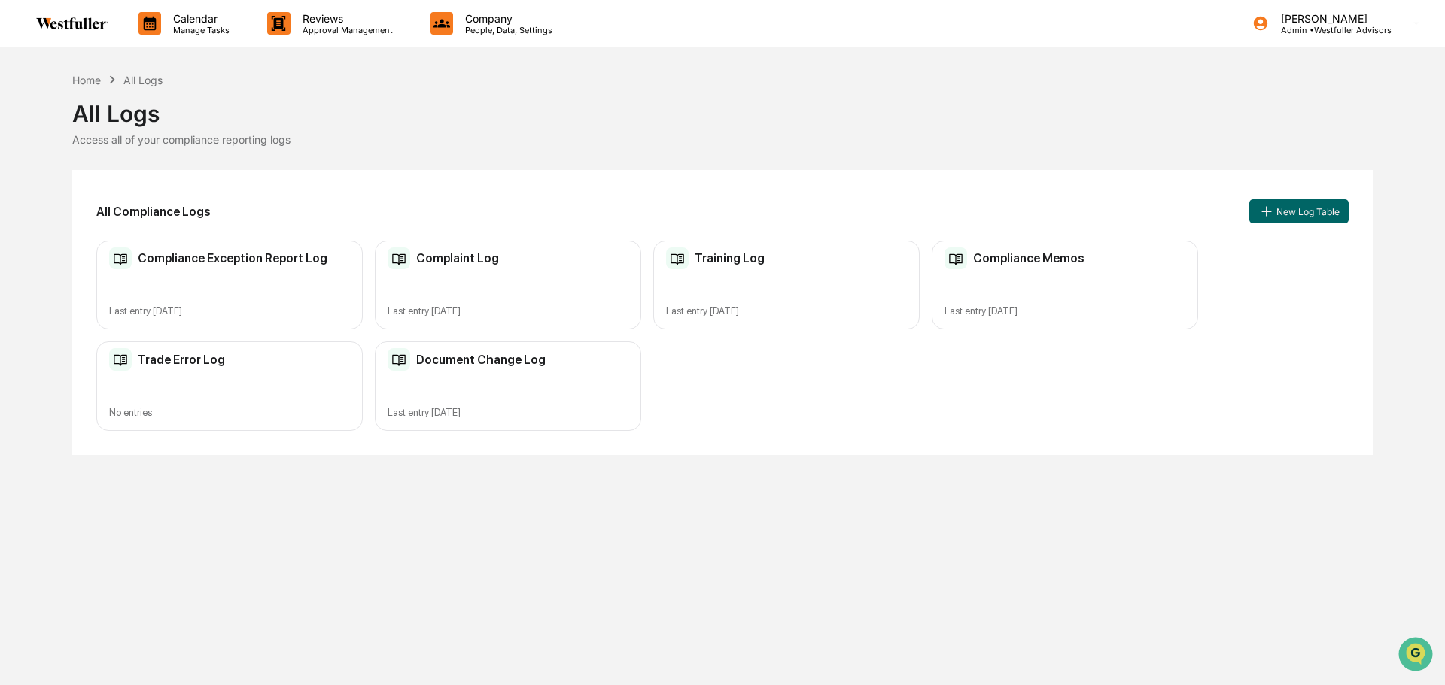
click at [284, 286] on div "Compliance Exception Report Log Last entry Sep 5, 2025" at bounding box center [229, 286] width 266 height 90
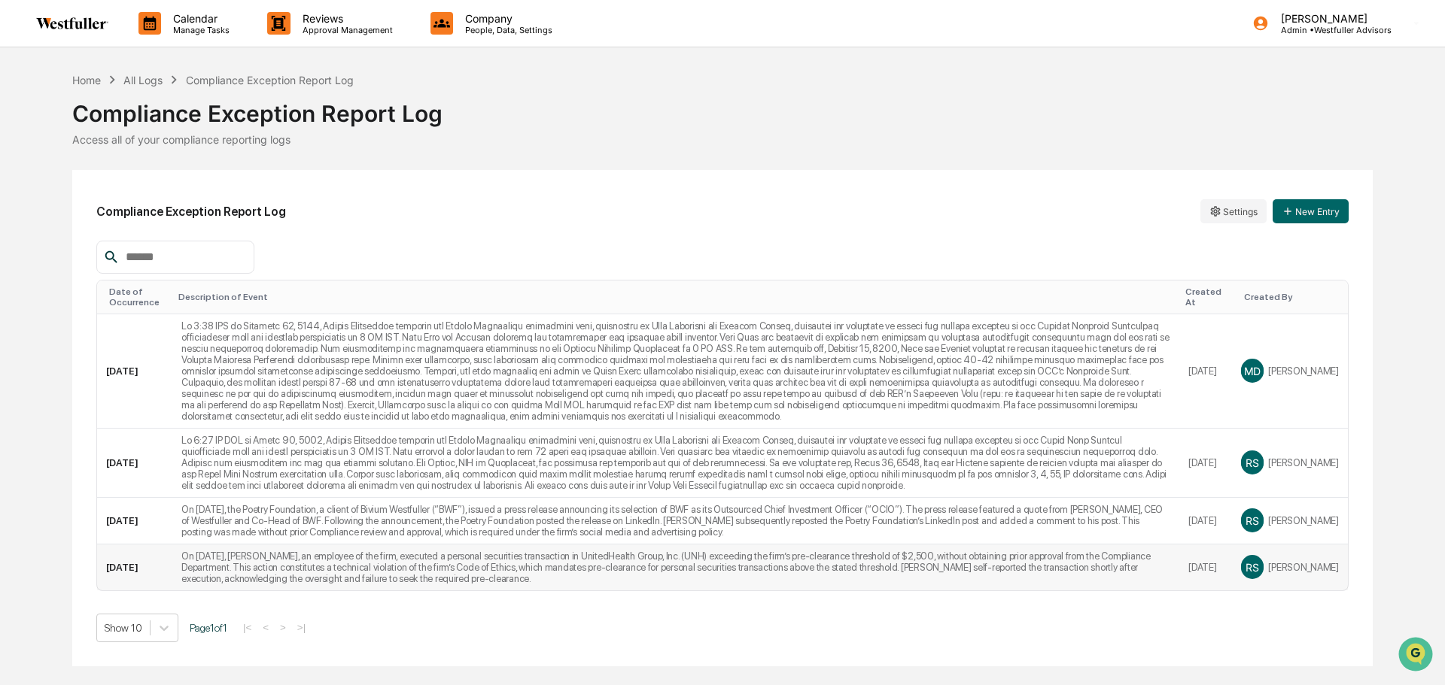
click at [789, 550] on td "On May 13, 2025, Dorian Fuller, an employee of the firm, executed a personal se…" at bounding box center [675, 568] width 1007 height 46
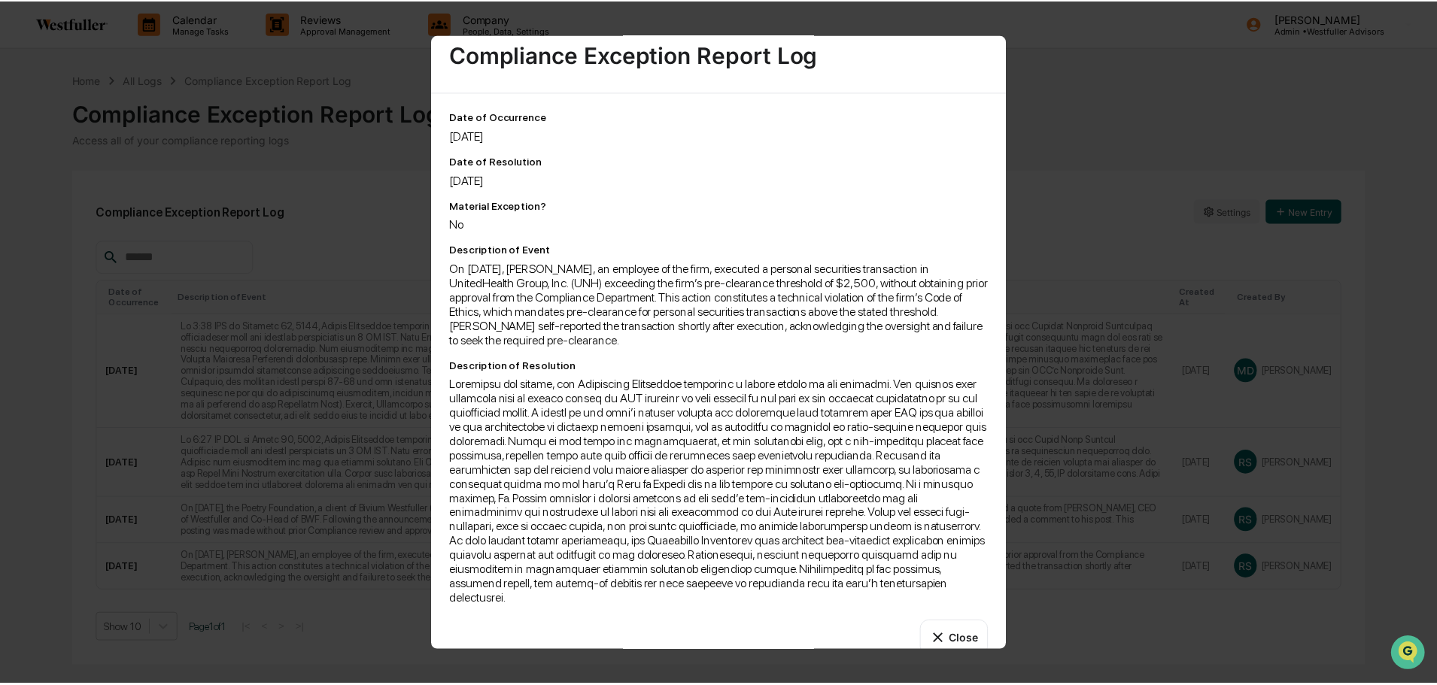
scroll to position [34, 0]
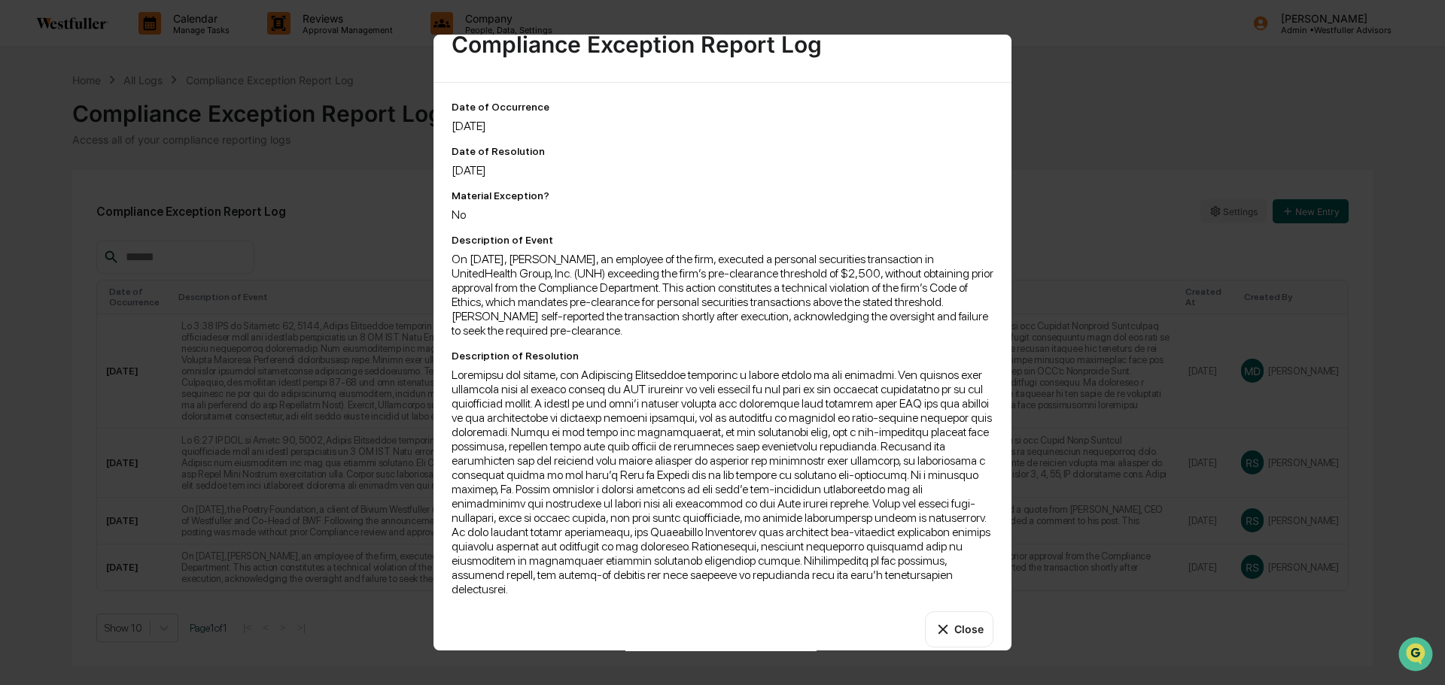
click at [965, 620] on button "Close" at bounding box center [959, 630] width 68 height 36
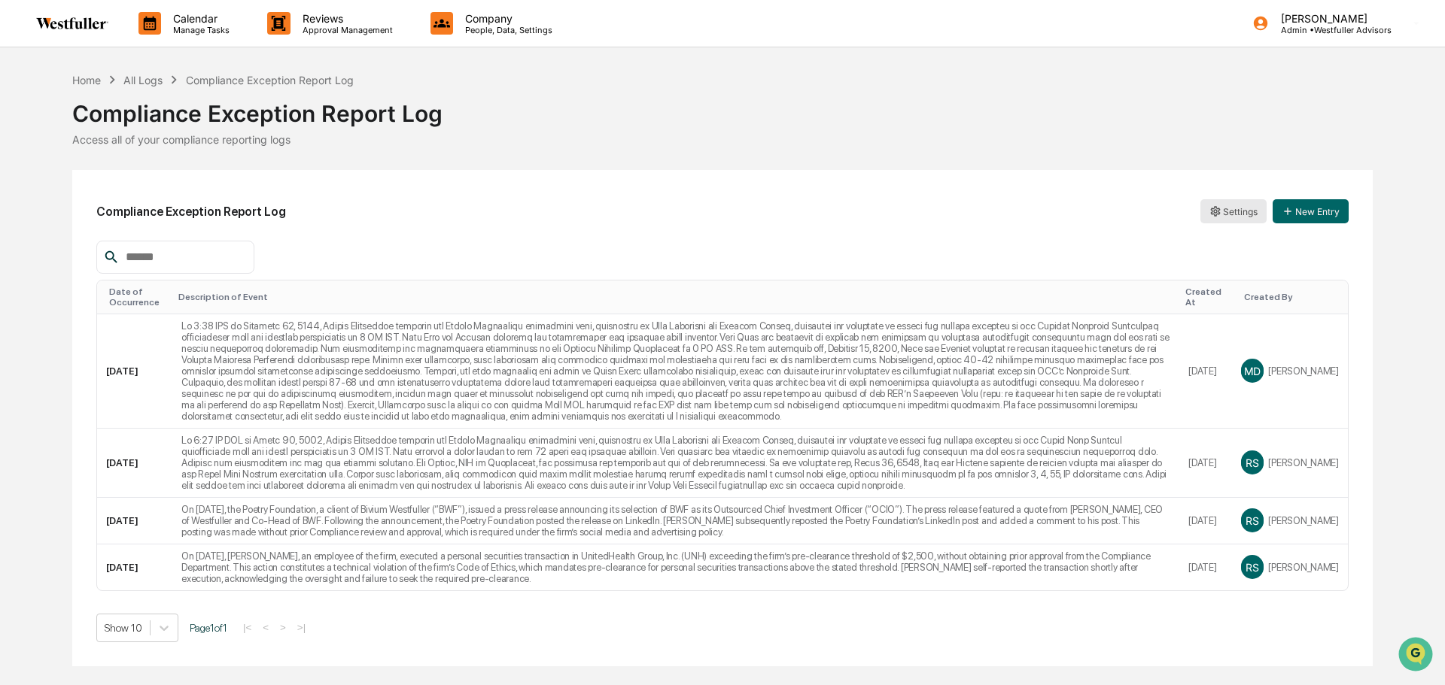
click at [1233, 216] on html "Calendar Manage Tasks Reviews Approval Management Company People, Data, Setting…" at bounding box center [722, 342] width 1445 height 685
click at [1235, 245] on div "Edit" at bounding box center [1233, 242] width 96 height 24
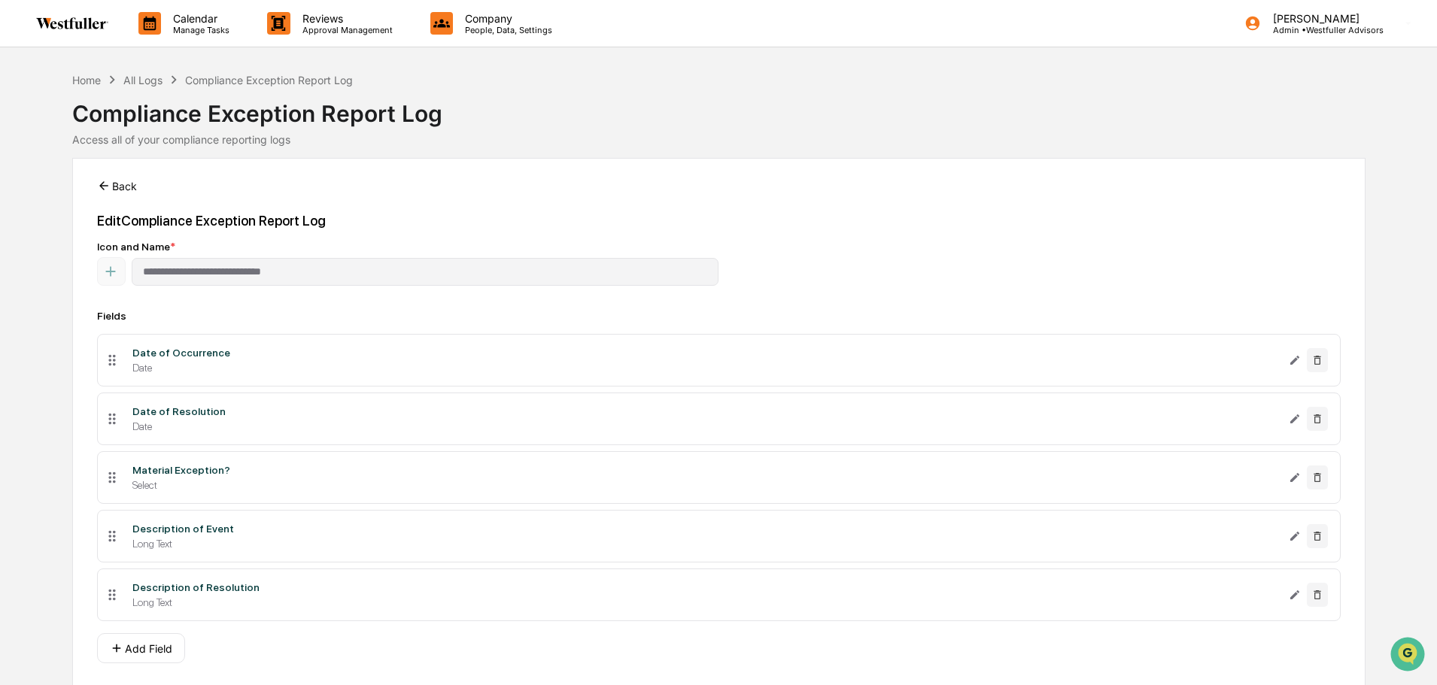
click at [129, 172] on button "Back" at bounding box center [117, 186] width 40 height 30
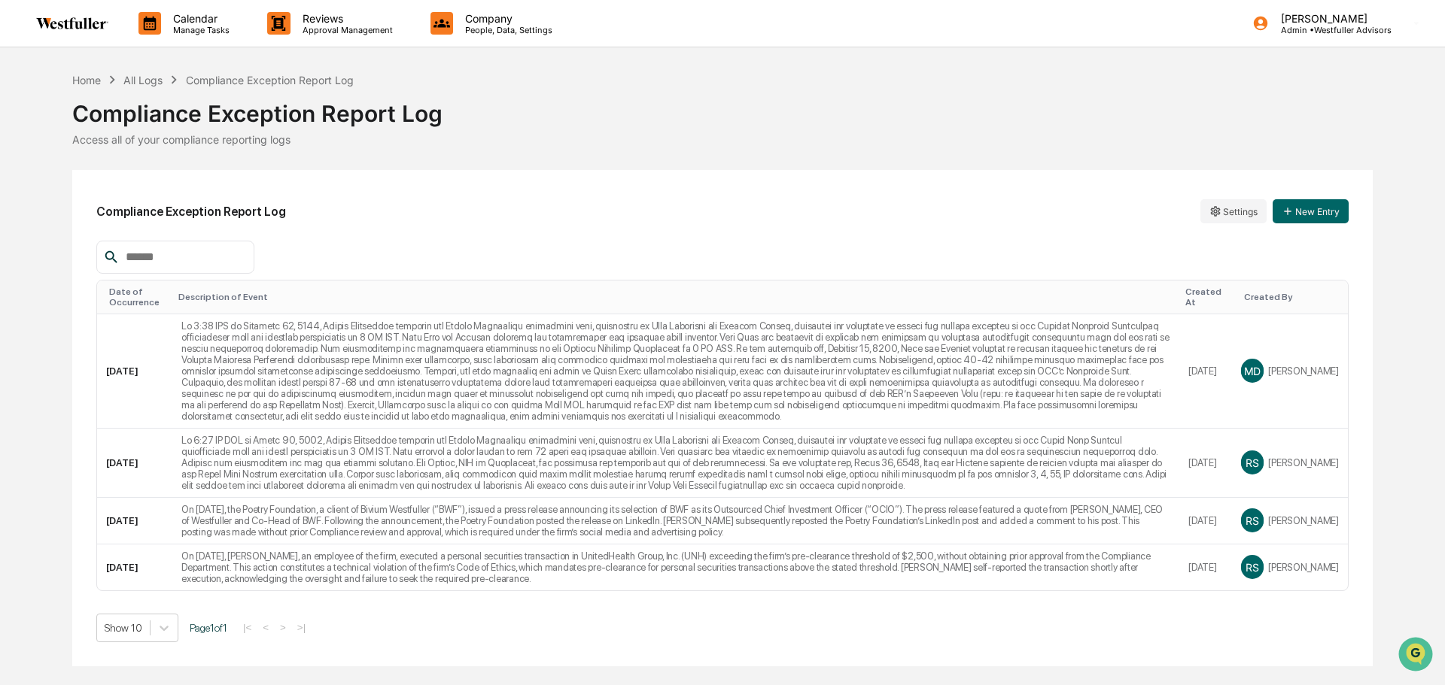
click at [722, 214] on div "Compliance Exception Report Log Settings New Entry" at bounding box center [722, 211] width 1252 height 35
click at [340, 30] on p "Approval Management" at bounding box center [345, 30] width 110 height 11
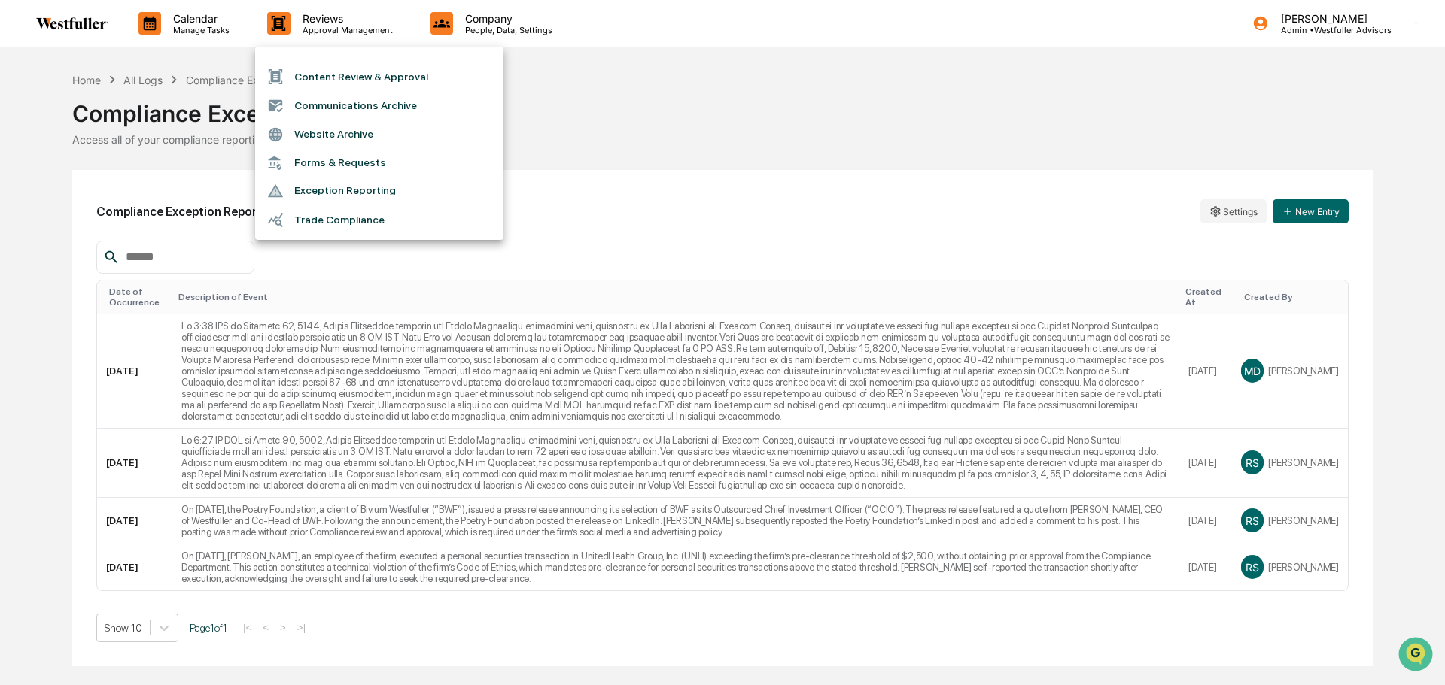
click at [328, 72] on li "Content Review & Approval" at bounding box center [379, 76] width 248 height 29
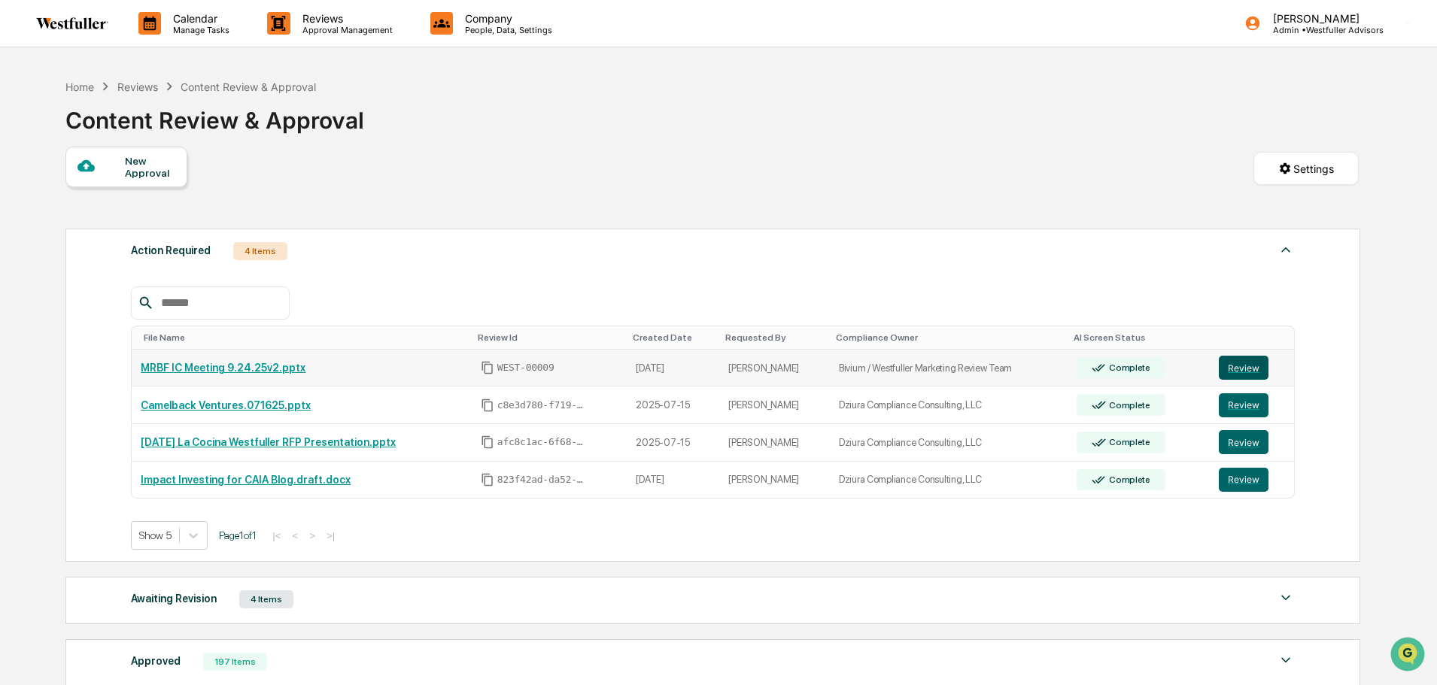
click at [1219, 371] on button "Review" at bounding box center [1244, 368] width 50 height 24
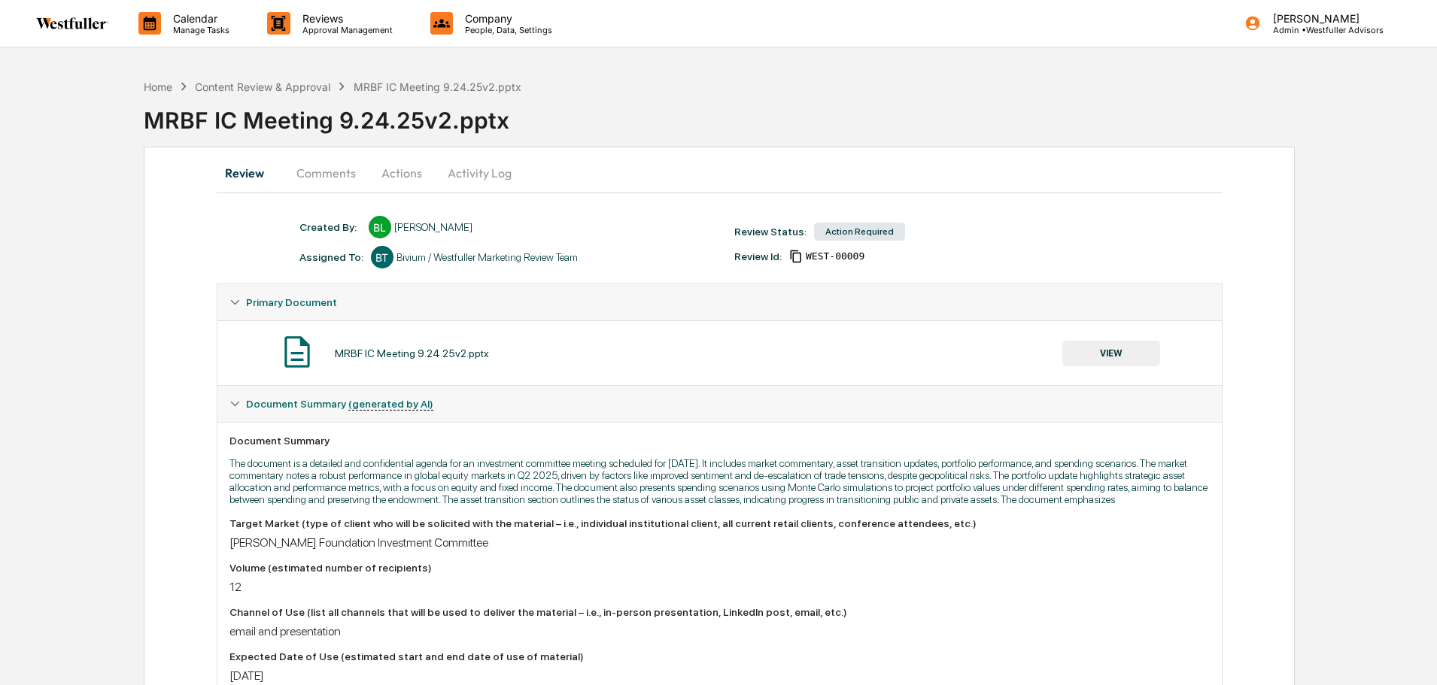
click at [337, 168] on button "Comments" at bounding box center [326, 173] width 84 height 36
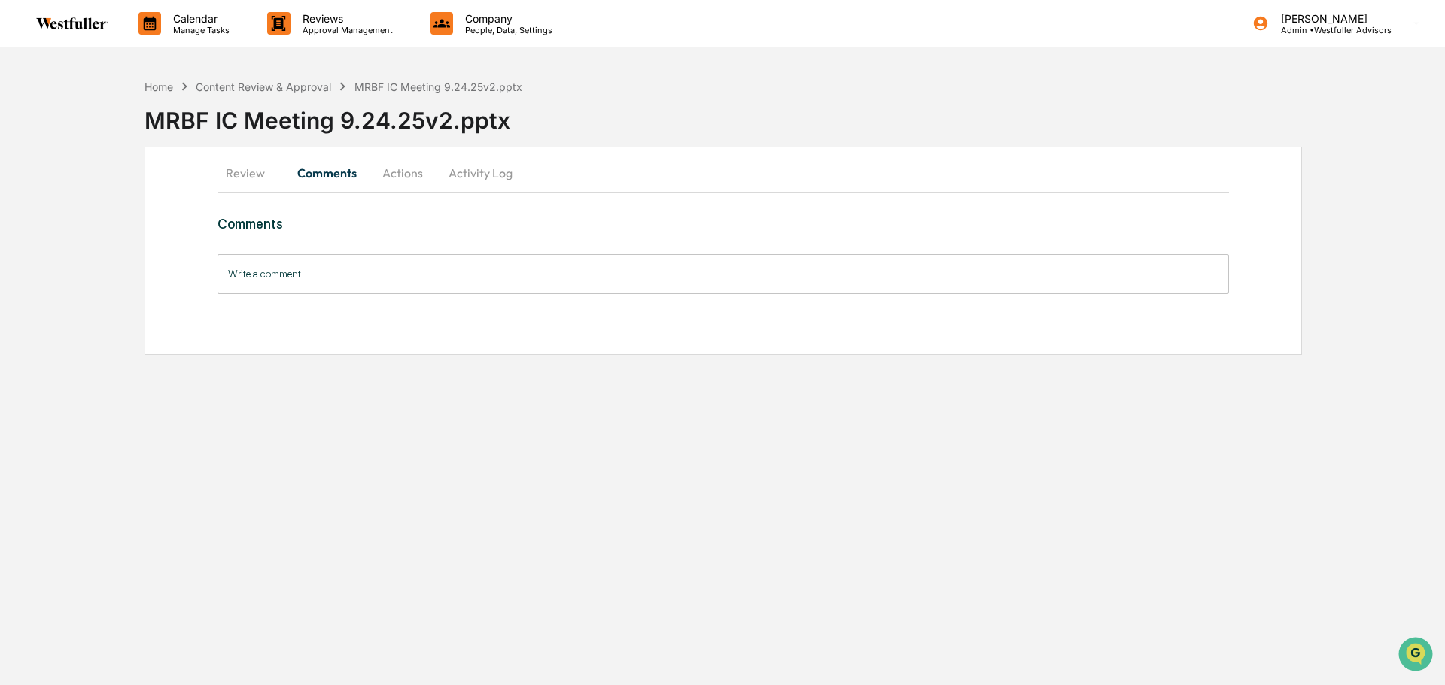
click at [263, 175] on button "Review" at bounding box center [251, 173] width 68 height 36
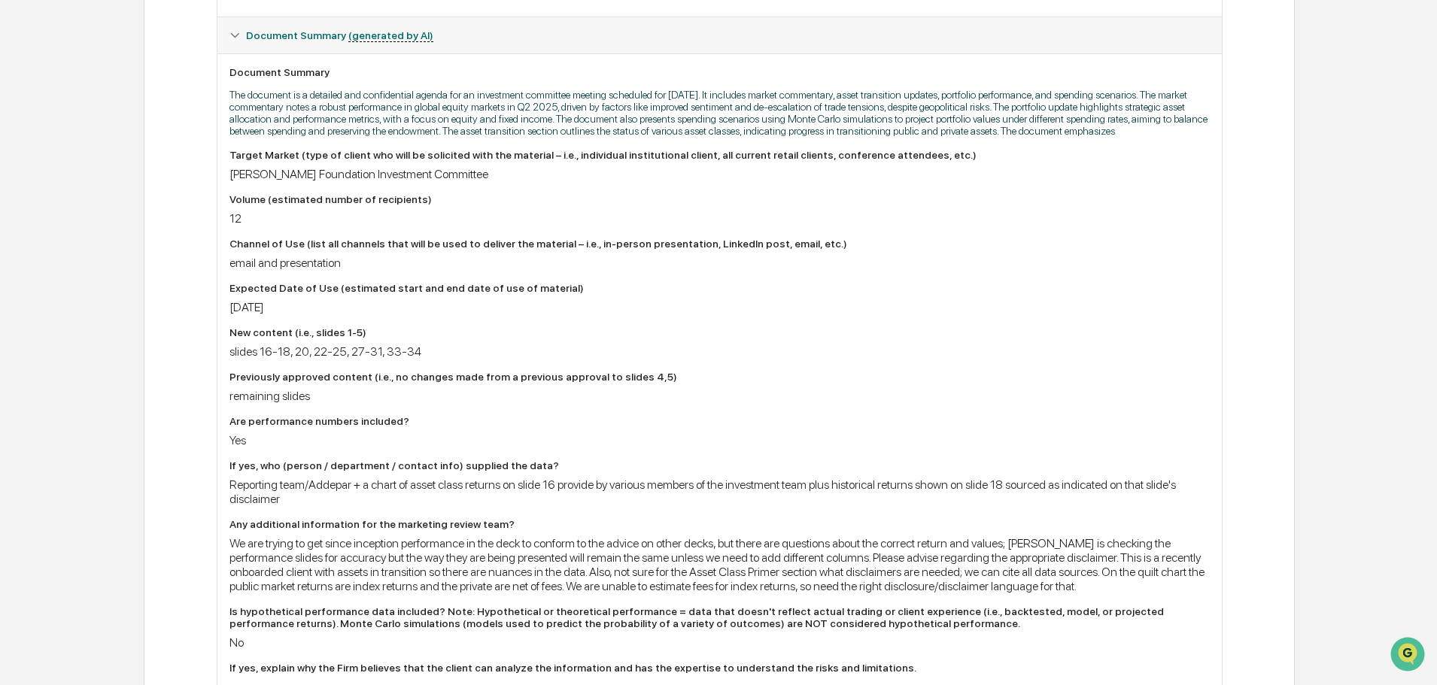
scroll to position [394, 0]
